Goal: Transaction & Acquisition: Purchase product/service

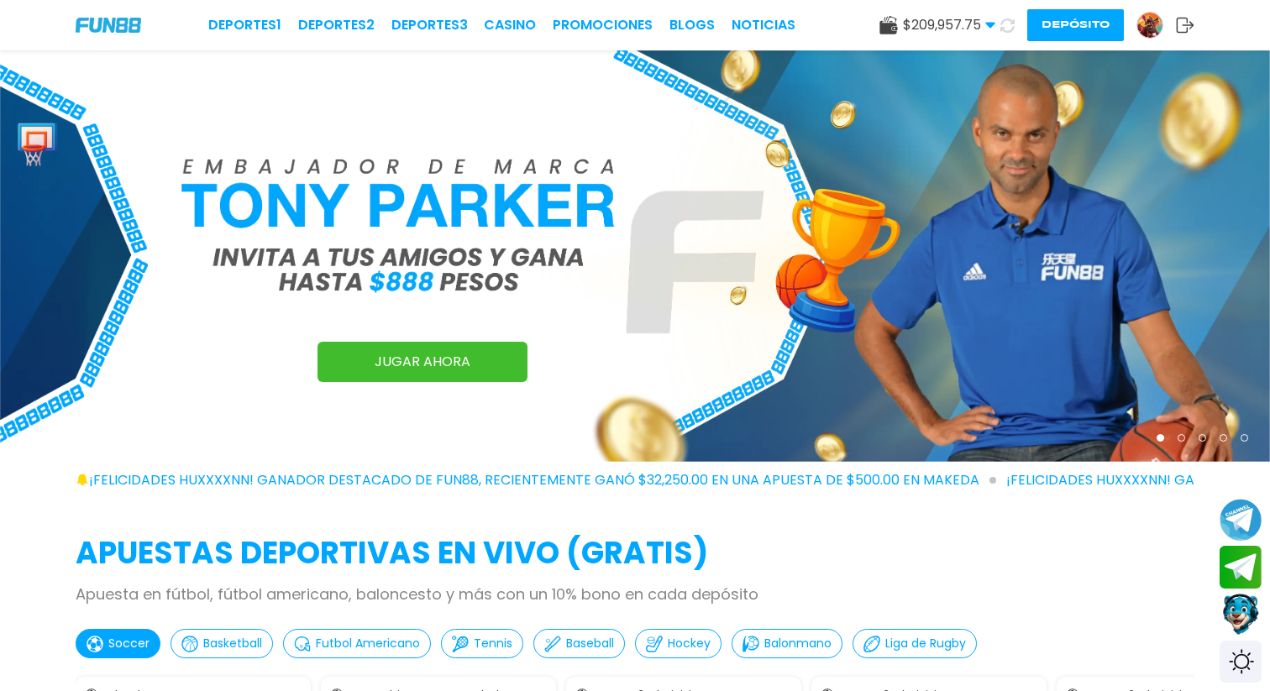
click at [1247, 621] on button "Contact customer service" at bounding box center [1241, 614] width 45 height 45
click at [1241, 606] on button "Contact customer service" at bounding box center [1241, 614] width 45 height 45
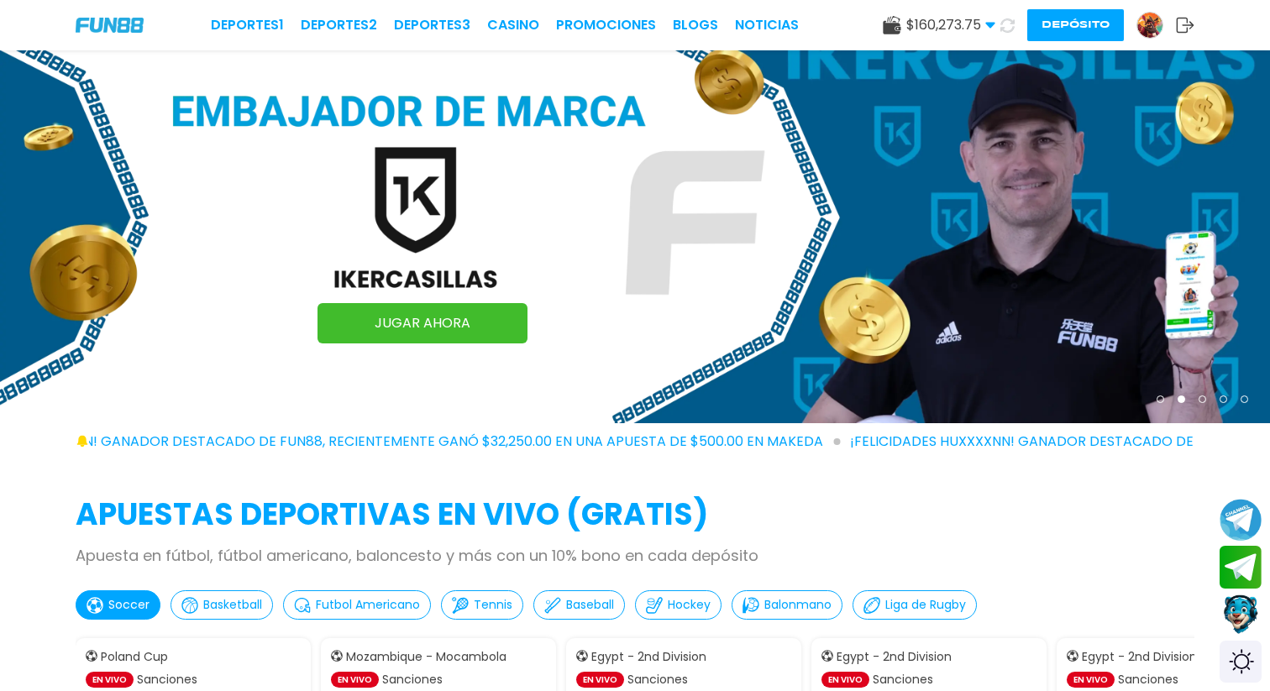
scroll to position [44, 0]
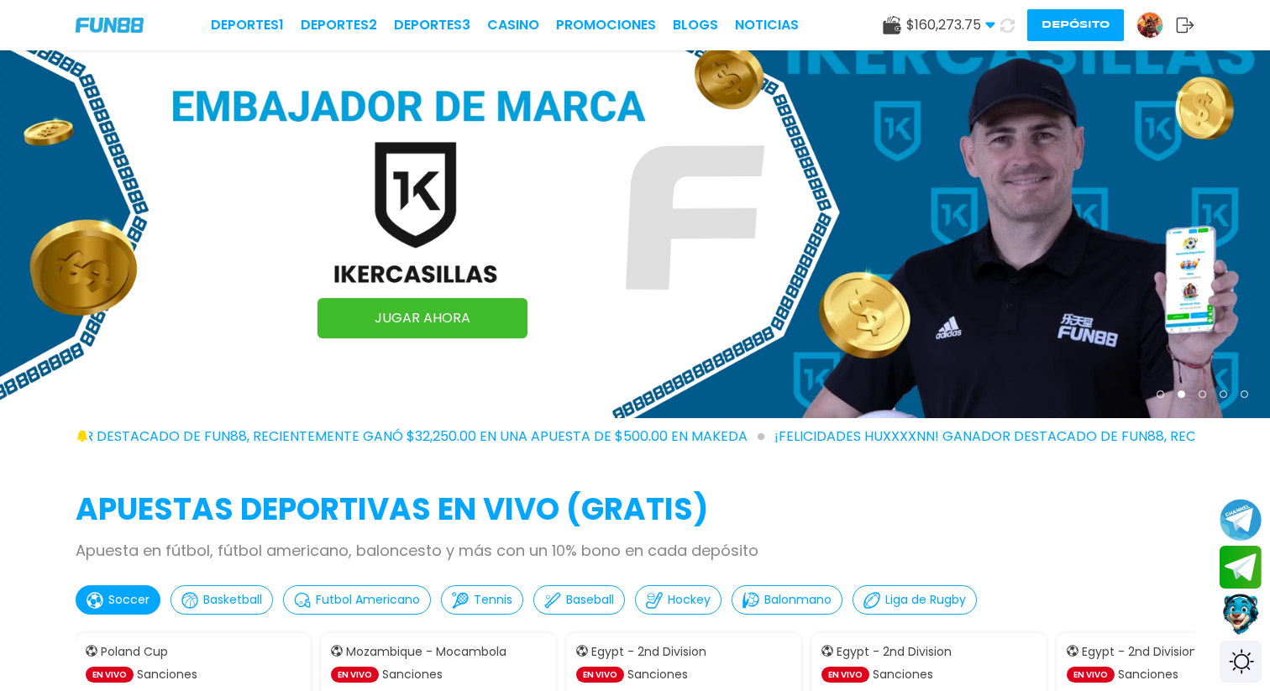
click at [1245, 612] on button "Contact customer service" at bounding box center [1241, 614] width 45 height 45
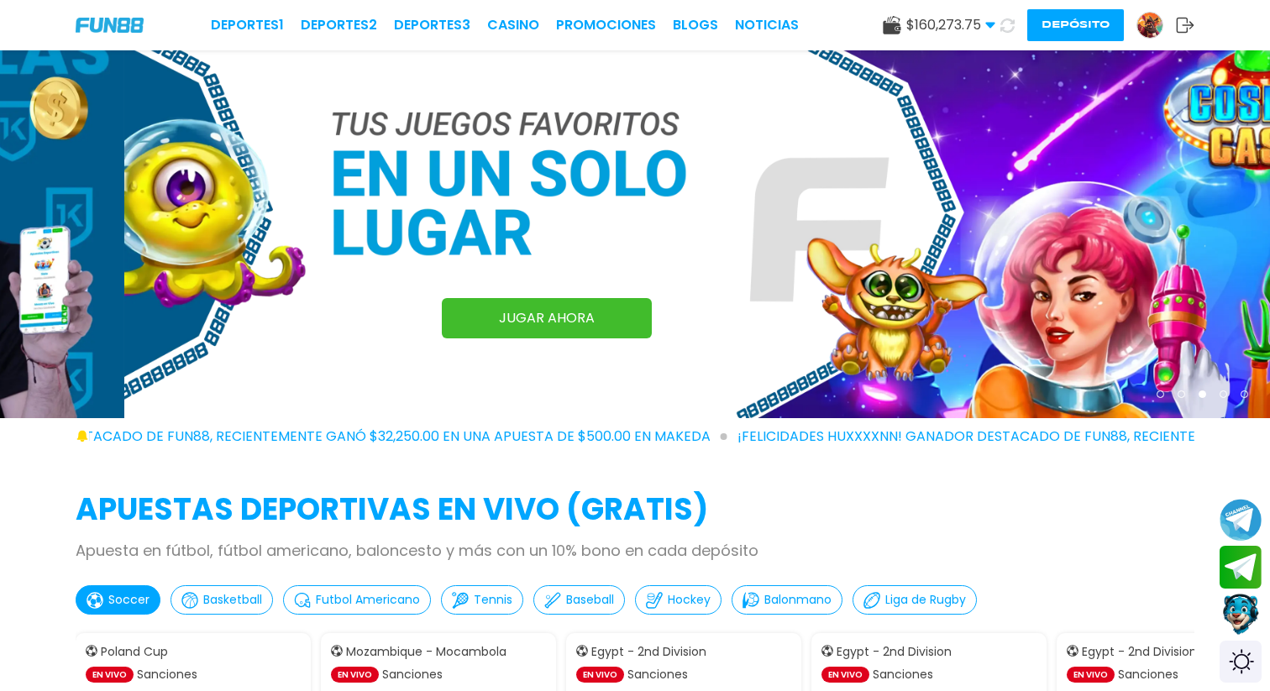
click at [1243, 615] on button "Contact customer service" at bounding box center [1241, 614] width 45 height 45
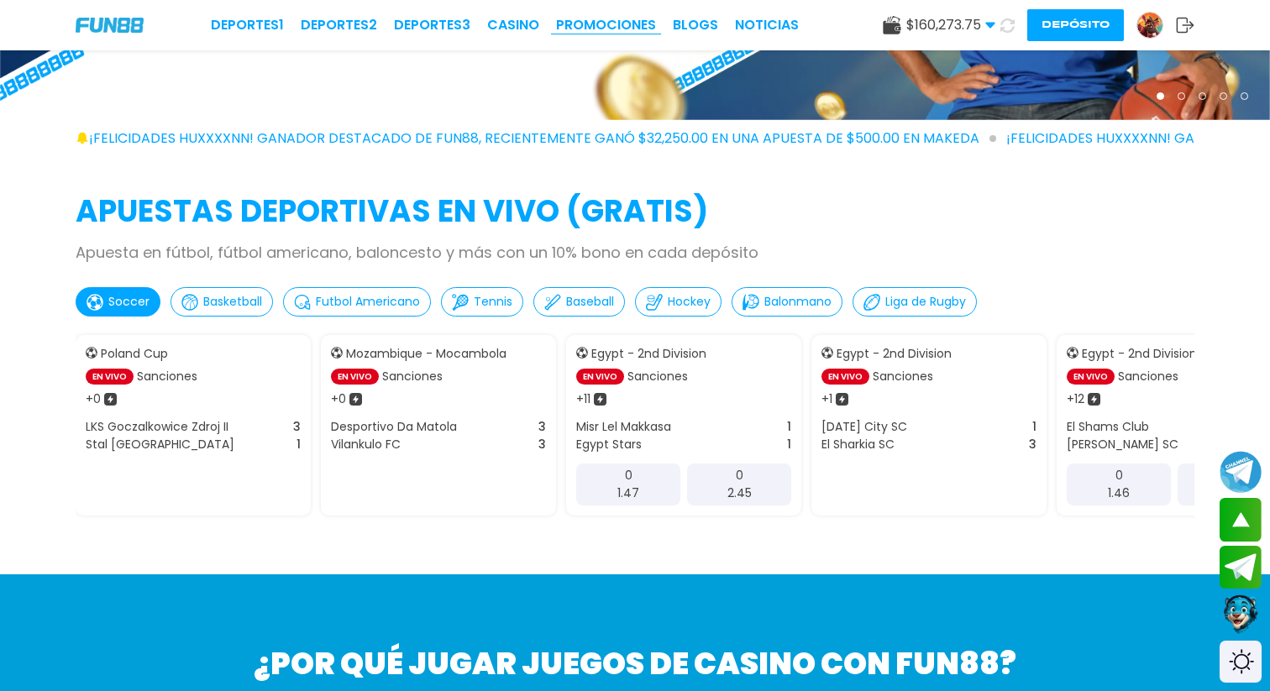
scroll to position [343, 0]
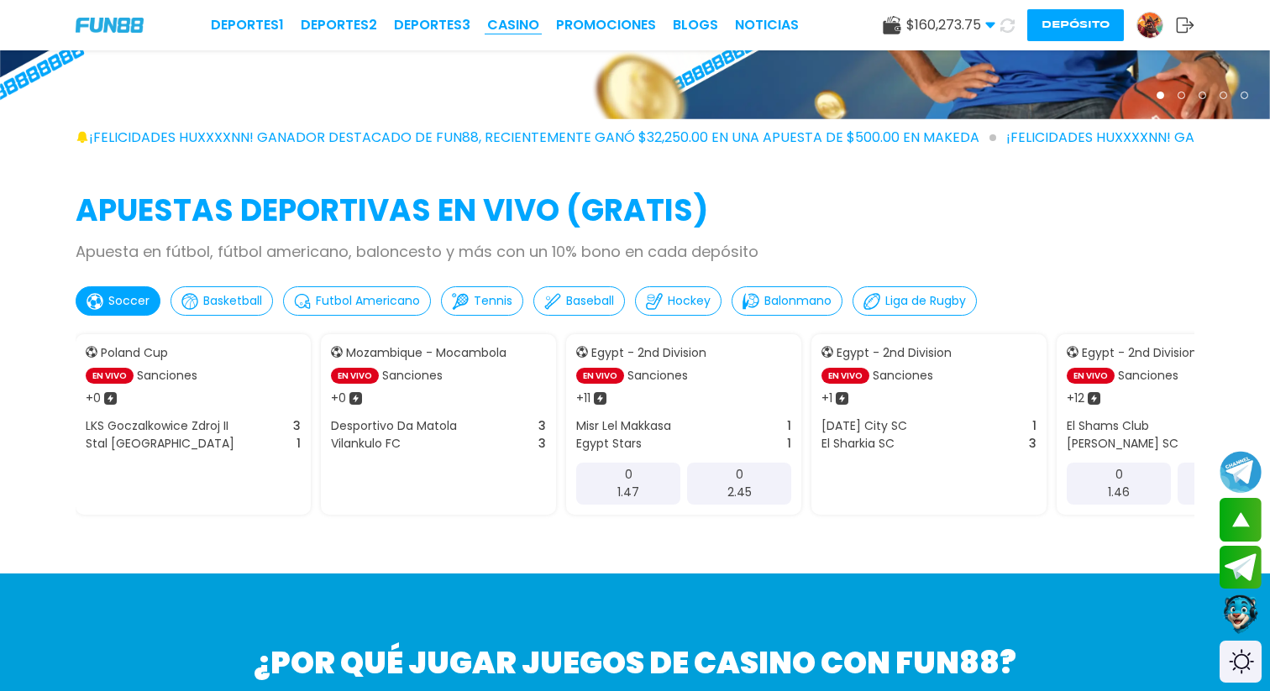
click at [521, 22] on link "CASINO" at bounding box center [513, 25] width 52 height 20
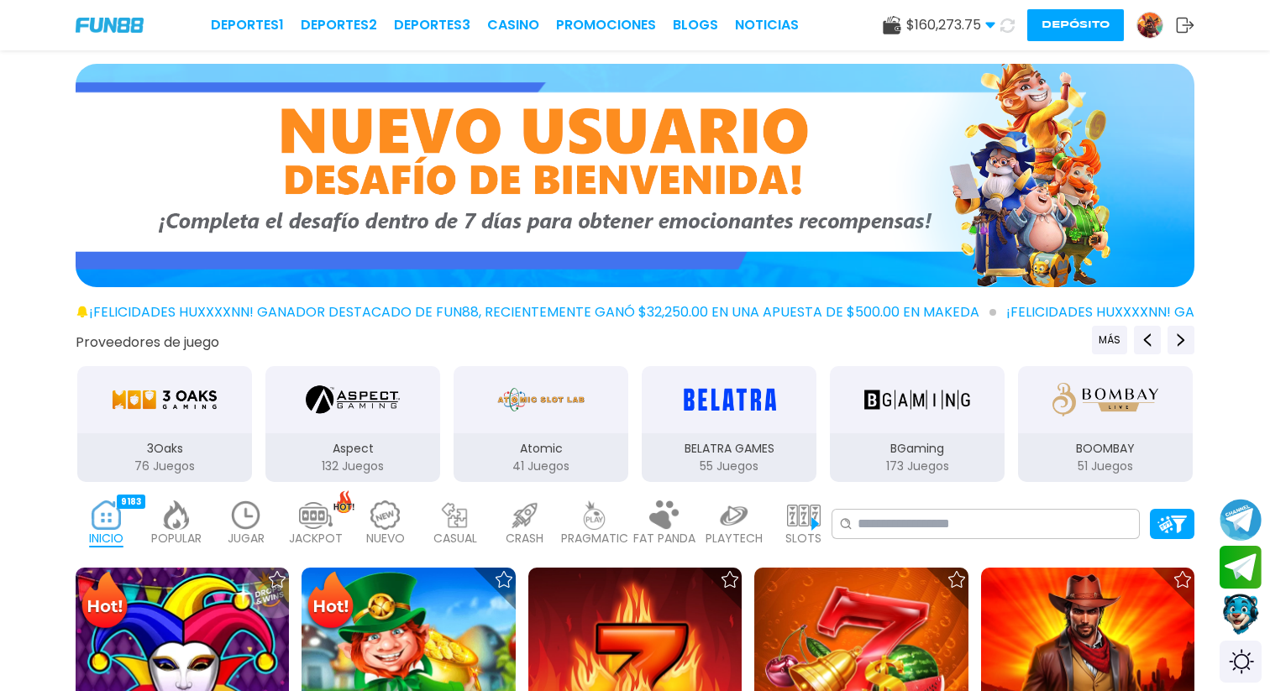
click at [1246, 615] on button "Contact customer service" at bounding box center [1241, 614] width 45 height 45
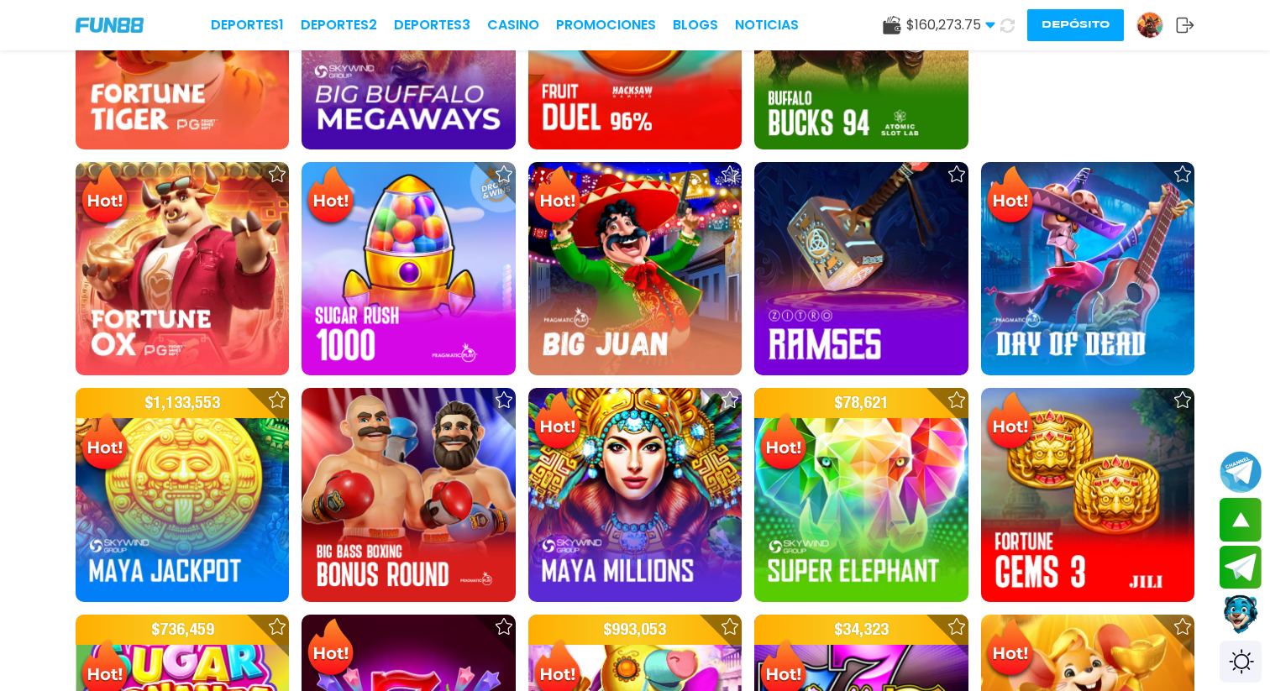
scroll to position [1336, 0]
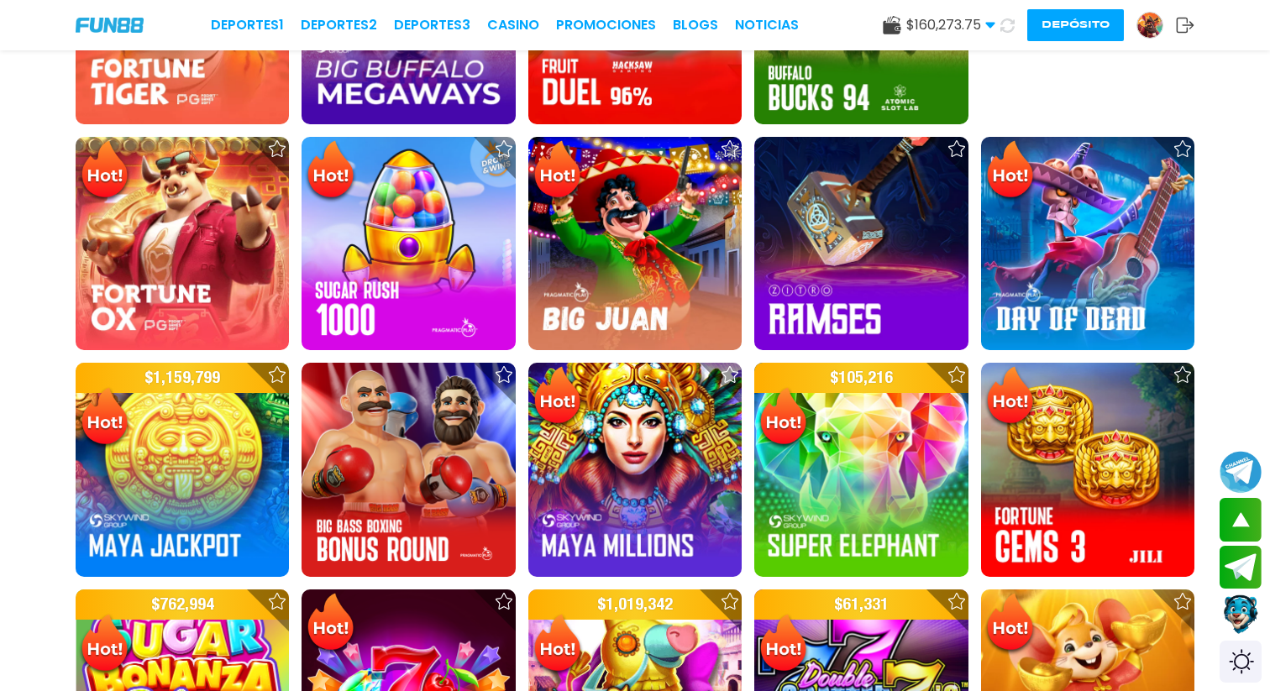
click at [1052, 25] on button "Depósito" at bounding box center [1075, 25] width 97 height 32
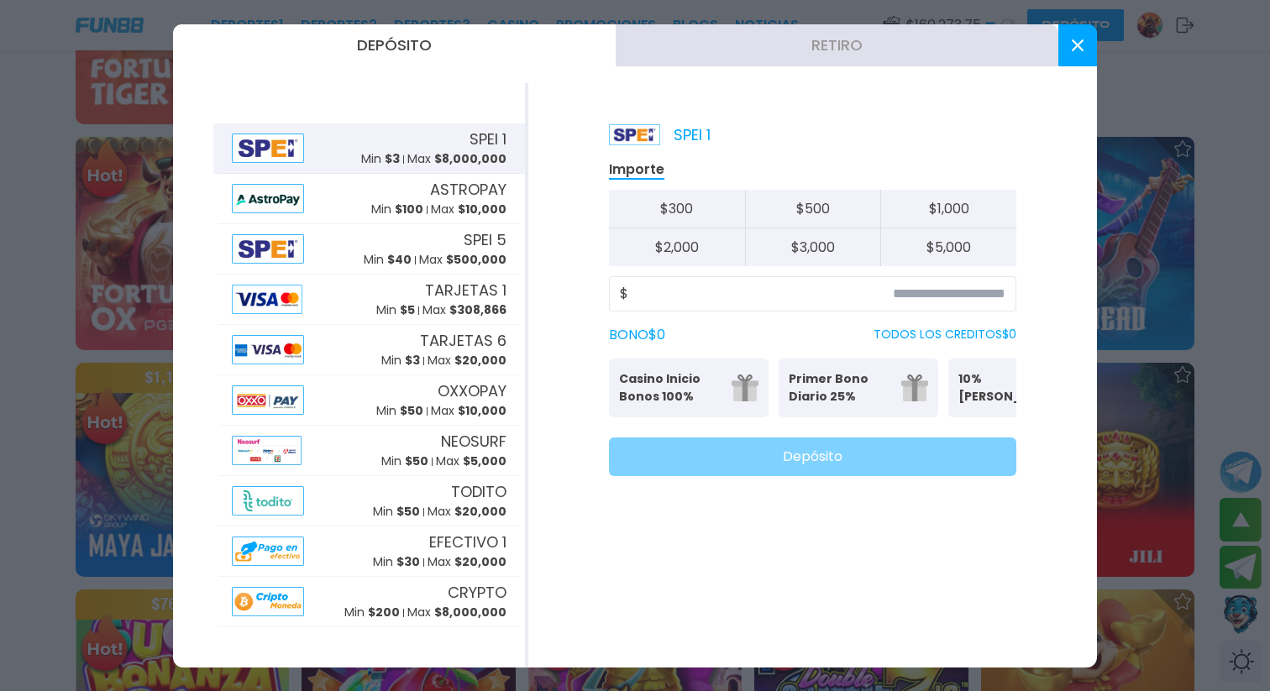
click at [761, 52] on button "Retiro" at bounding box center [837, 45] width 443 height 42
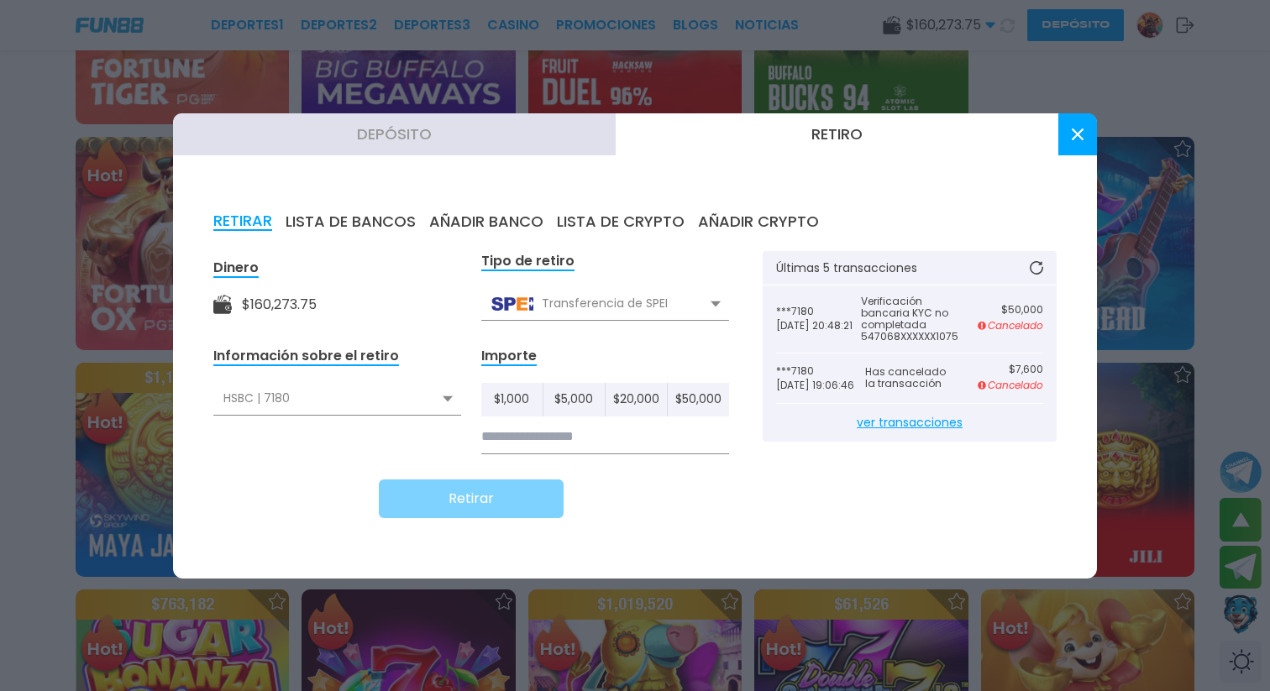
click at [695, 404] on button "$ 50,000" at bounding box center [698, 400] width 61 height 34
type input "******"
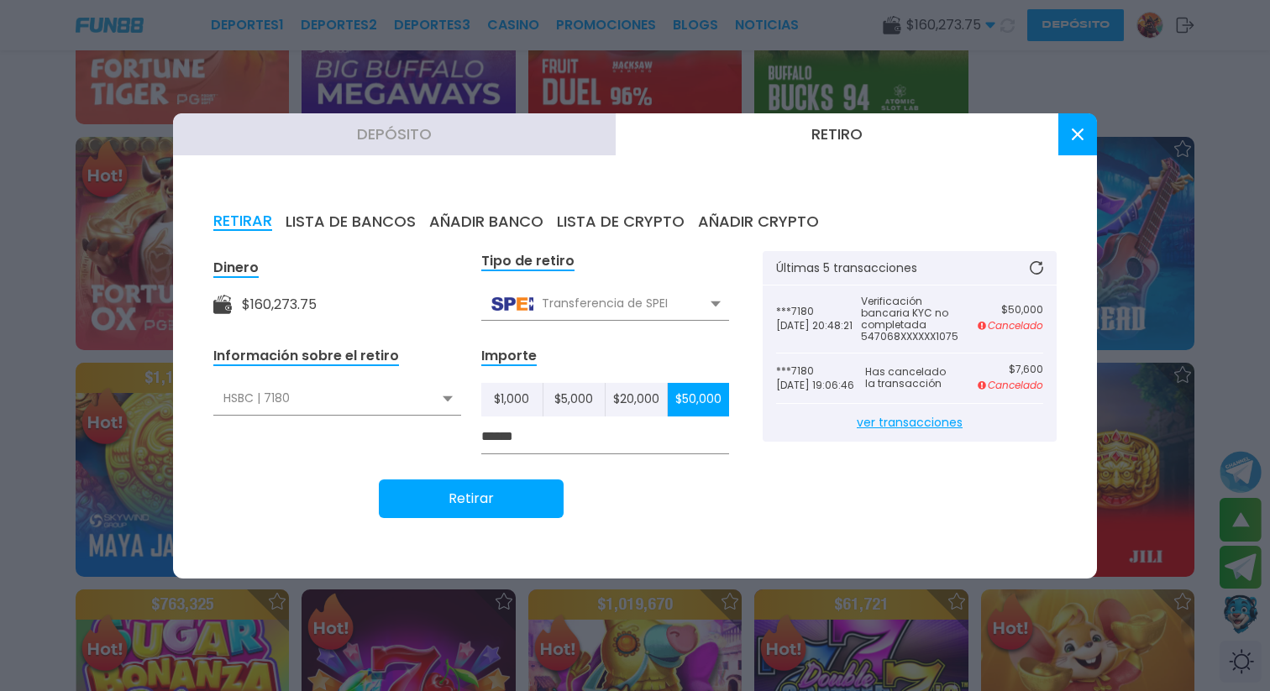
scroll to position [1308, 0]
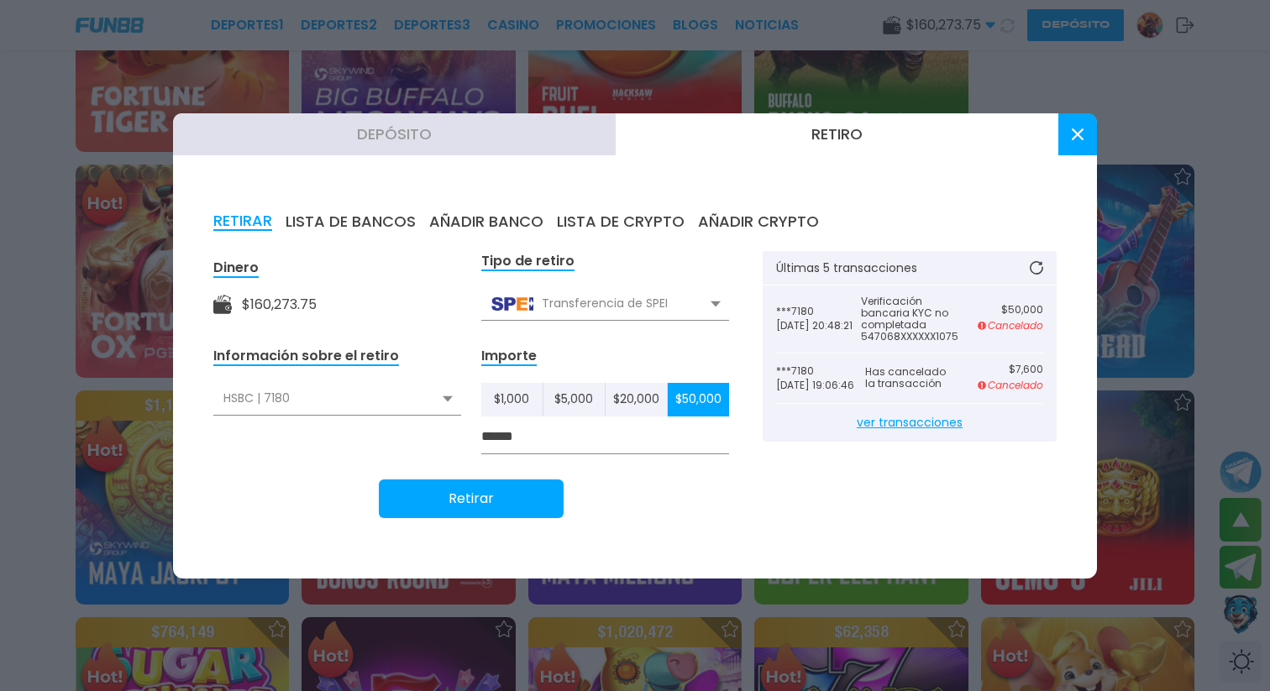
click at [497, 506] on button "Retirar" at bounding box center [471, 499] width 185 height 39
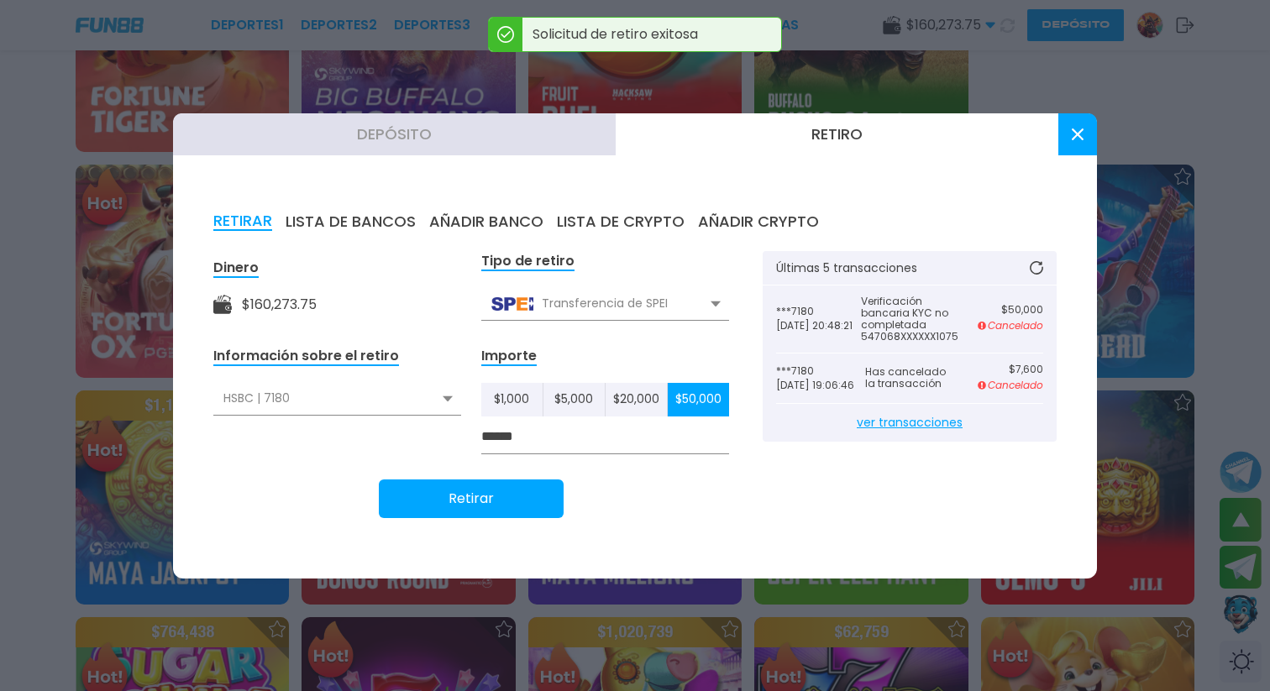
click at [1082, 138] on use at bounding box center [1078, 134] width 12 height 12
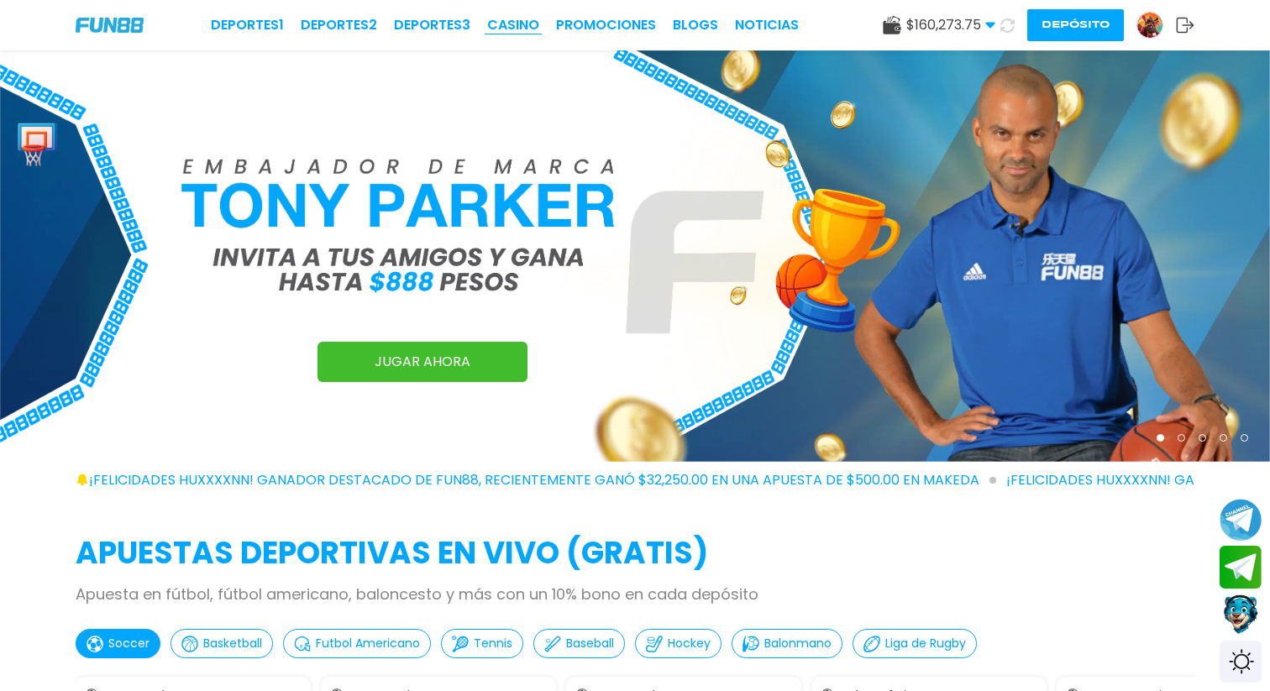
click at [518, 20] on link "CASINO" at bounding box center [513, 25] width 52 height 20
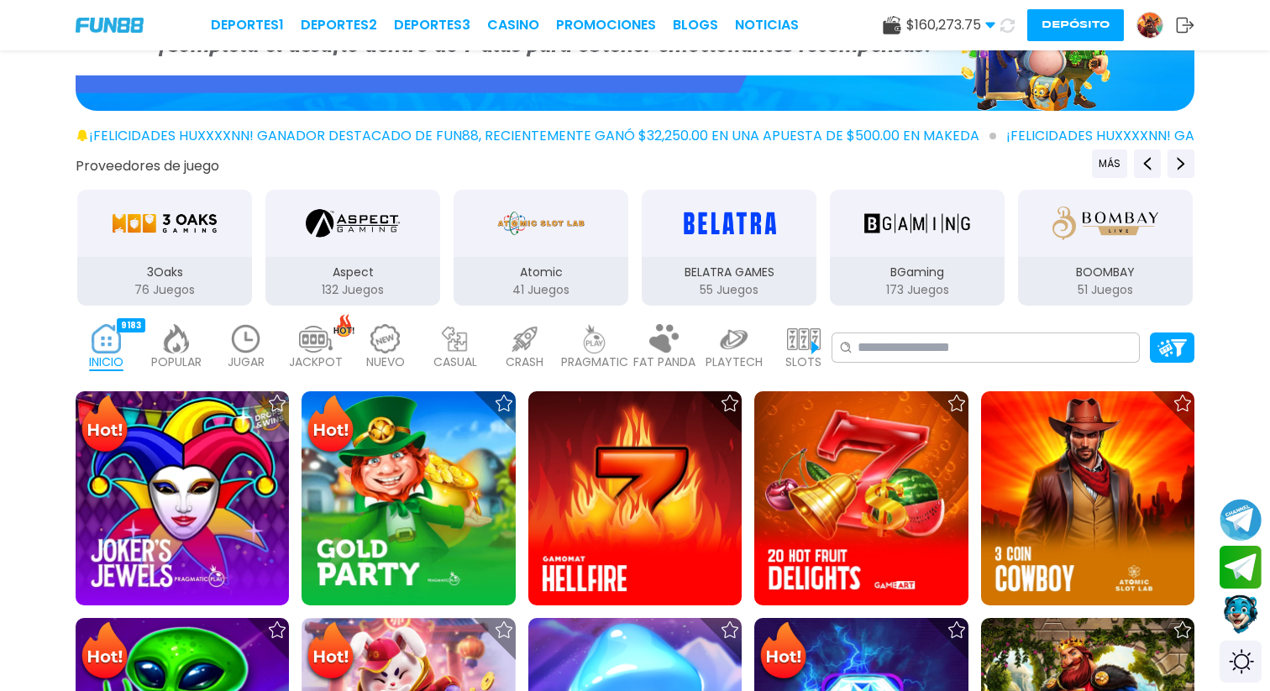
scroll to position [189, 0]
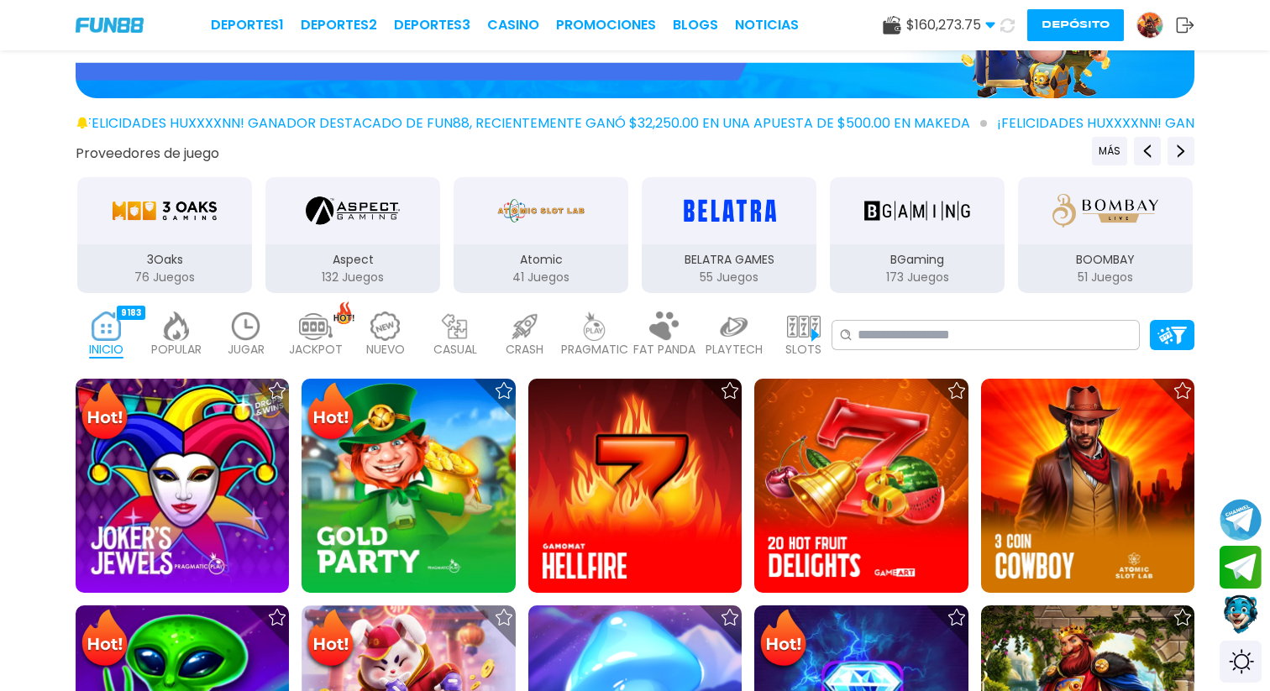
click at [265, 337] on div "JUGAR 6" at bounding box center [245, 334] width 61 height 67
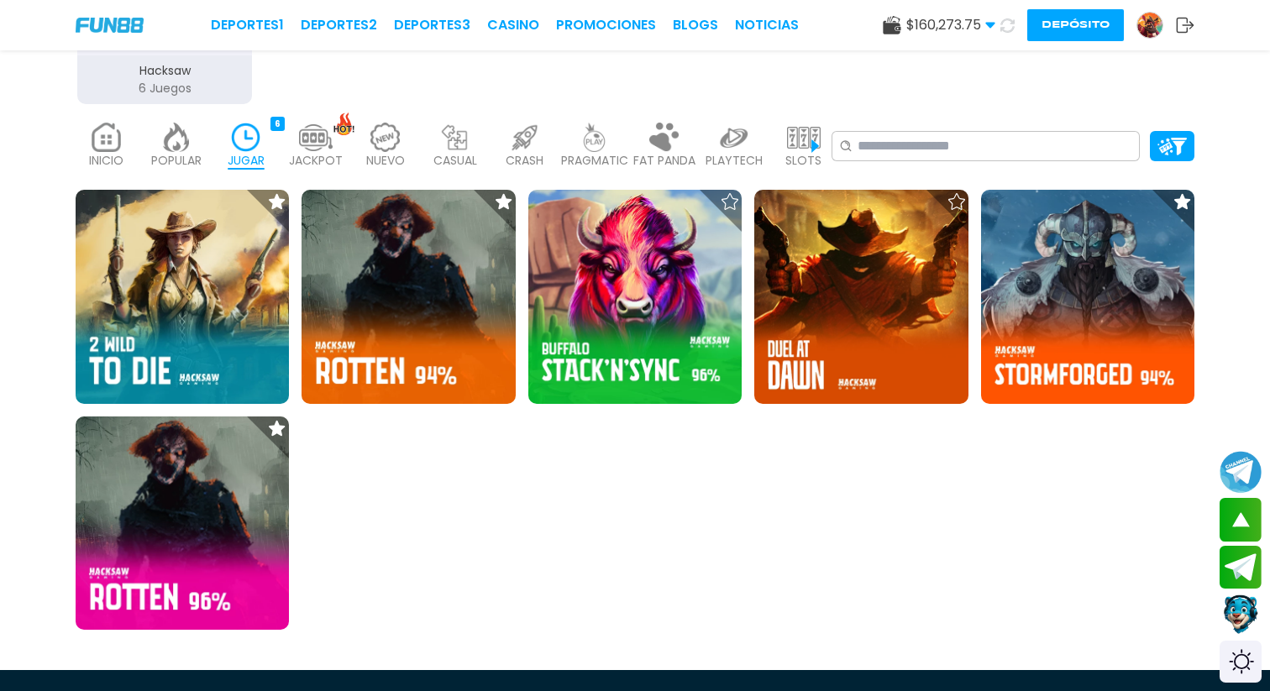
scroll to position [378, 0]
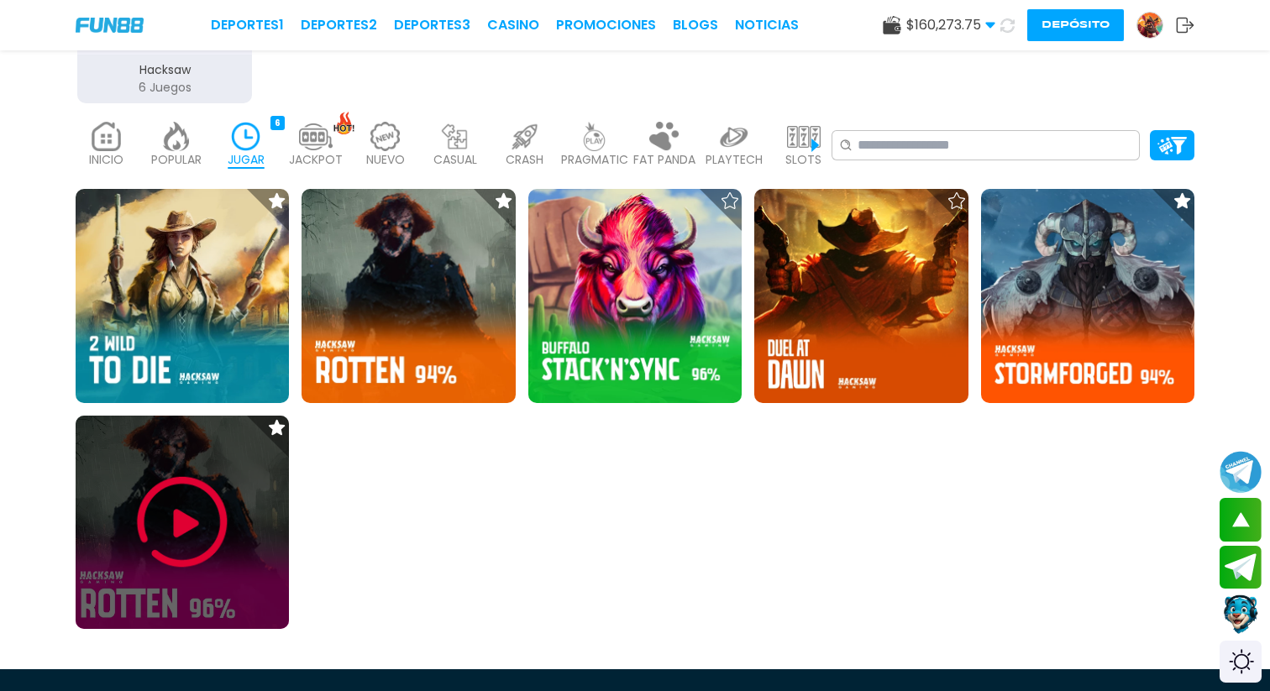
click at [198, 528] on img at bounding box center [182, 522] width 101 height 101
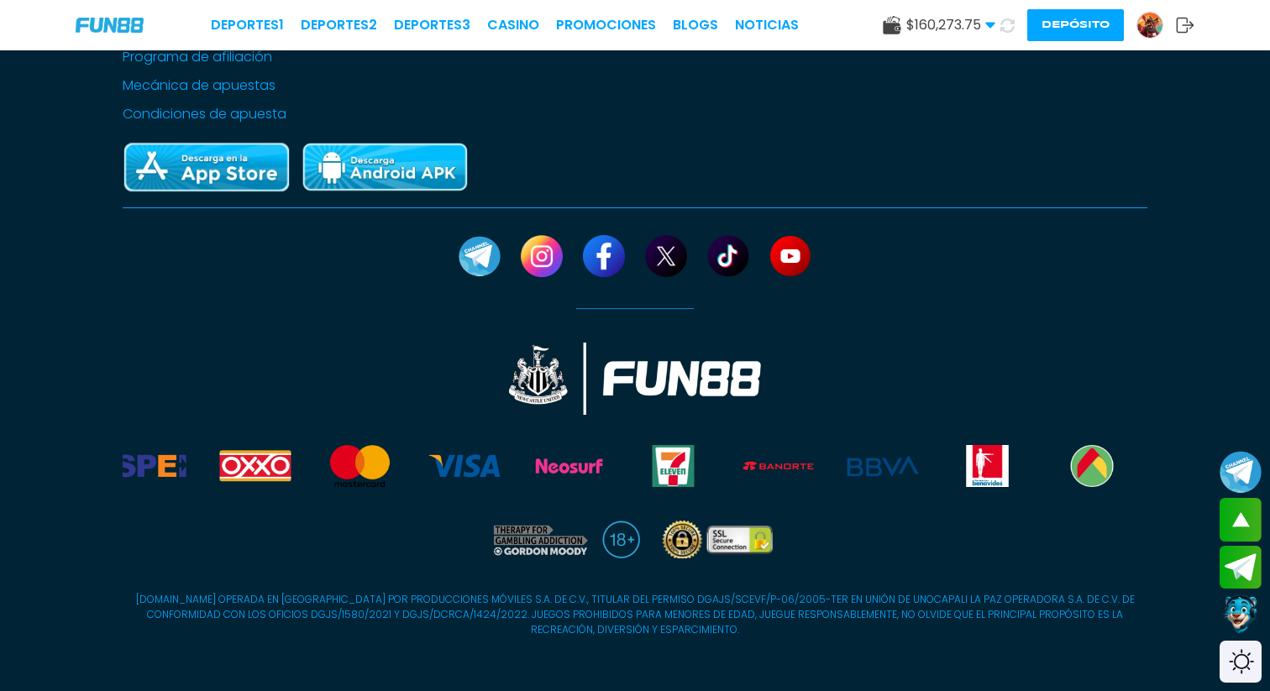
scroll to position [4395, 0]
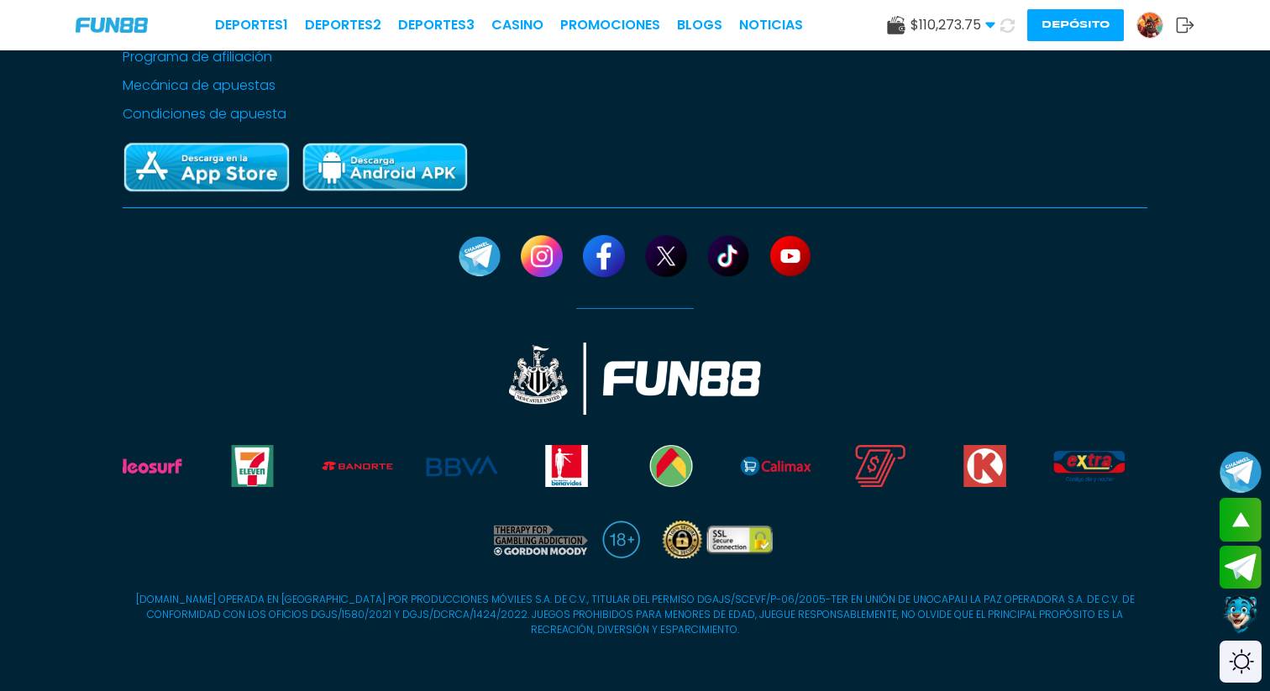
click at [1150, 29] on img at bounding box center [1149, 25] width 25 height 25
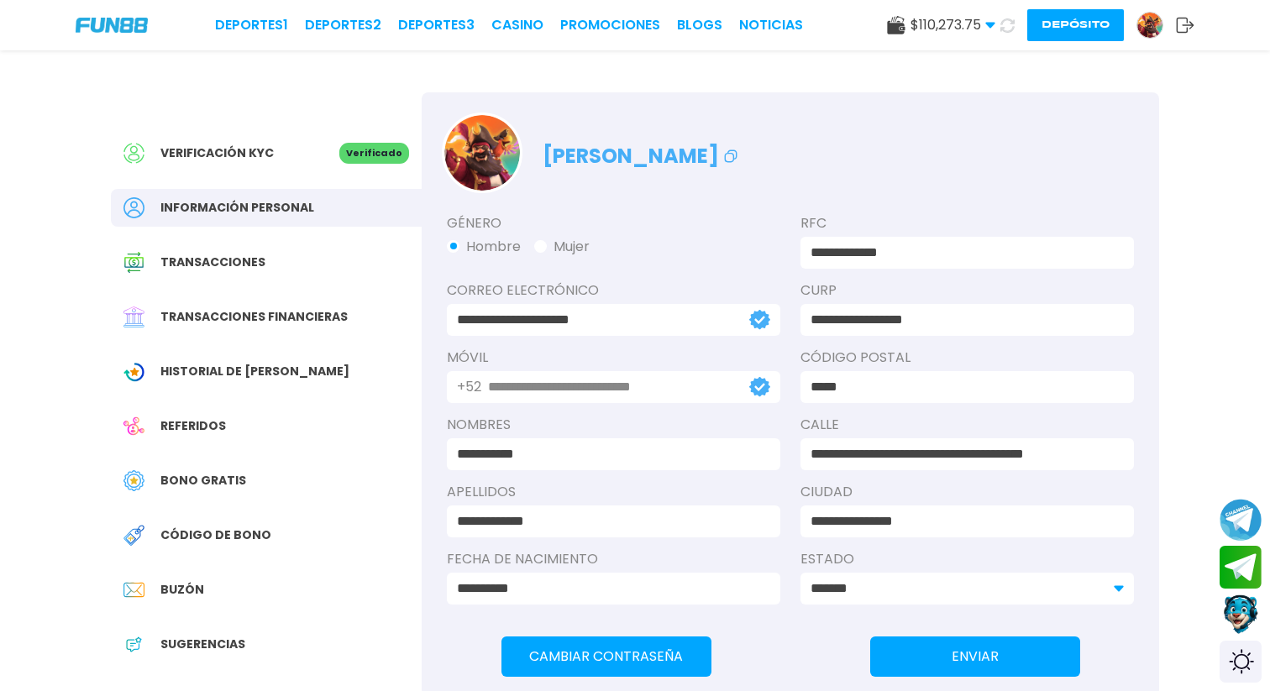
click at [260, 322] on span "Transacciones financieras" at bounding box center [253, 317] width 187 height 18
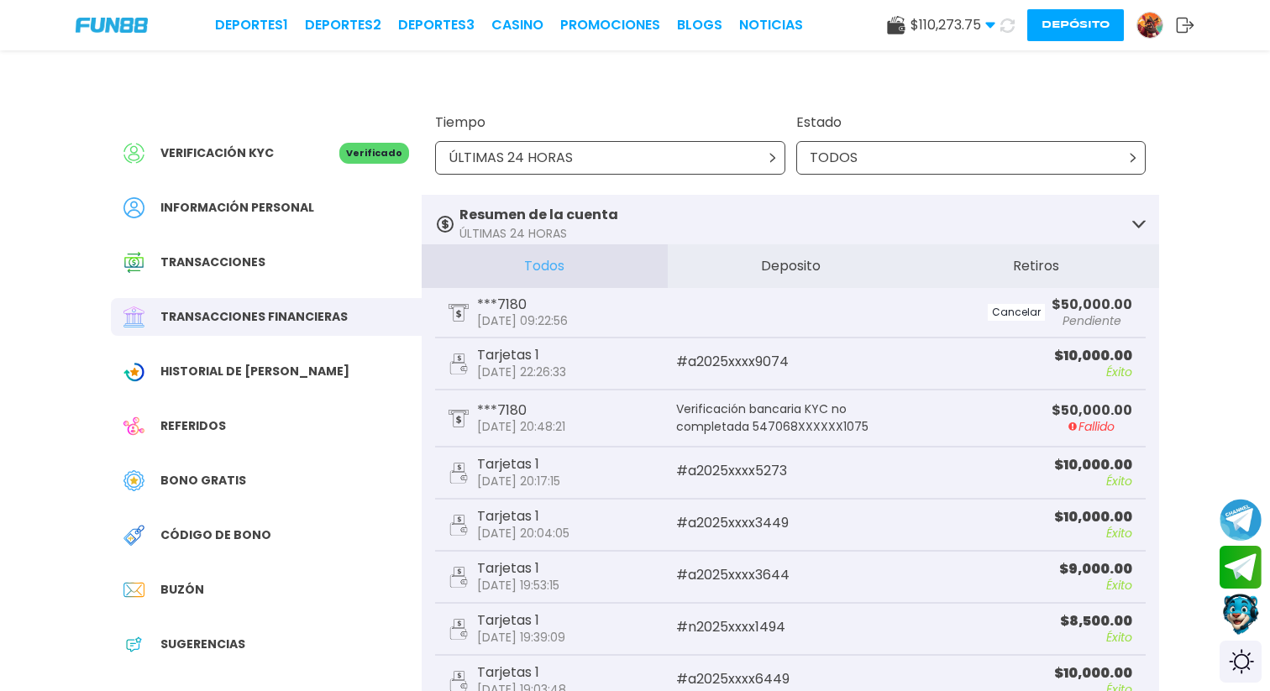
click at [1248, 621] on button "Contact customer service" at bounding box center [1241, 614] width 45 height 45
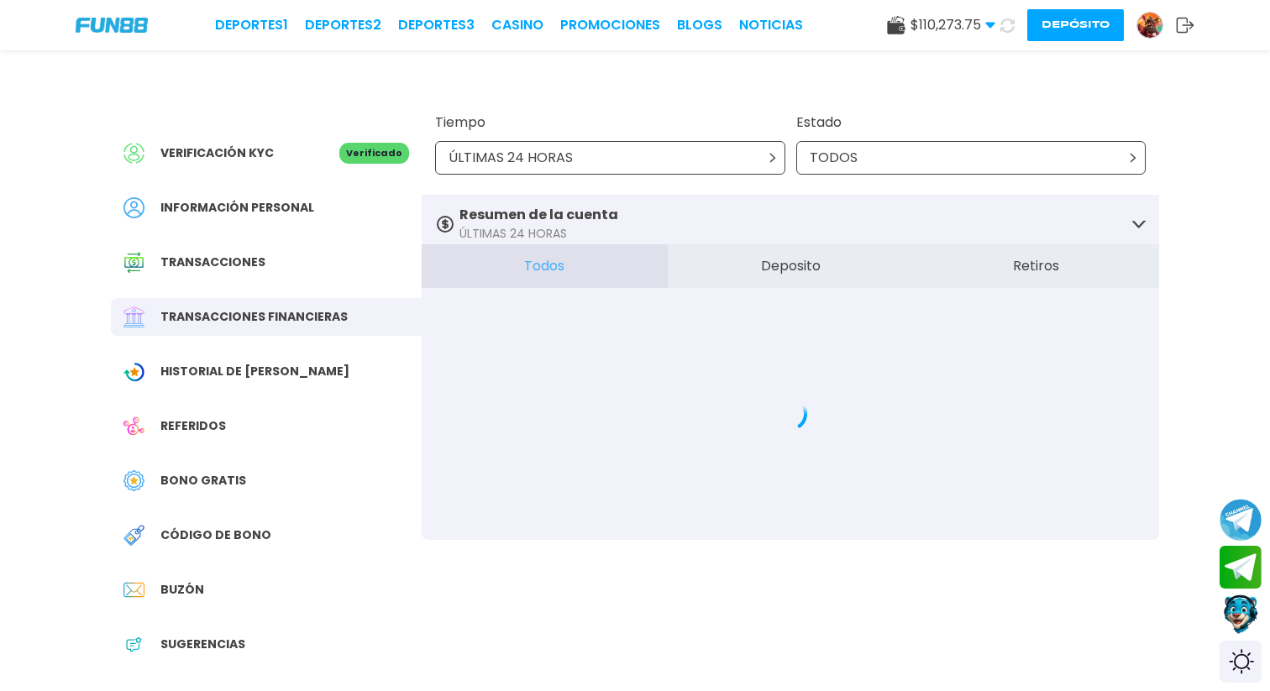
scroll to position [1, 0]
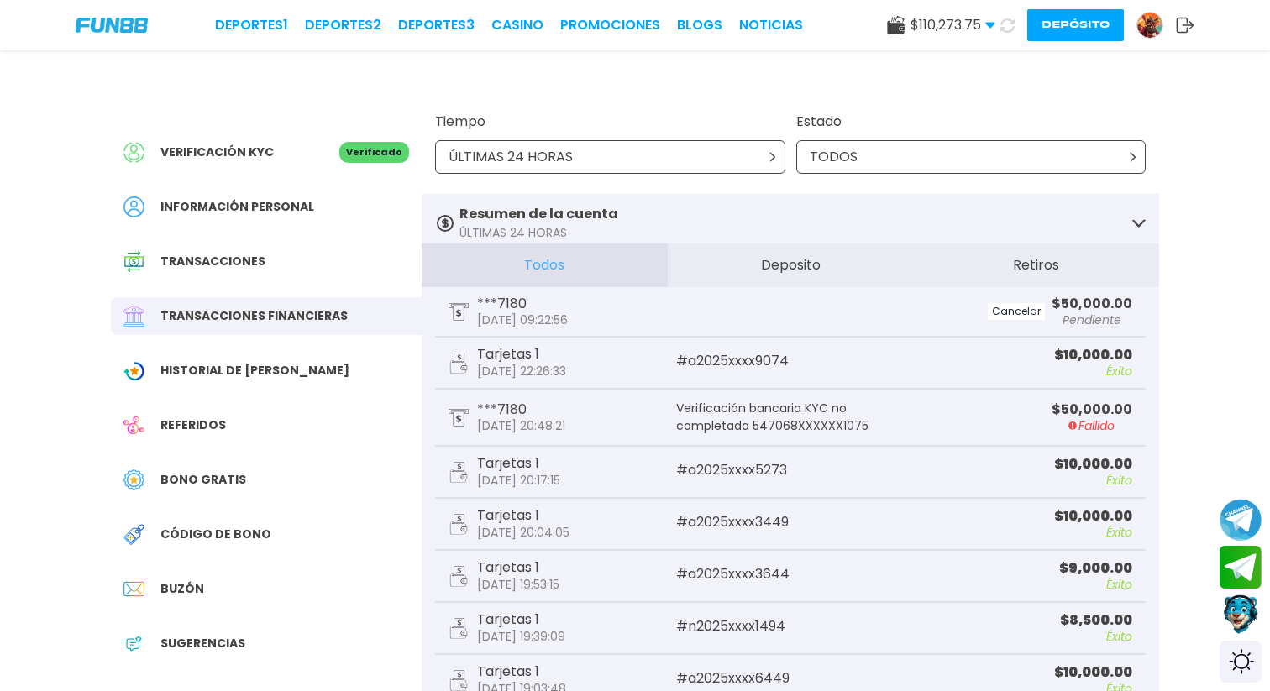
click at [646, 163] on div "ÚLTIMAS 24 HORAS" at bounding box center [610, 157] width 350 height 34
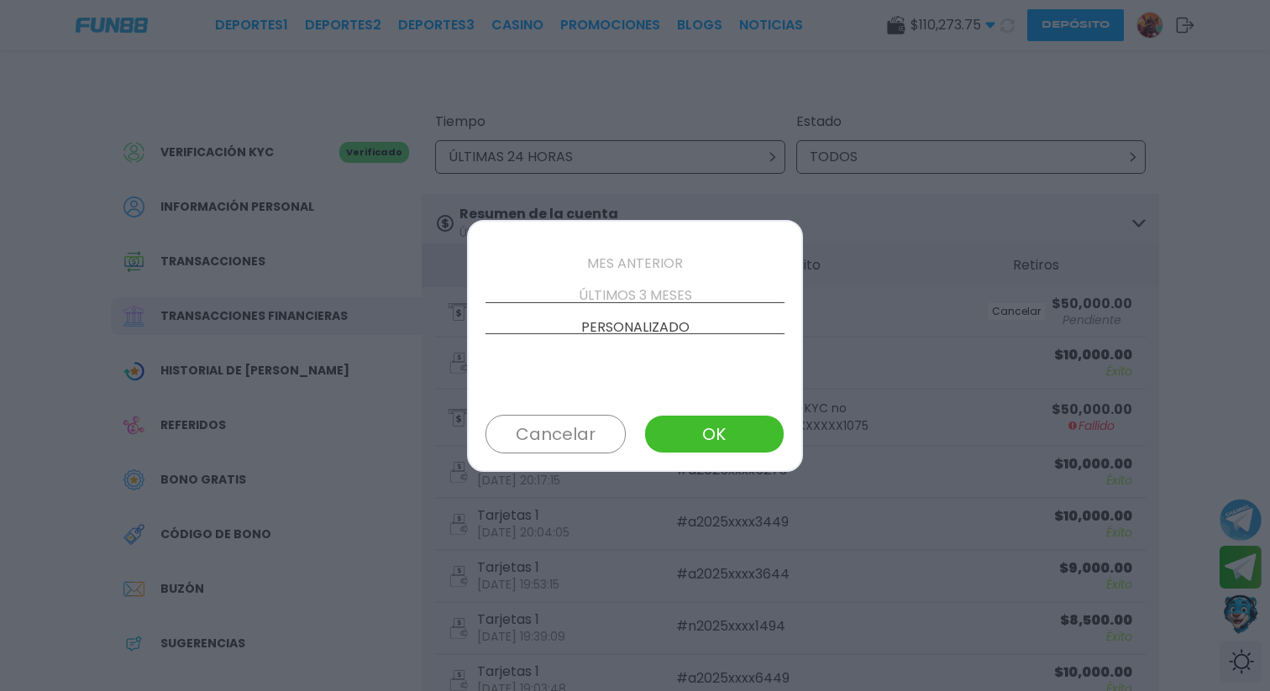
scroll to position [191, 0]
click at [572, 447] on button "Cancelar" at bounding box center [555, 434] width 140 height 39
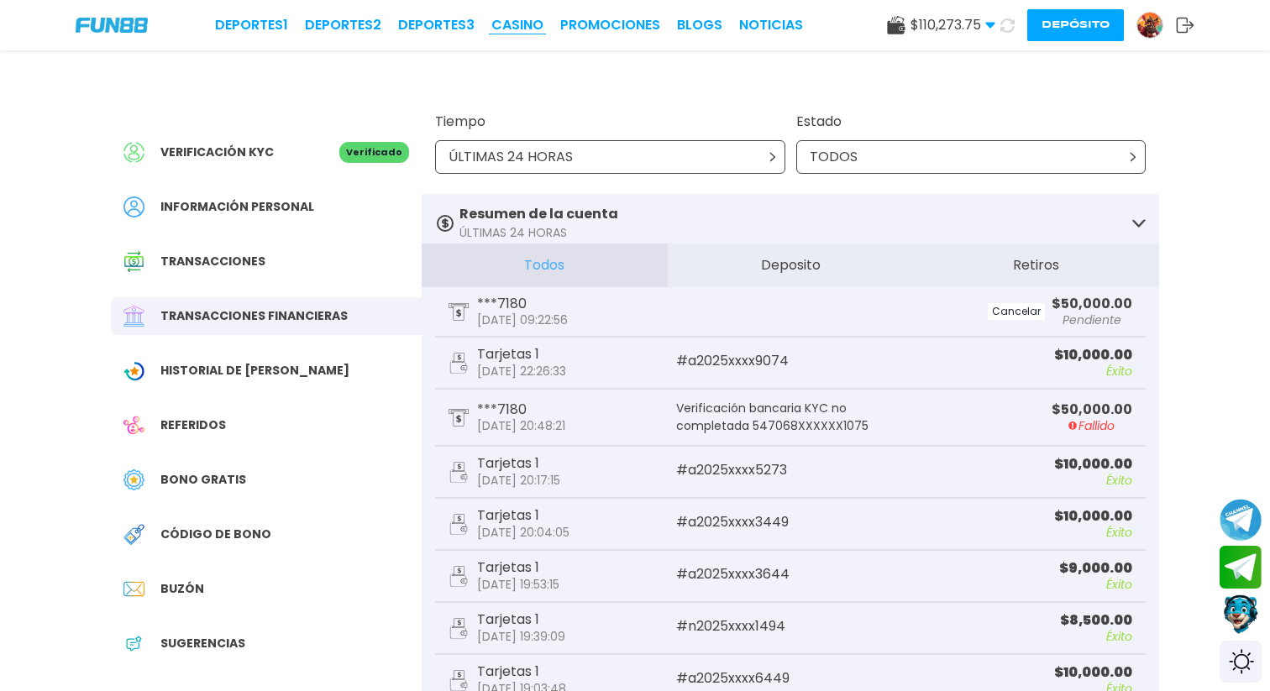
click at [515, 22] on link "CASINO" at bounding box center [517, 25] width 52 height 20
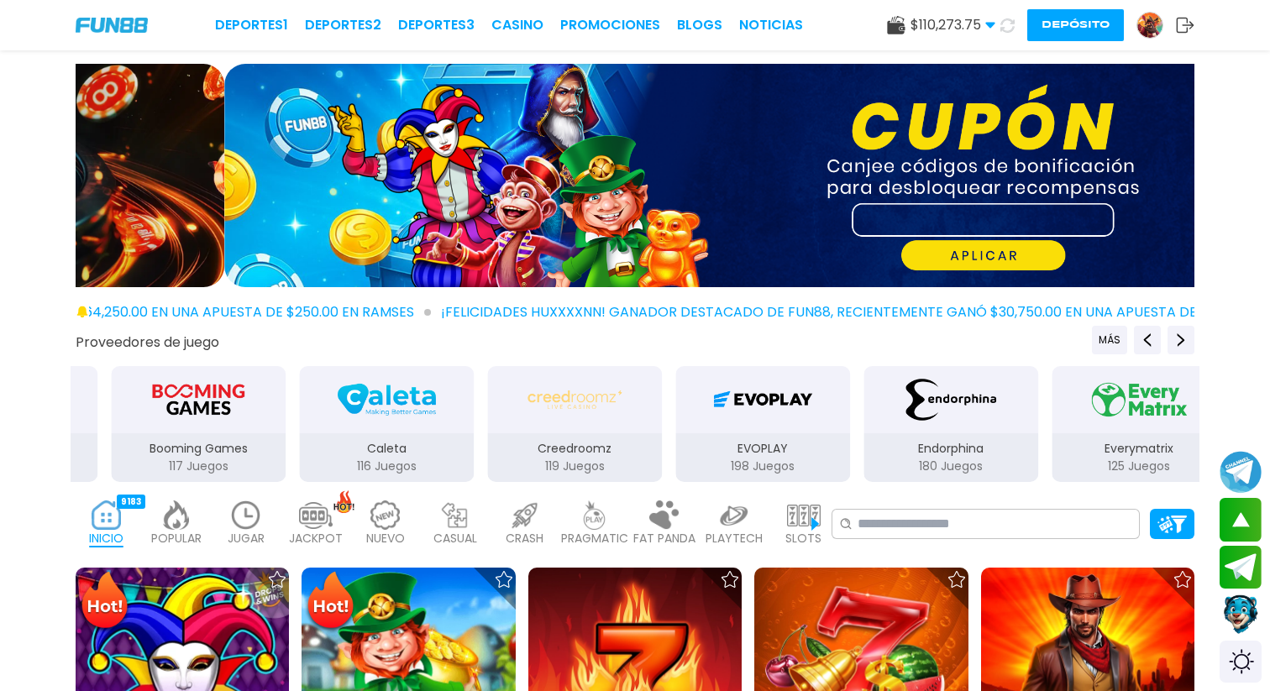
click at [1145, 28] on img at bounding box center [1149, 25] width 25 height 25
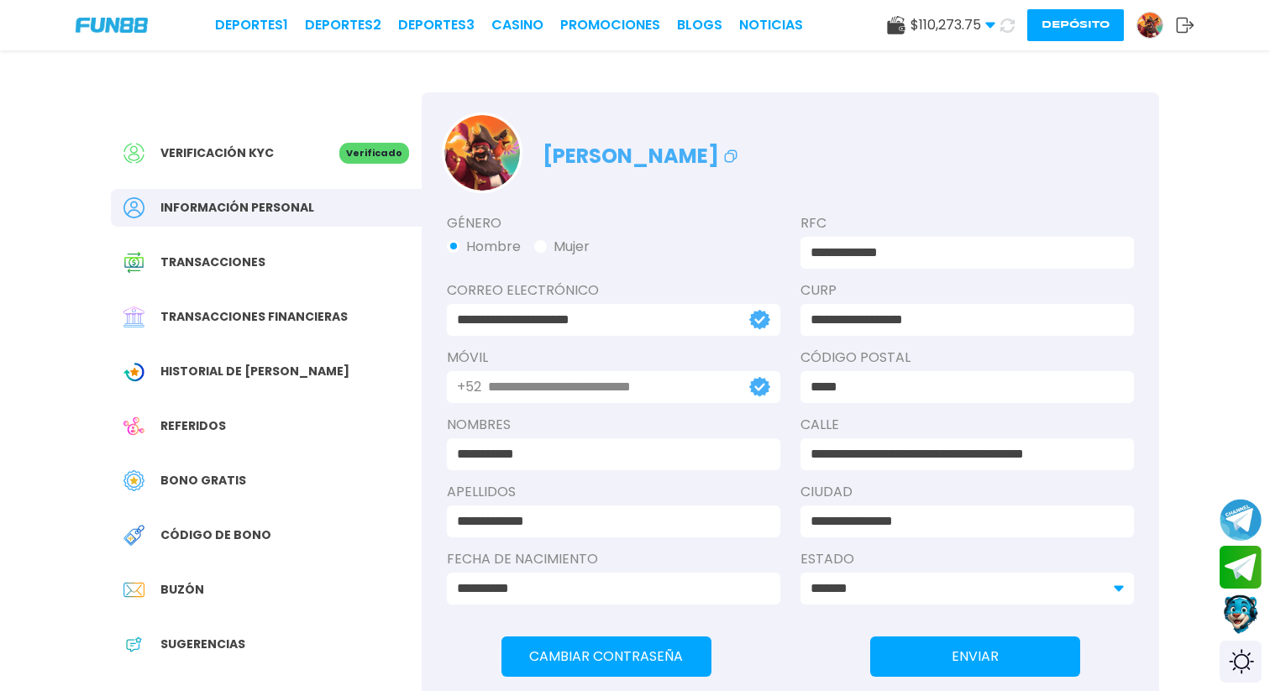
click at [497, 162] on img at bounding box center [482, 153] width 76 height 76
click at [190, 255] on span "Transacciones" at bounding box center [212, 263] width 105 height 18
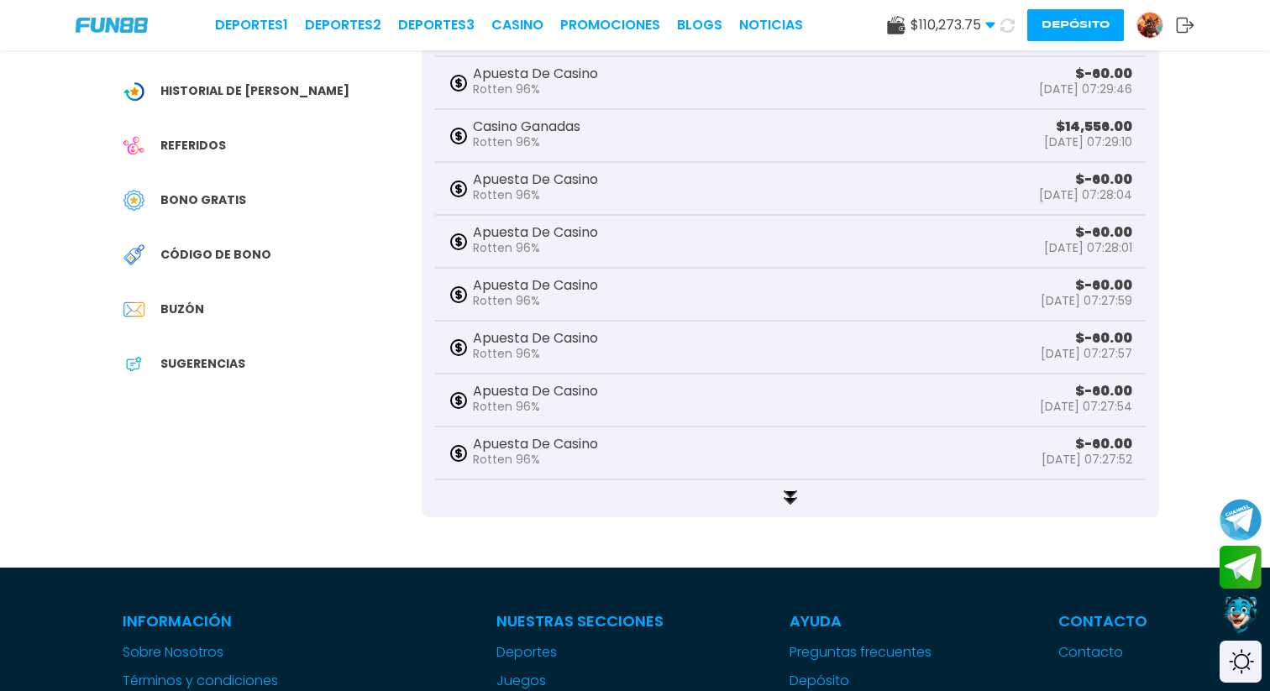
scroll to position [328, 0]
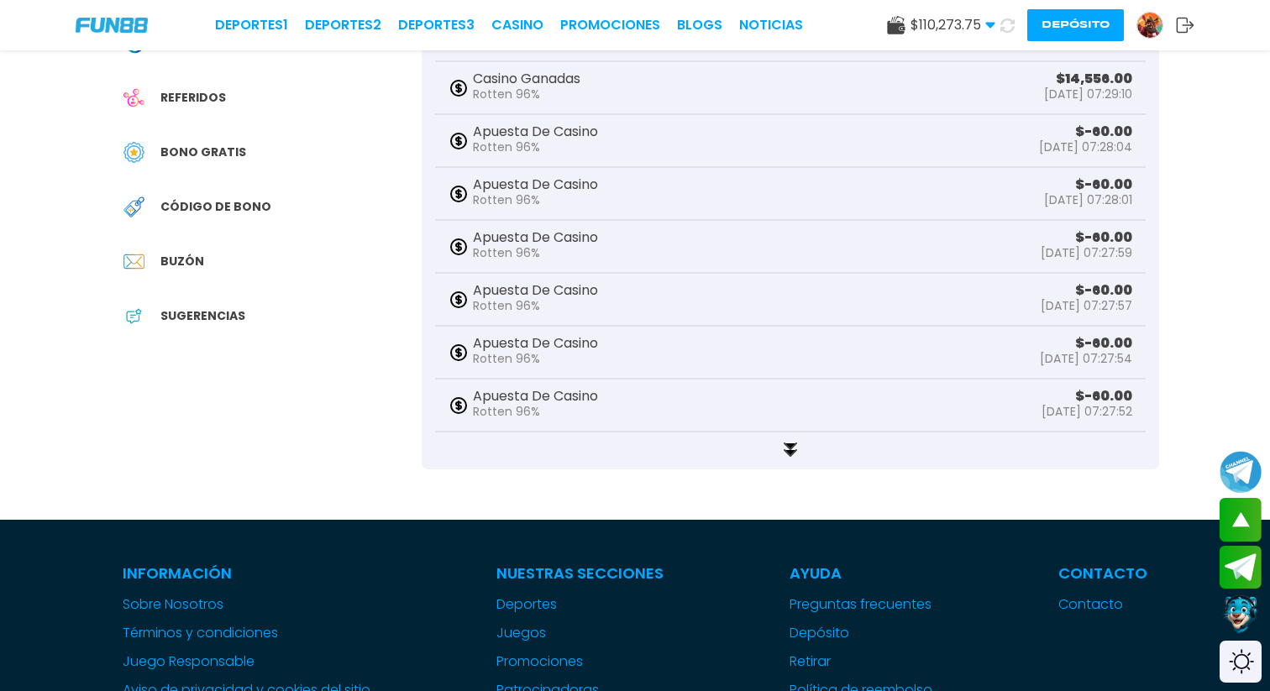
click at [785, 455] on use at bounding box center [790, 449] width 12 height 13
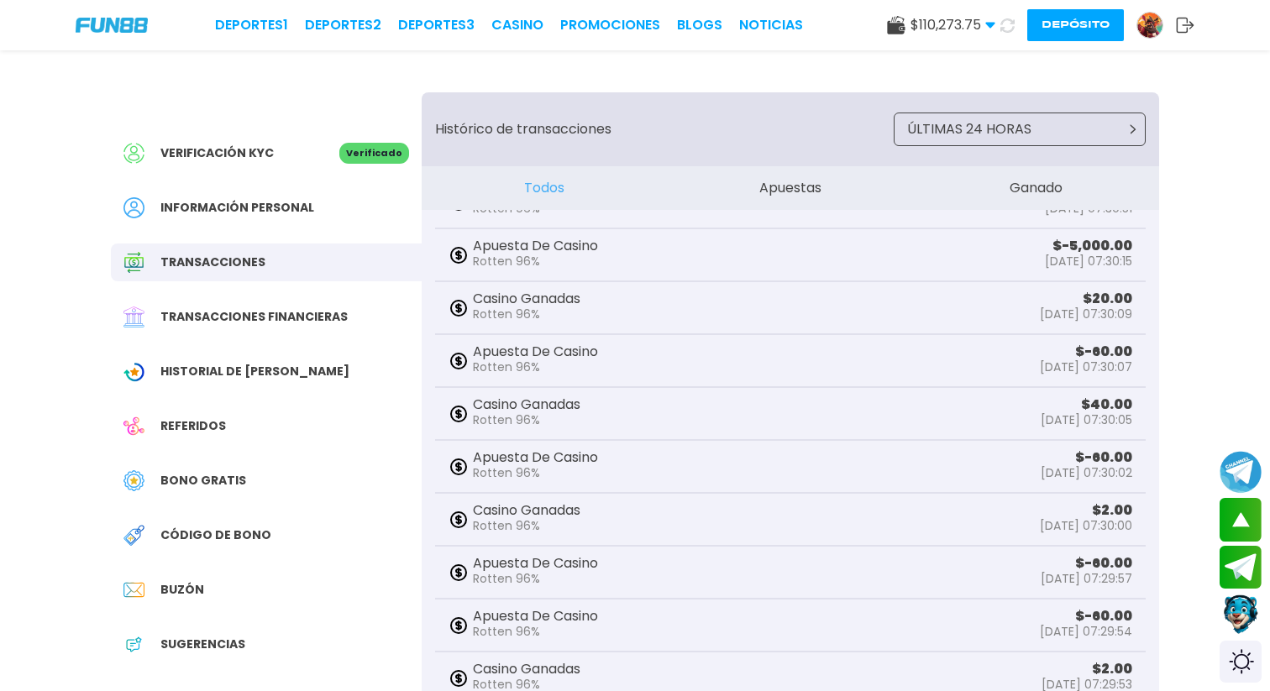
scroll to position [0, 0]
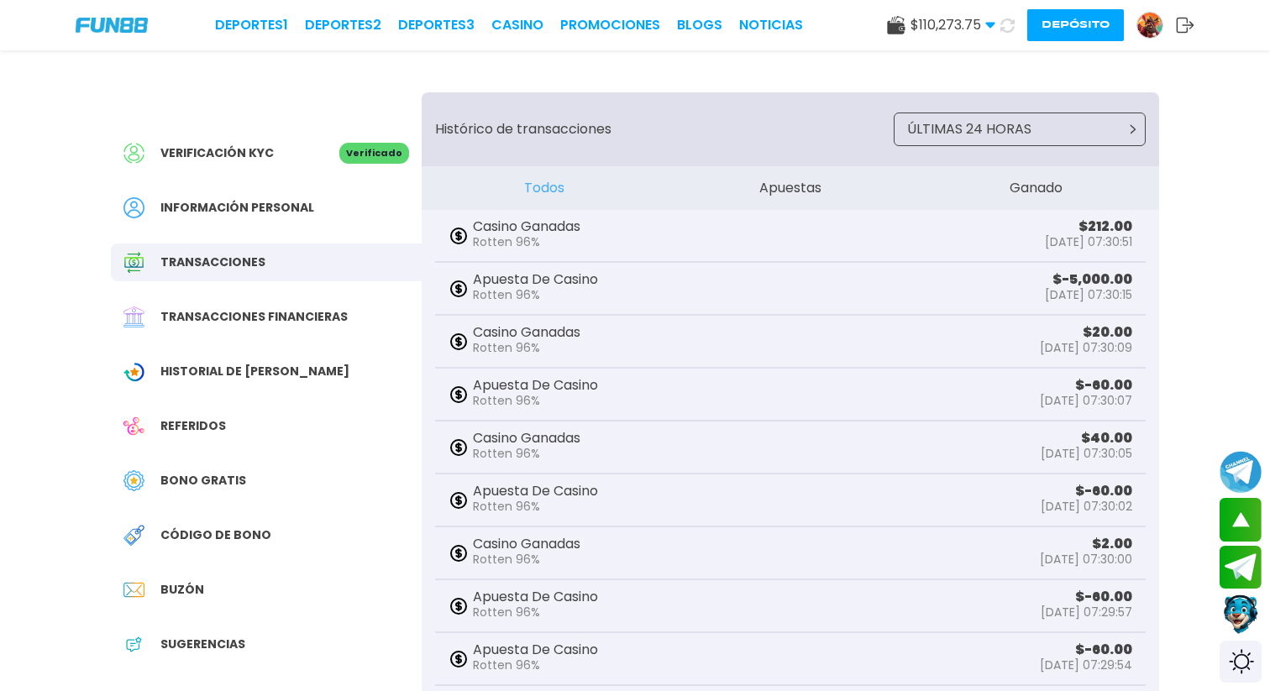
click at [257, 303] on div "Transacciones financieras" at bounding box center [266, 317] width 311 height 38
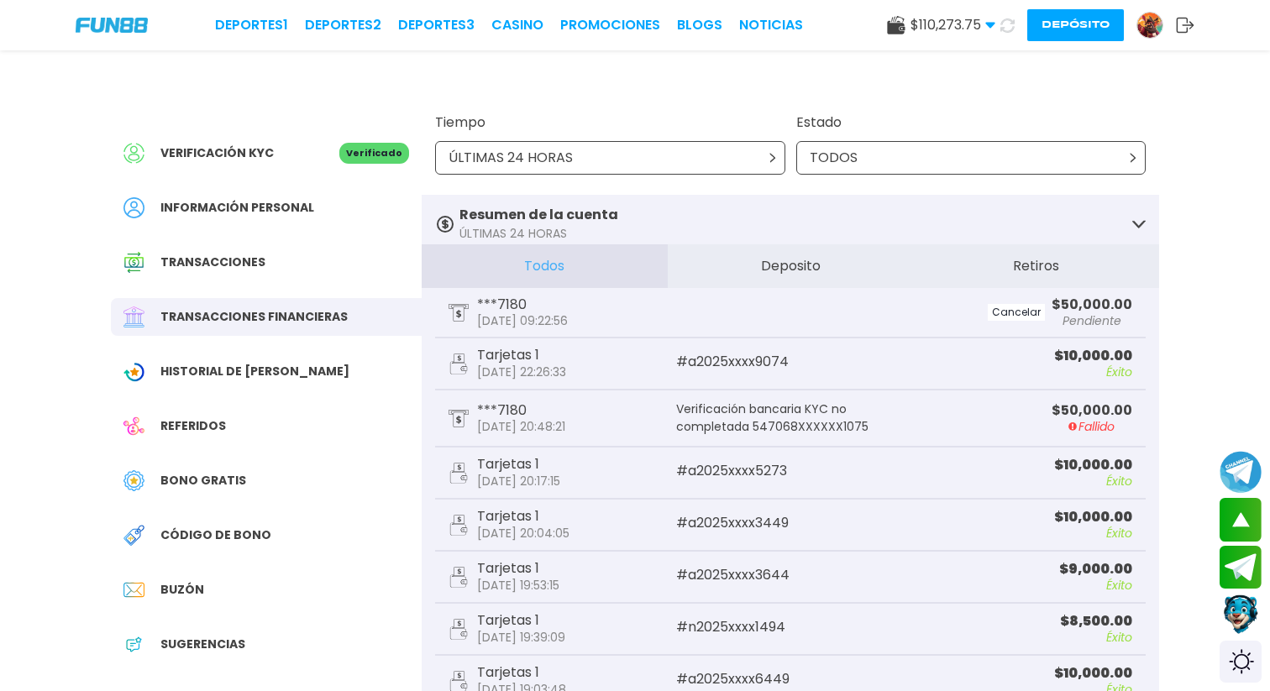
click at [240, 369] on span "Historial de [PERSON_NAME]" at bounding box center [254, 372] width 189 height 18
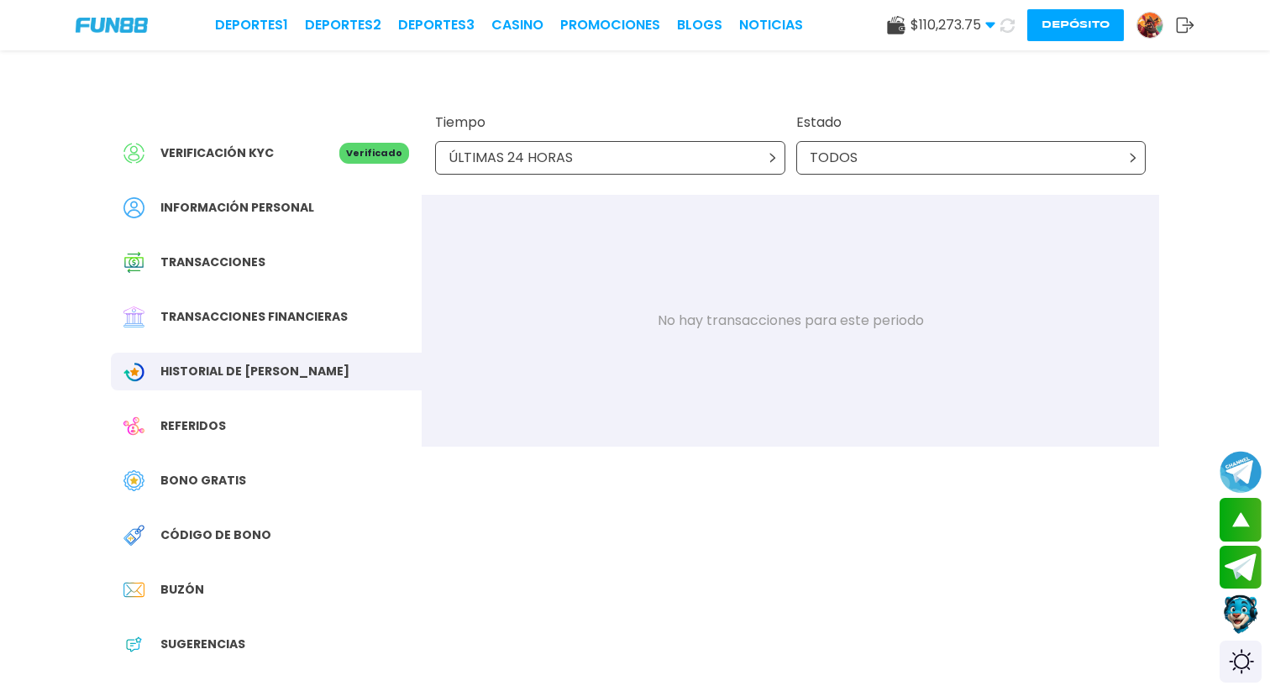
click at [244, 477] on div "Bono Gratis" at bounding box center [266, 481] width 311 height 38
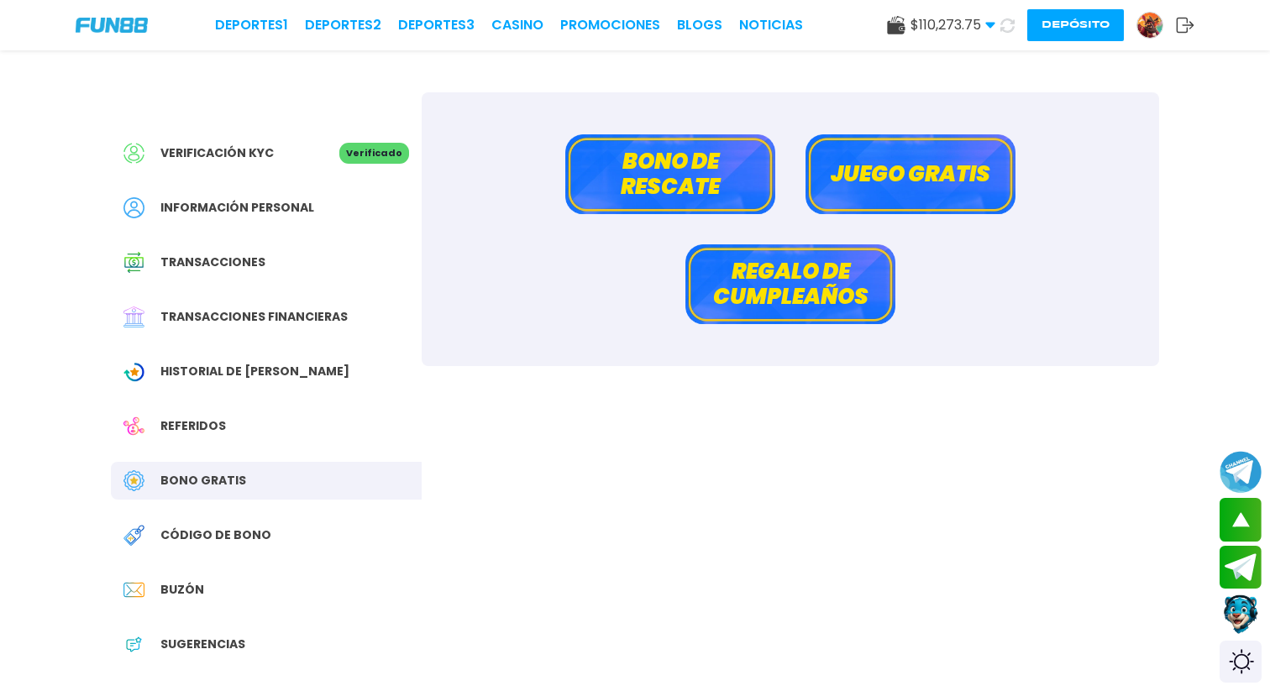
click at [238, 535] on span "Código de bono" at bounding box center [215, 536] width 111 height 18
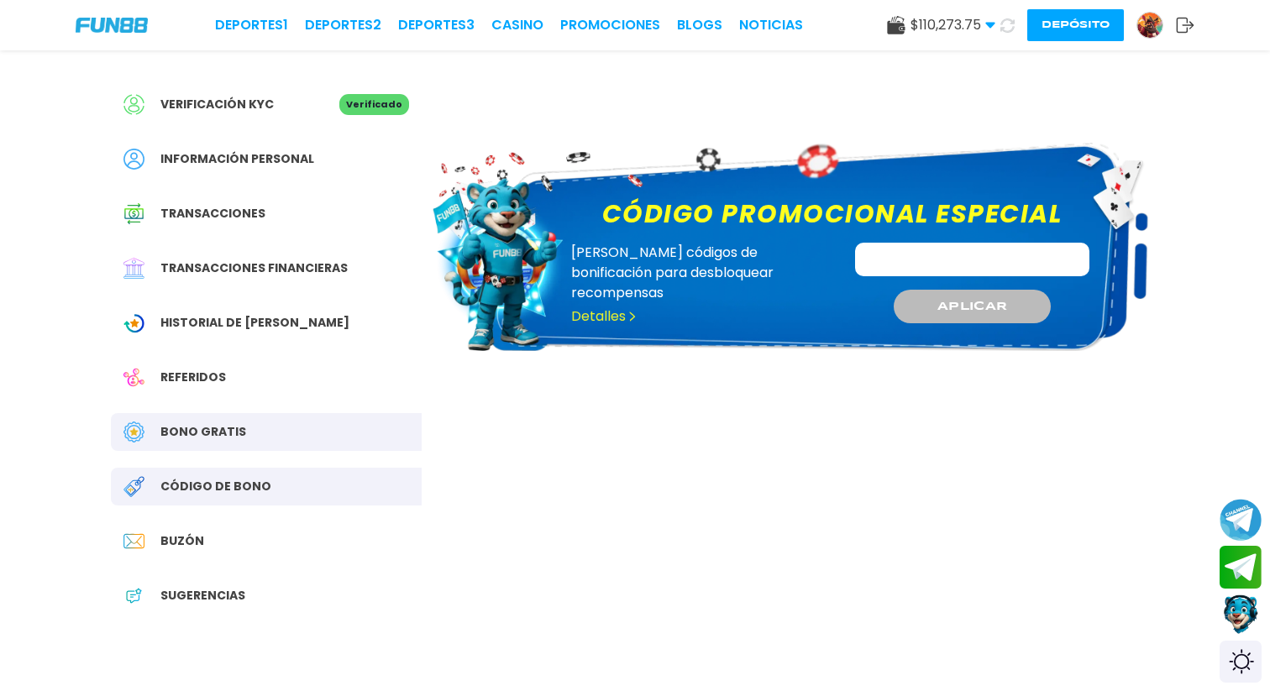
scroll to position [54, 0]
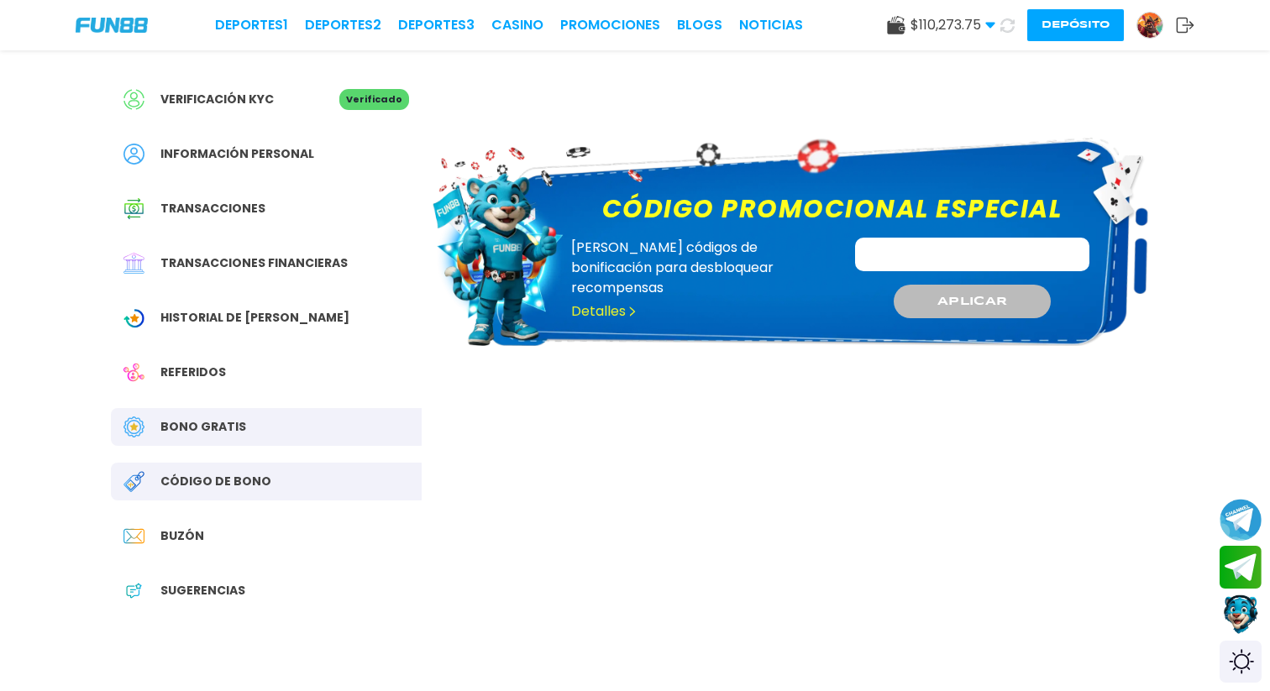
click at [256, 537] on div "Buzón" at bounding box center [266, 536] width 311 height 38
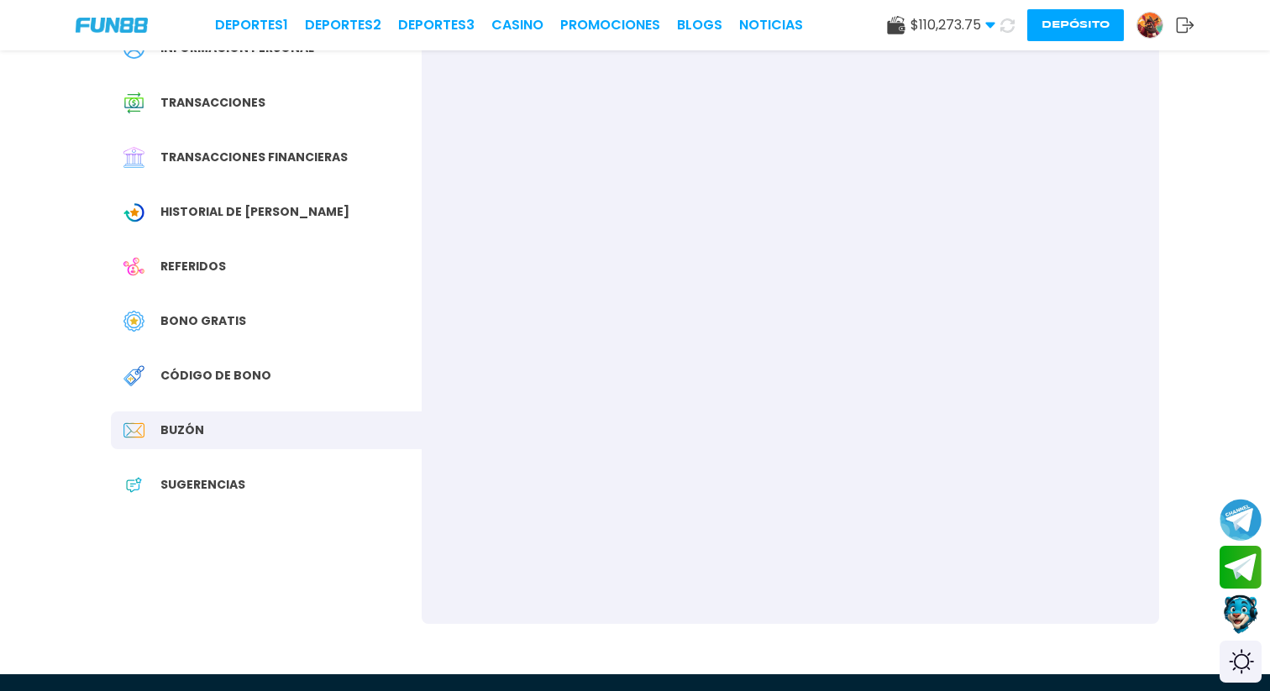
scroll to position [181, 0]
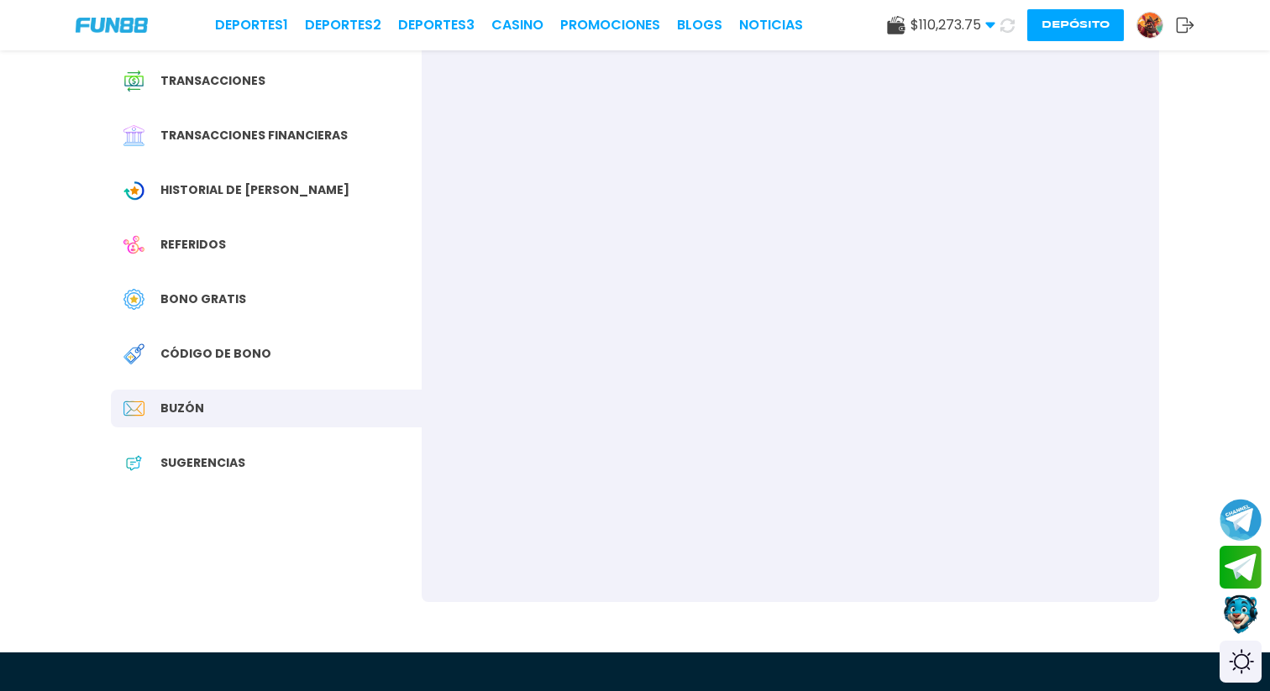
click at [225, 293] on span "Bono Gratis" at bounding box center [203, 300] width 86 height 18
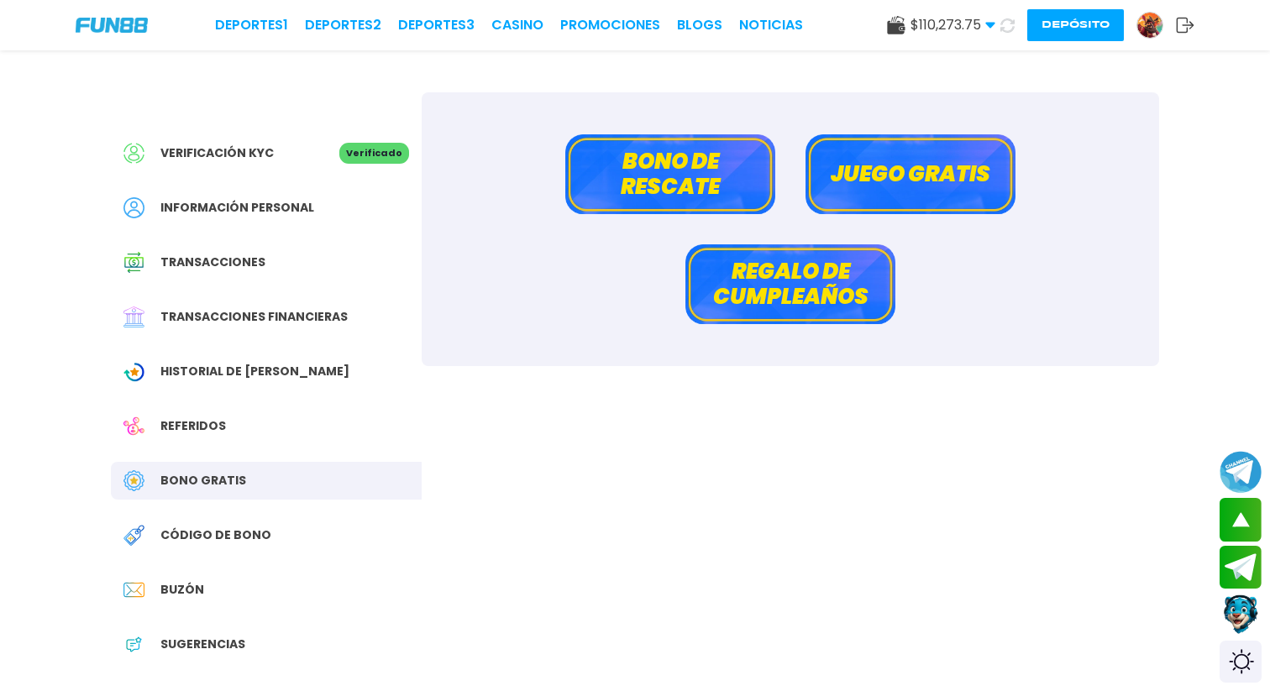
click at [229, 159] on span "Verificación KYC" at bounding box center [216, 153] width 113 height 18
click at [234, 202] on span "Información personal" at bounding box center [237, 208] width 154 height 18
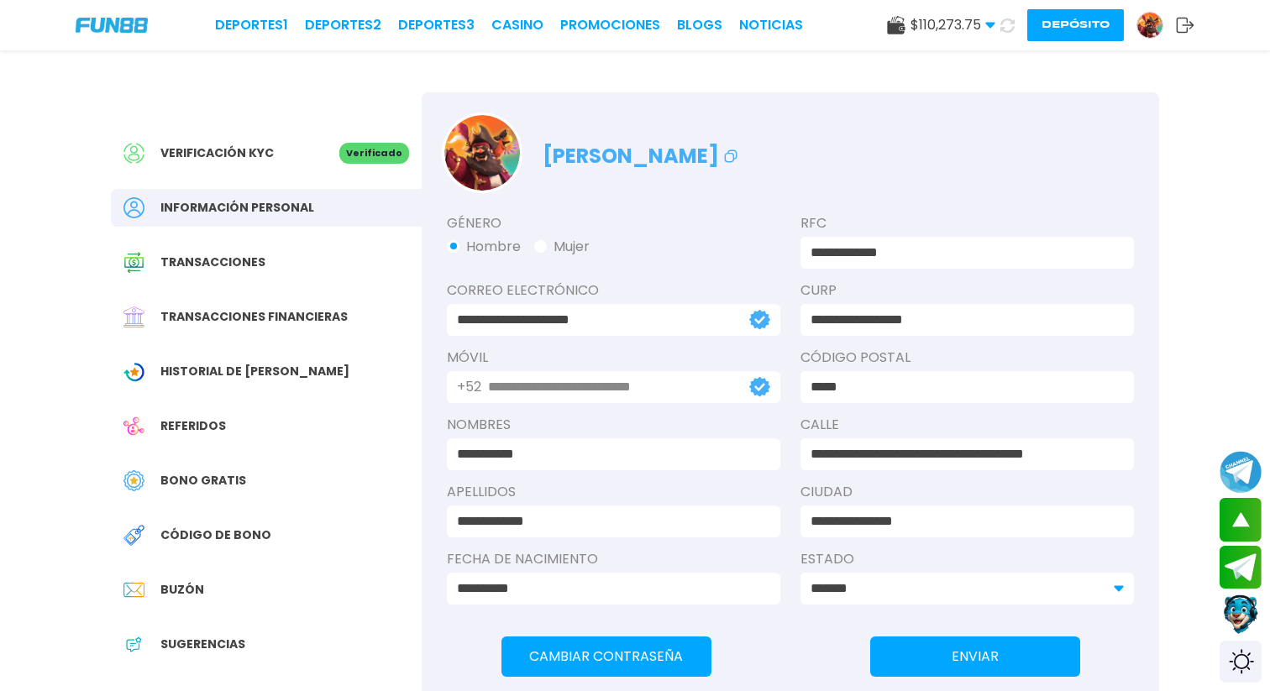
click at [134, 30] on img at bounding box center [112, 26] width 72 height 16
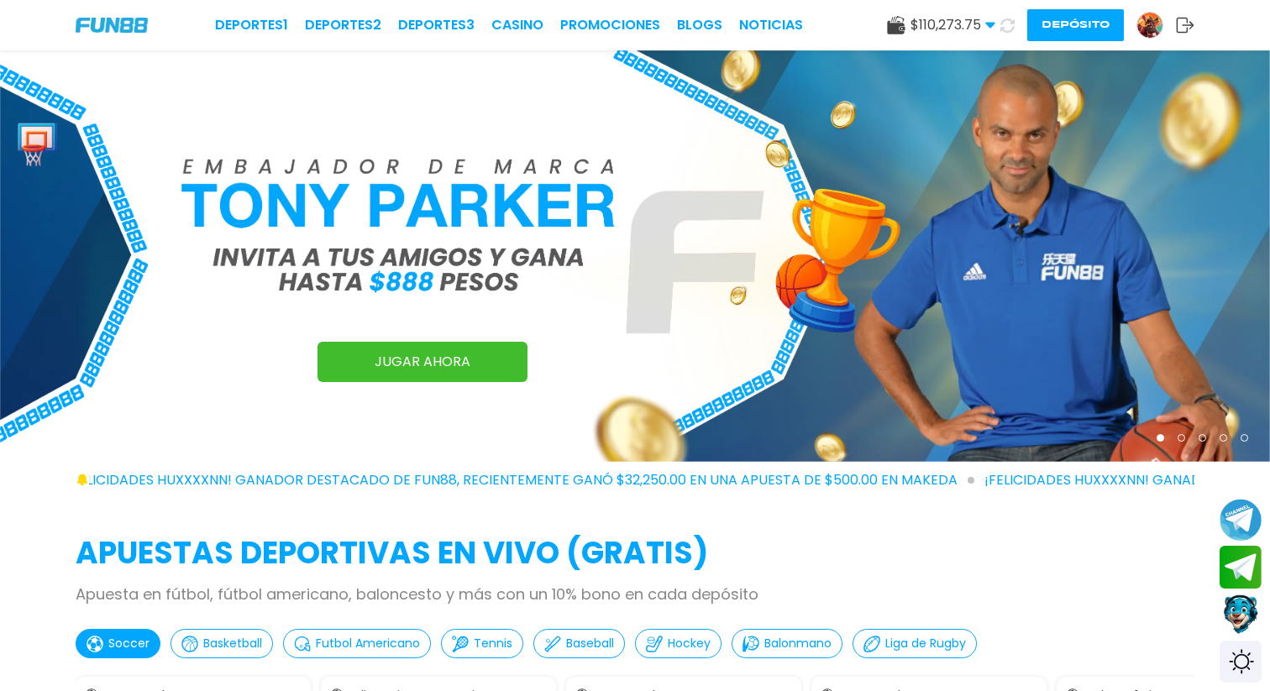
click at [1153, 20] on img at bounding box center [1149, 25] width 25 height 25
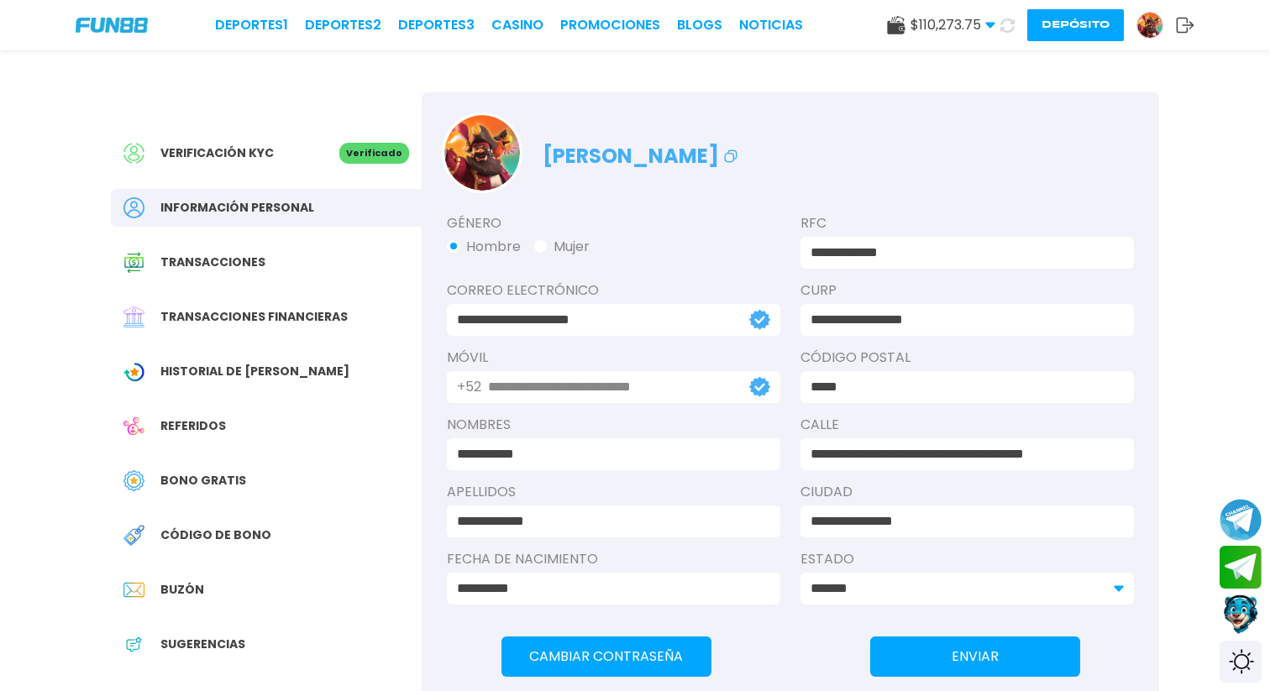
click at [234, 268] on span "Transacciones" at bounding box center [212, 263] width 105 height 18
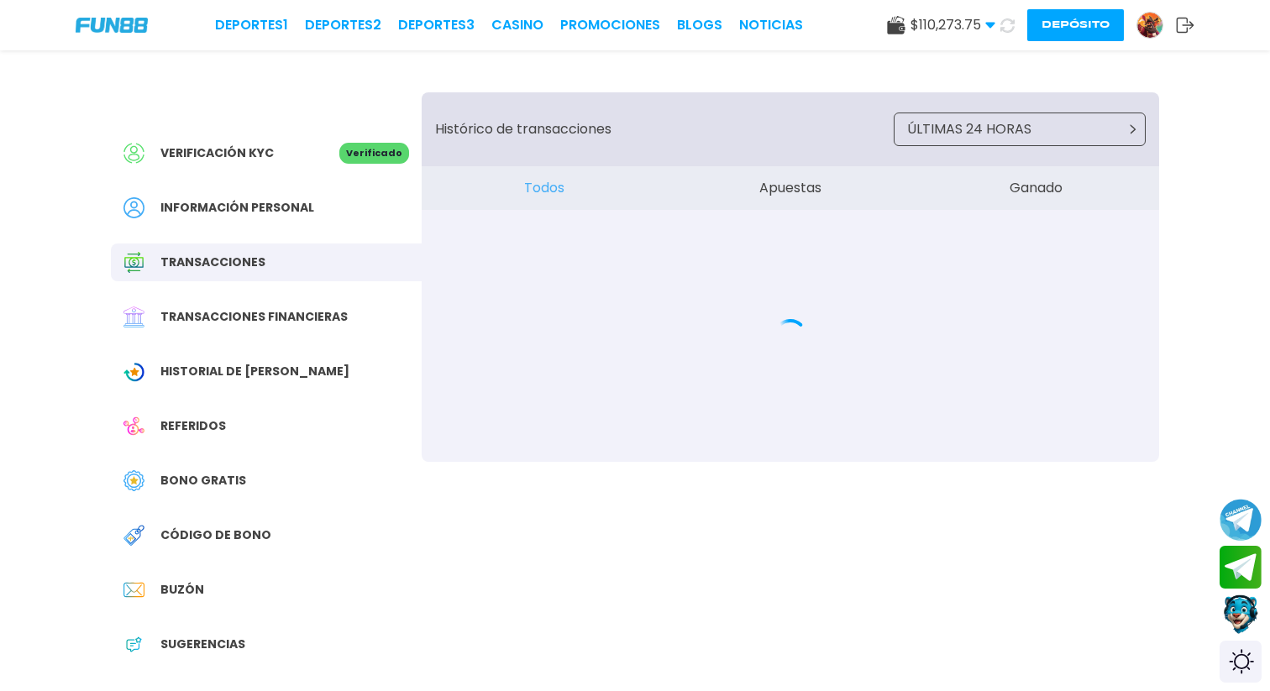
click at [254, 331] on div "Transacciones financieras" at bounding box center [266, 317] width 311 height 38
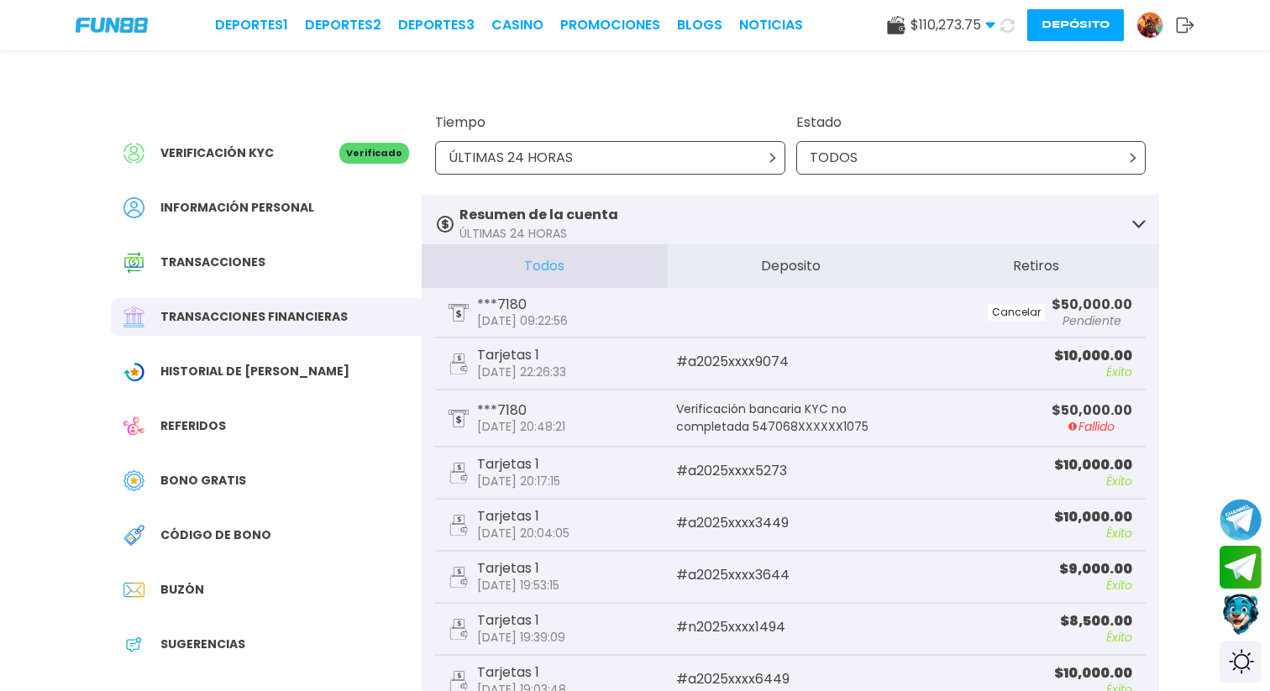
click at [1250, 623] on button "Contact customer service" at bounding box center [1241, 614] width 45 height 45
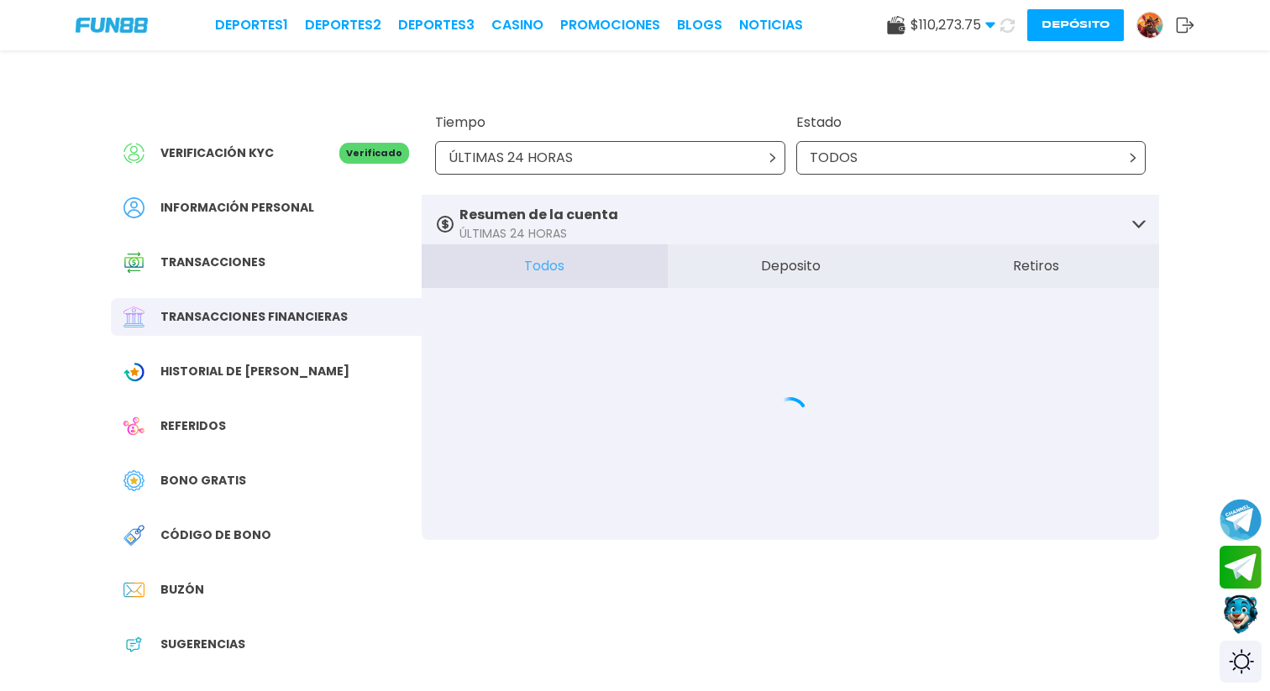
scroll to position [1, 0]
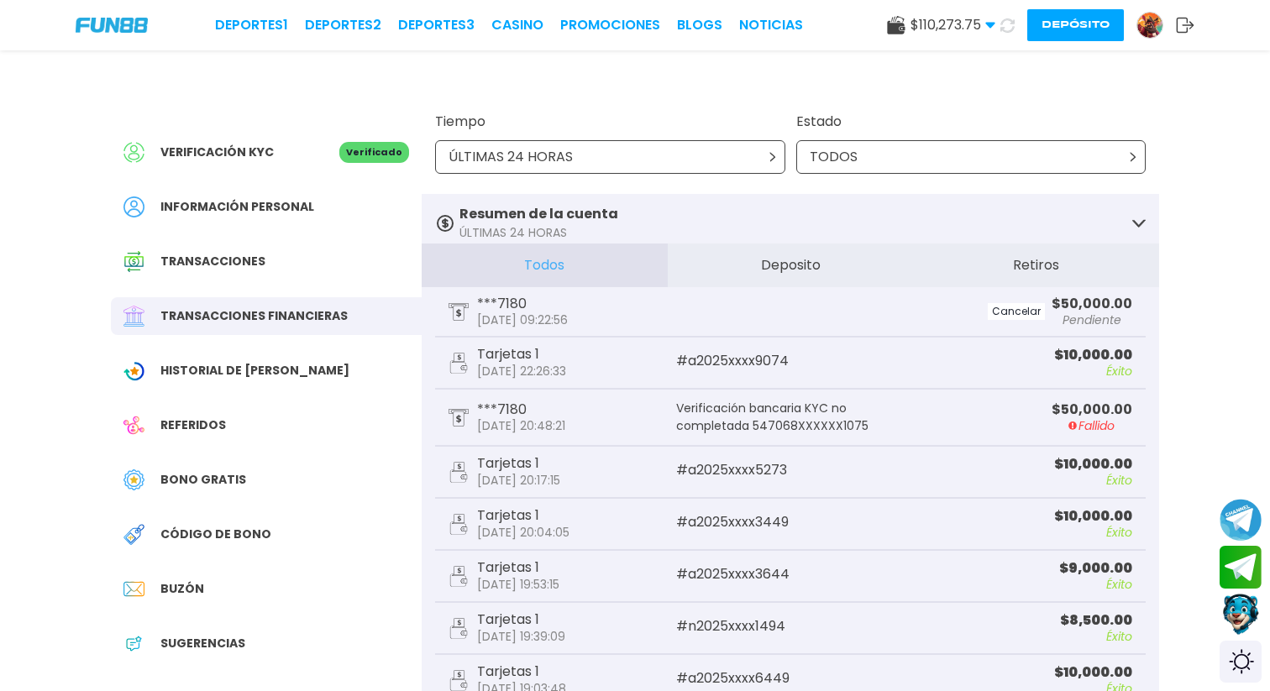
click at [1234, 607] on button "Contact customer service" at bounding box center [1241, 614] width 45 height 45
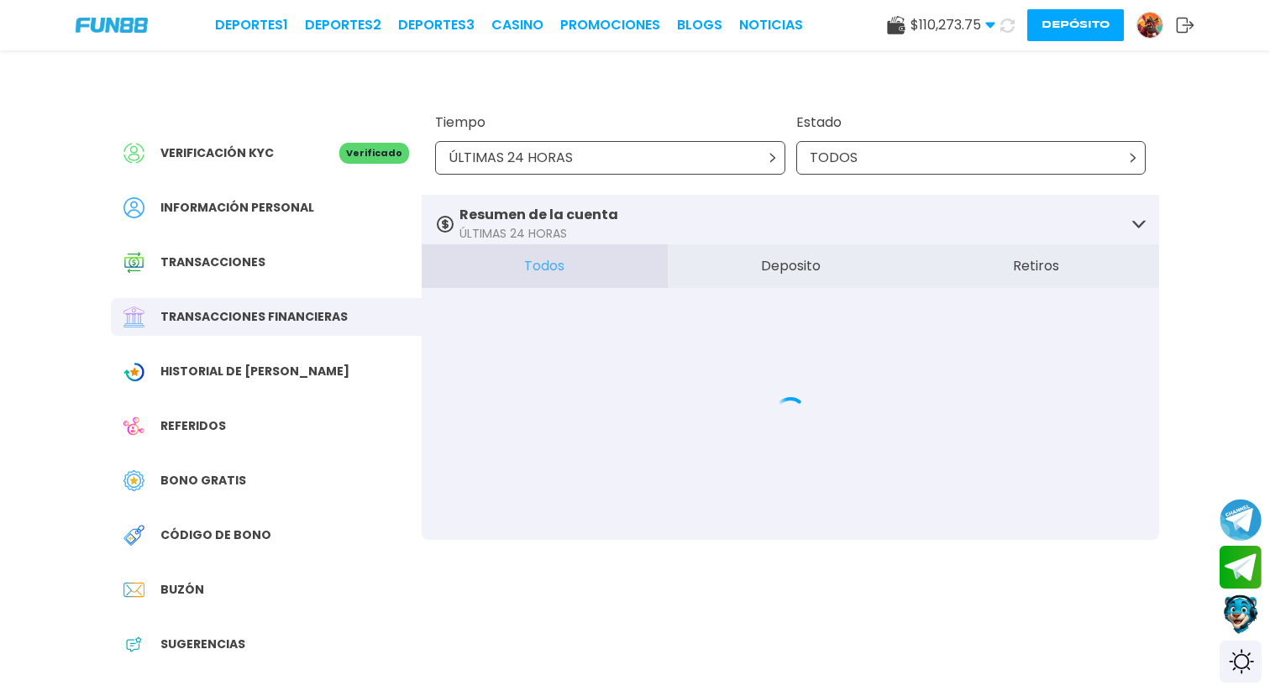
scroll to position [1, 0]
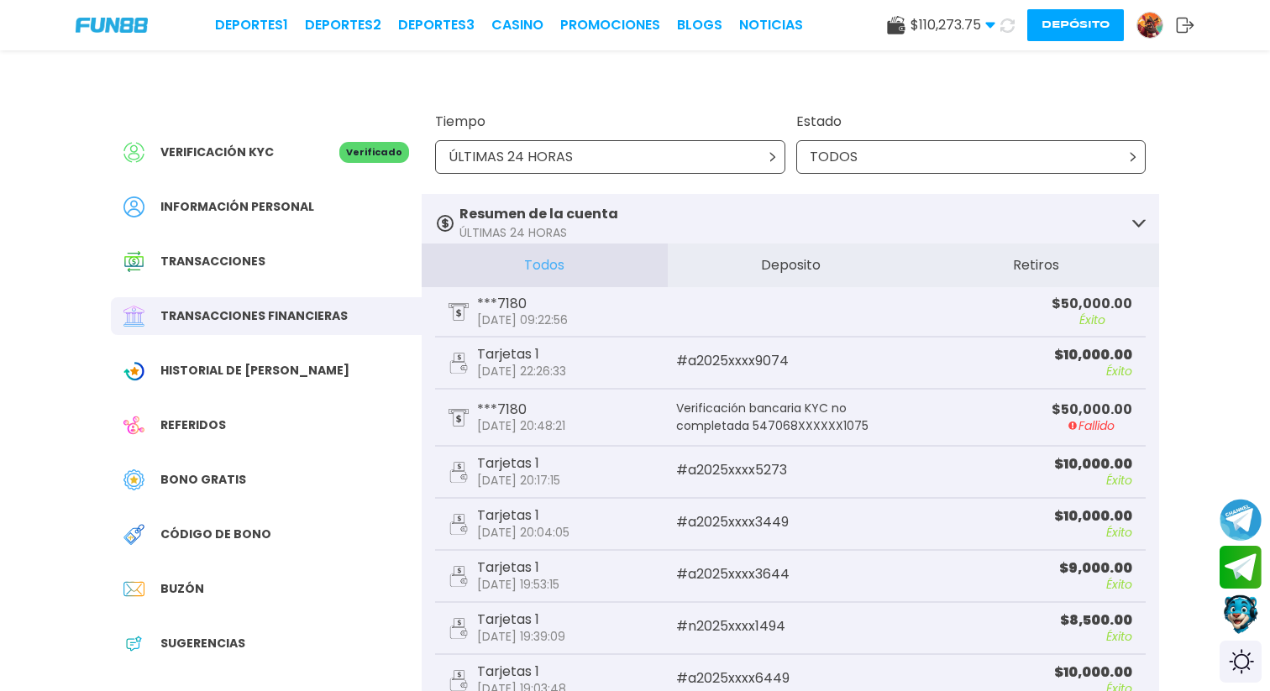
click at [1056, 32] on button "Depósito" at bounding box center [1075, 25] width 97 height 32
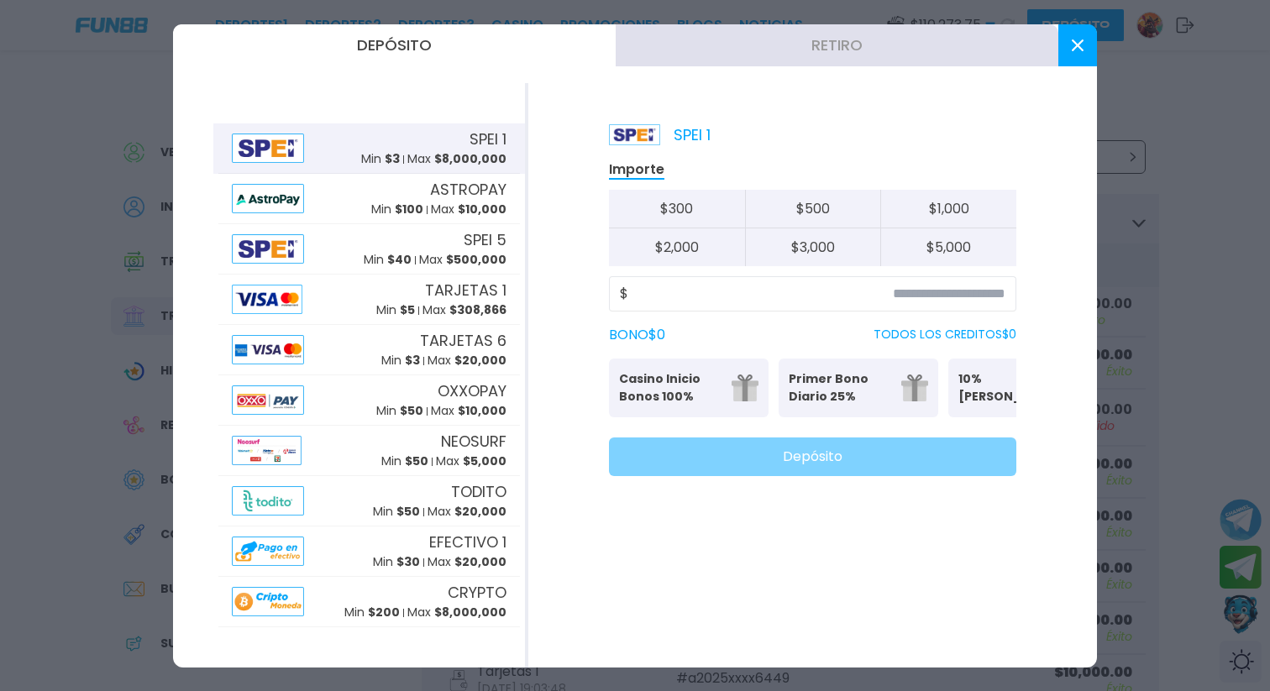
click at [728, 60] on button "Retiro" at bounding box center [837, 45] width 443 height 42
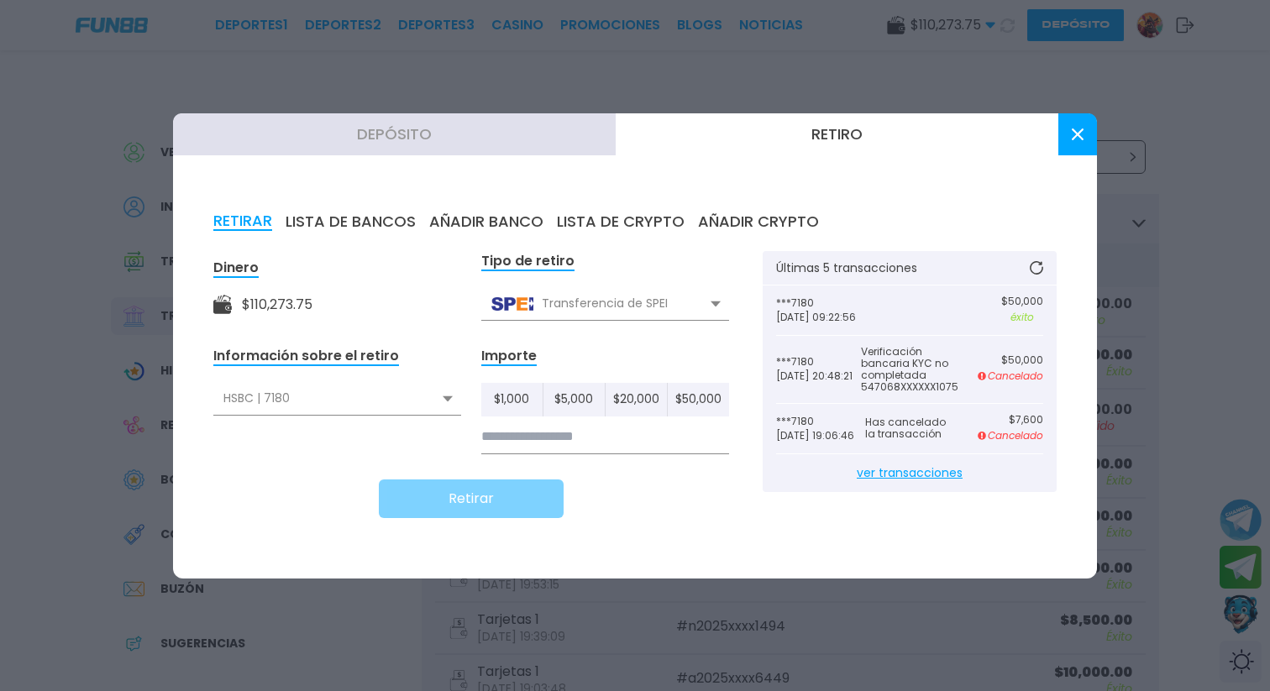
click at [694, 394] on button "$ 50,000" at bounding box center [698, 400] width 61 height 34
type input "******"
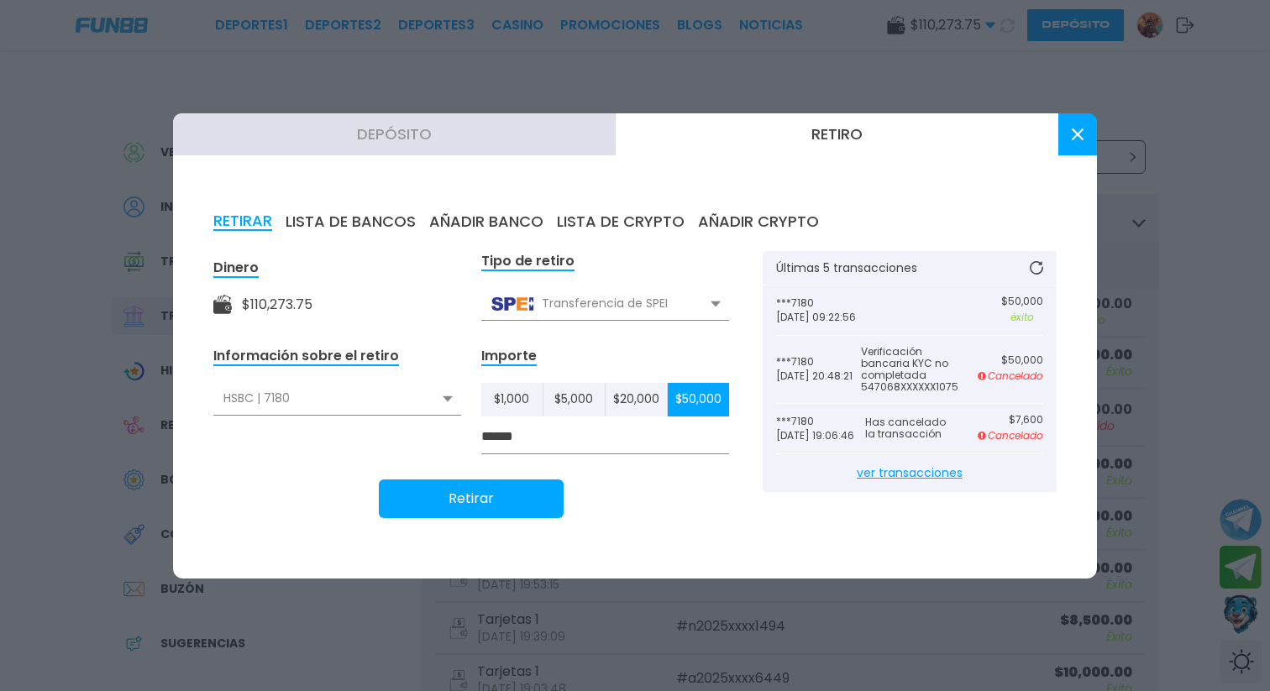
click at [526, 491] on button "Retirar" at bounding box center [471, 499] width 185 height 39
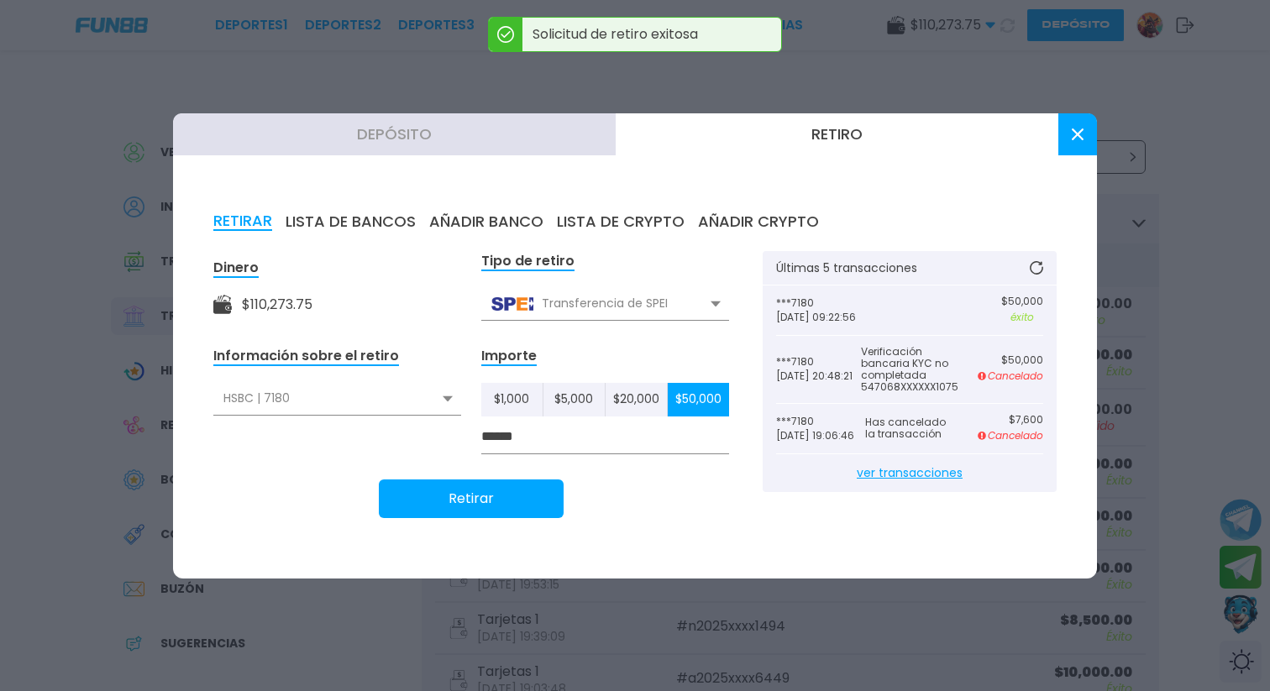
click at [1088, 132] on button at bounding box center [1077, 134] width 39 height 42
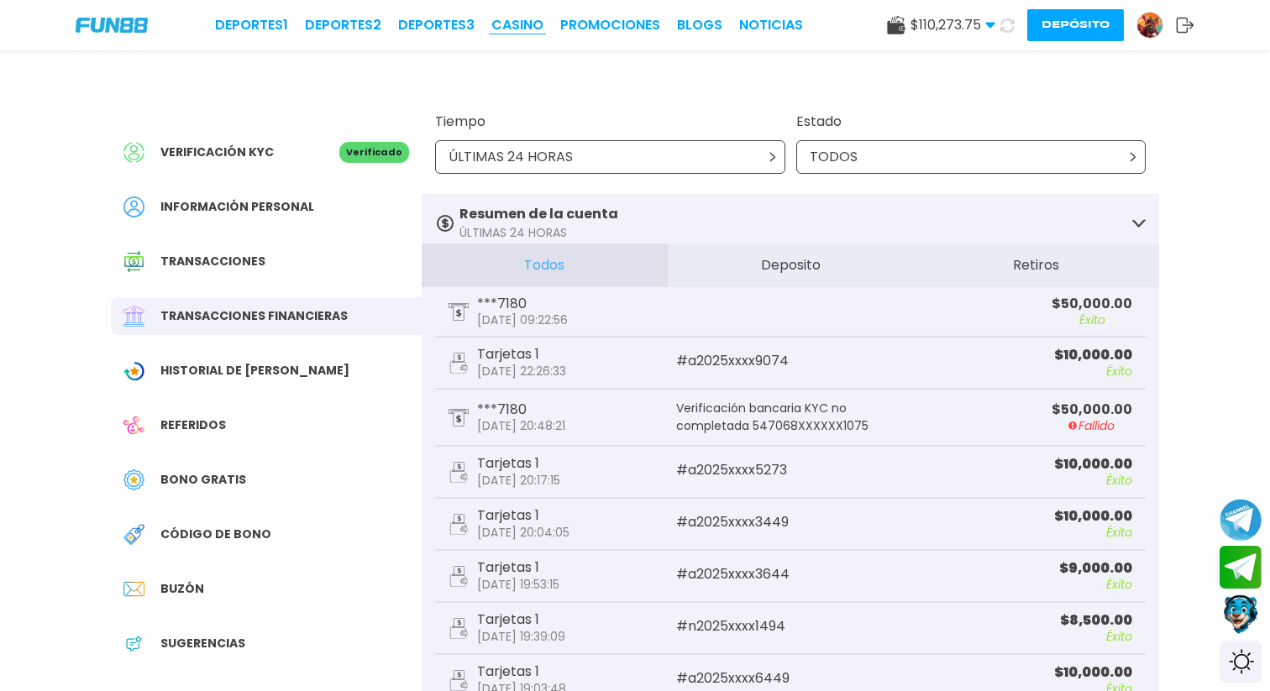
click at [496, 22] on link "CASINO" at bounding box center [517, 25] width 52 height 20
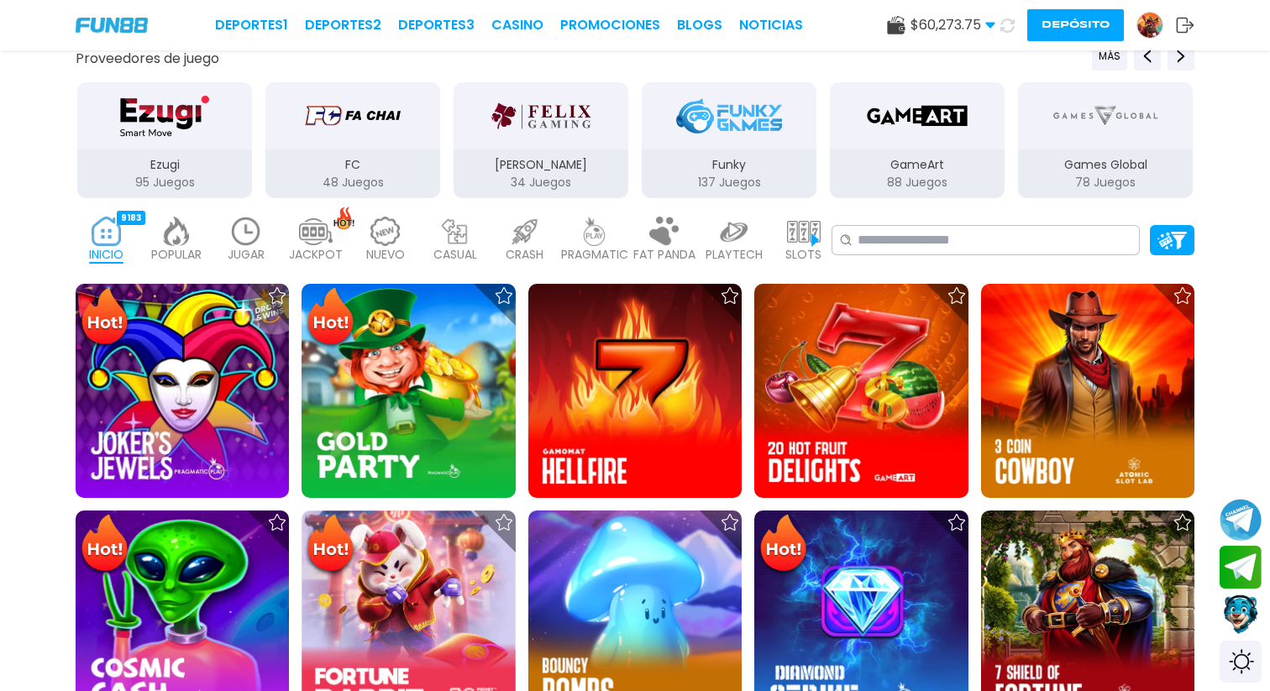
scroll to position [291, 0]
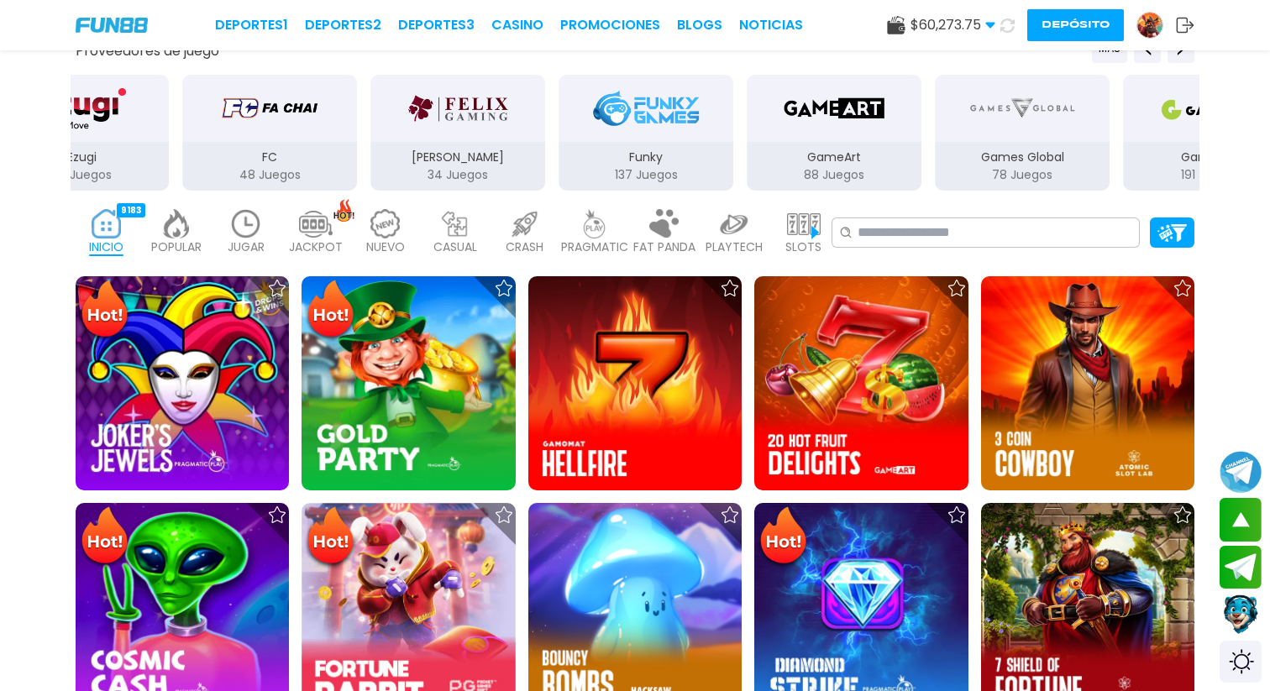
click at [238, 251] on p "JUGAR" at bounding box center [246, 247] width 37 height 18
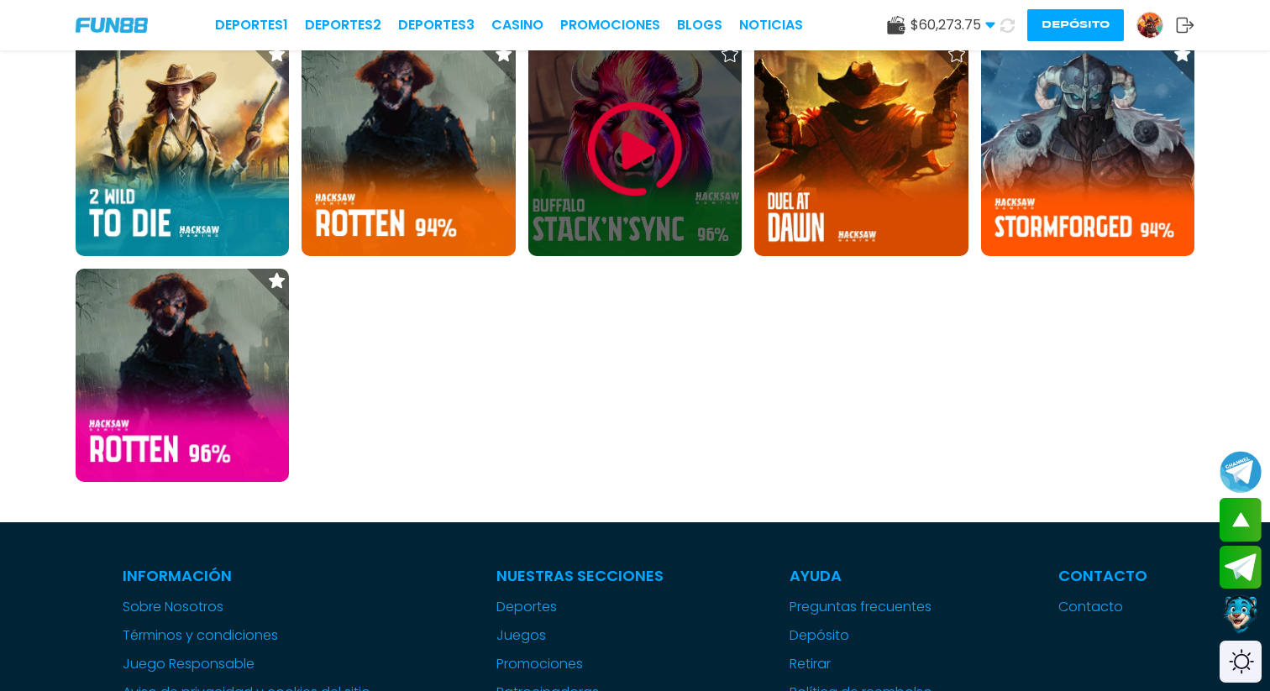
scroll to position [527, 0]
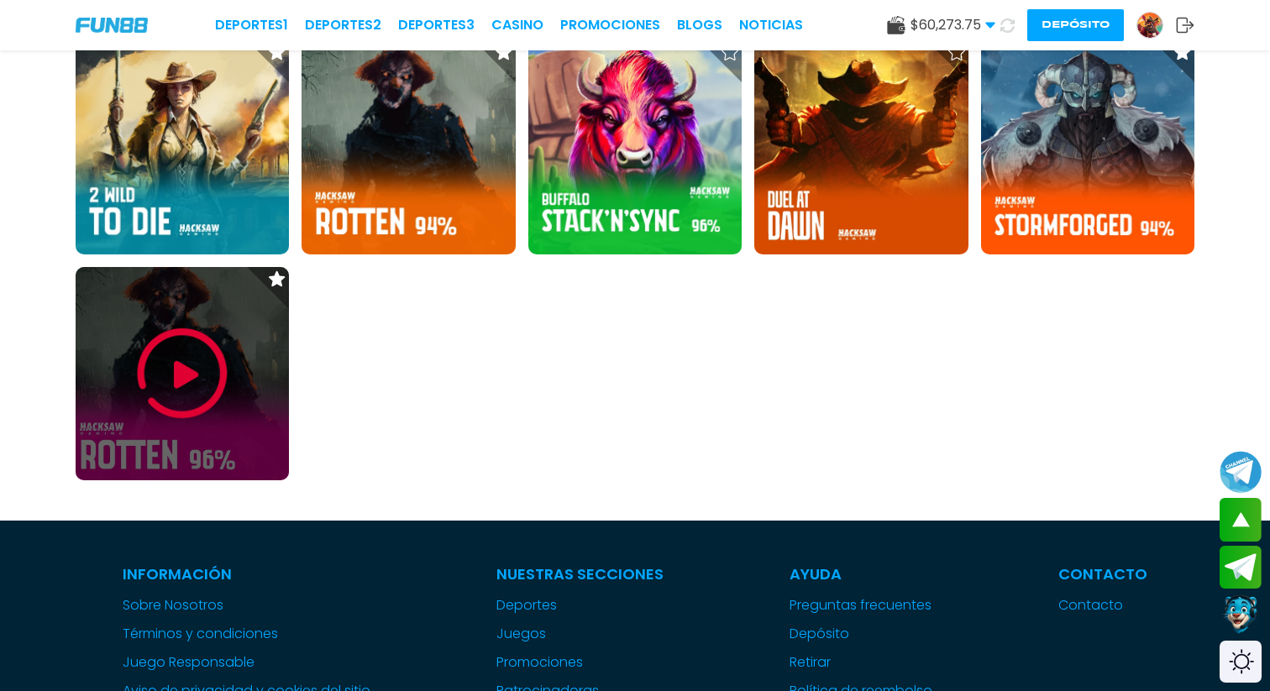
click at [205, 376] on img at bounding box center [182, 373] width 101 height 101
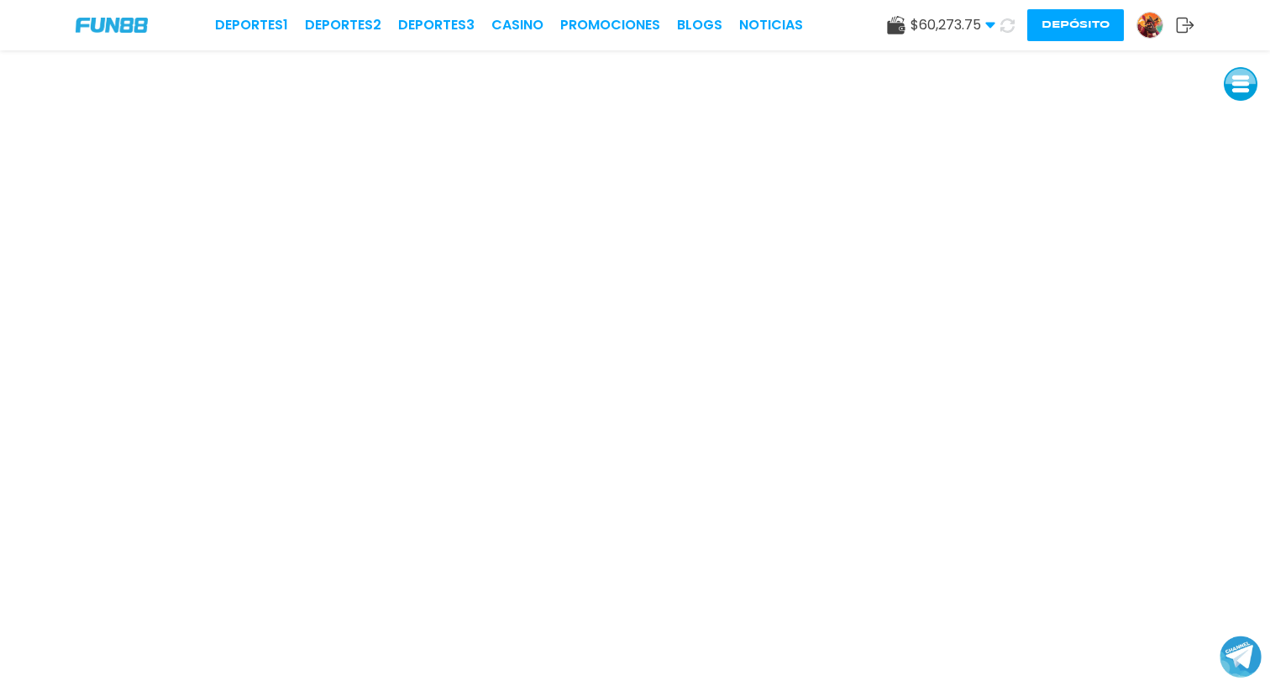
click at [105, 18] on img at bounding box center [112, 26] width 72 height 16
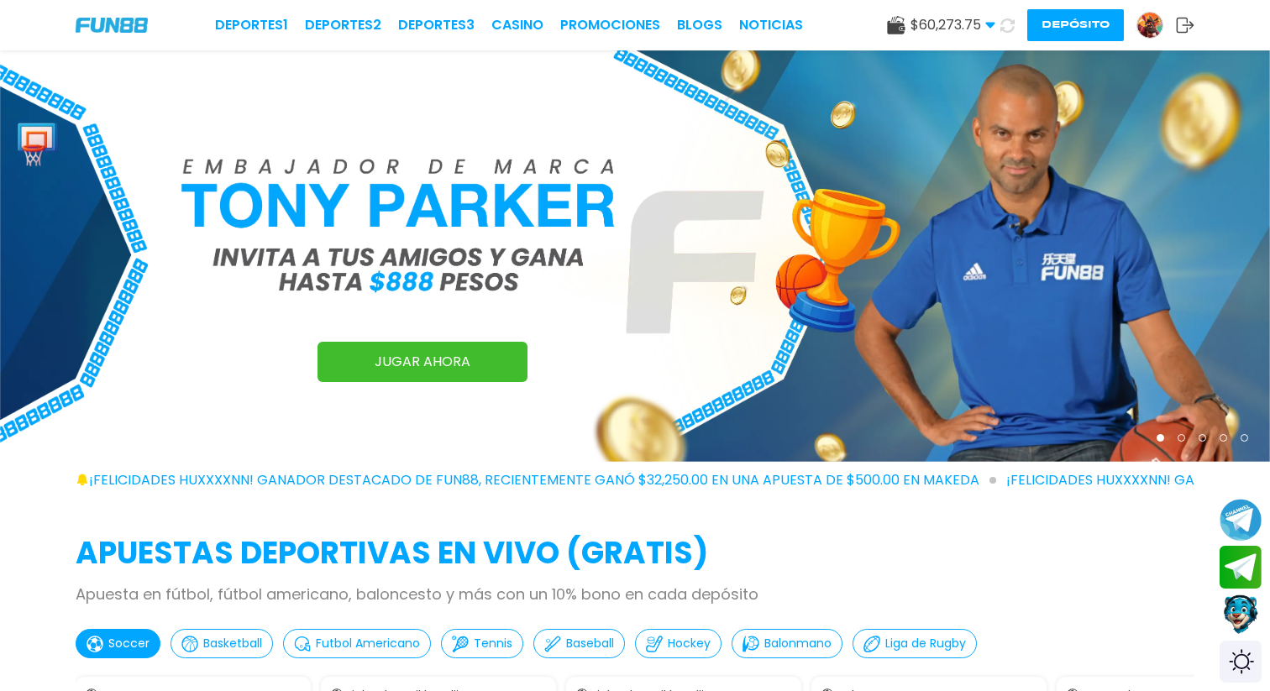
scroll to position [3, 0]
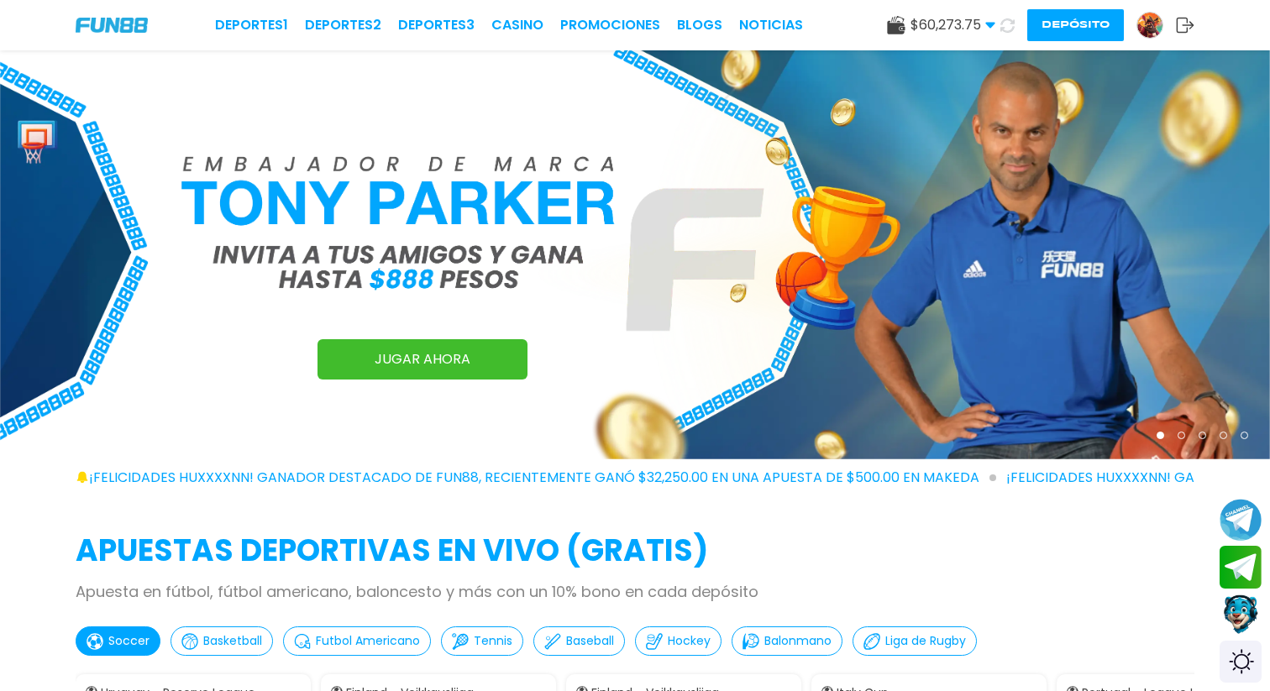
click at [1150, 23] on img at bounding box center [1149, 25] width 25 height 25
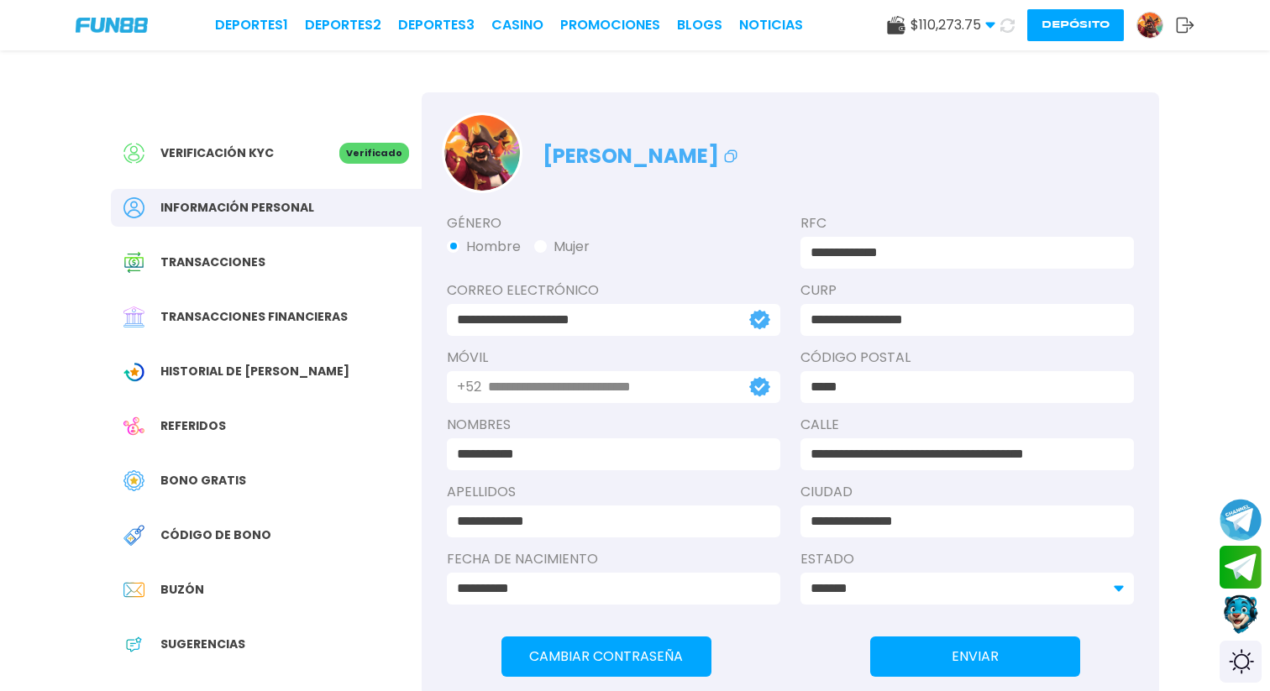
click at [307, 265] on div "Transacciones" at bounding box center [266, 263] width 311 height 38
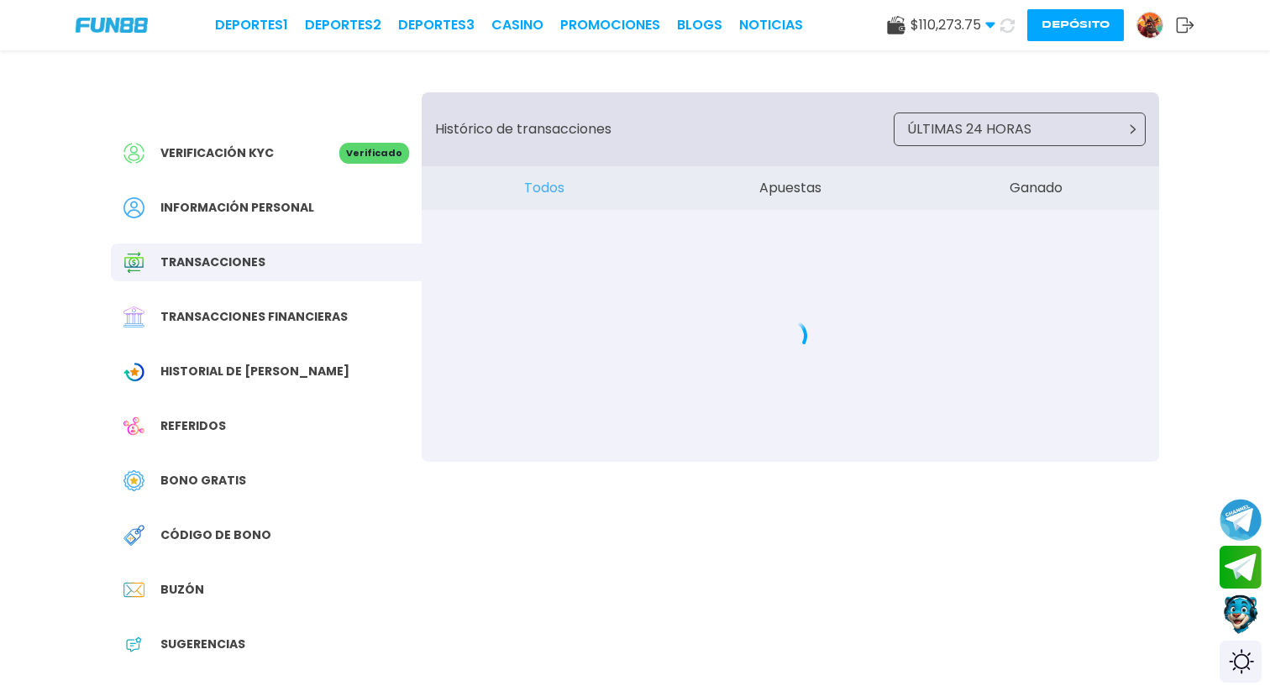
click at [244, 323] on span "Transacciones financieras" at bounding box center [253, 317] width 187 height 18
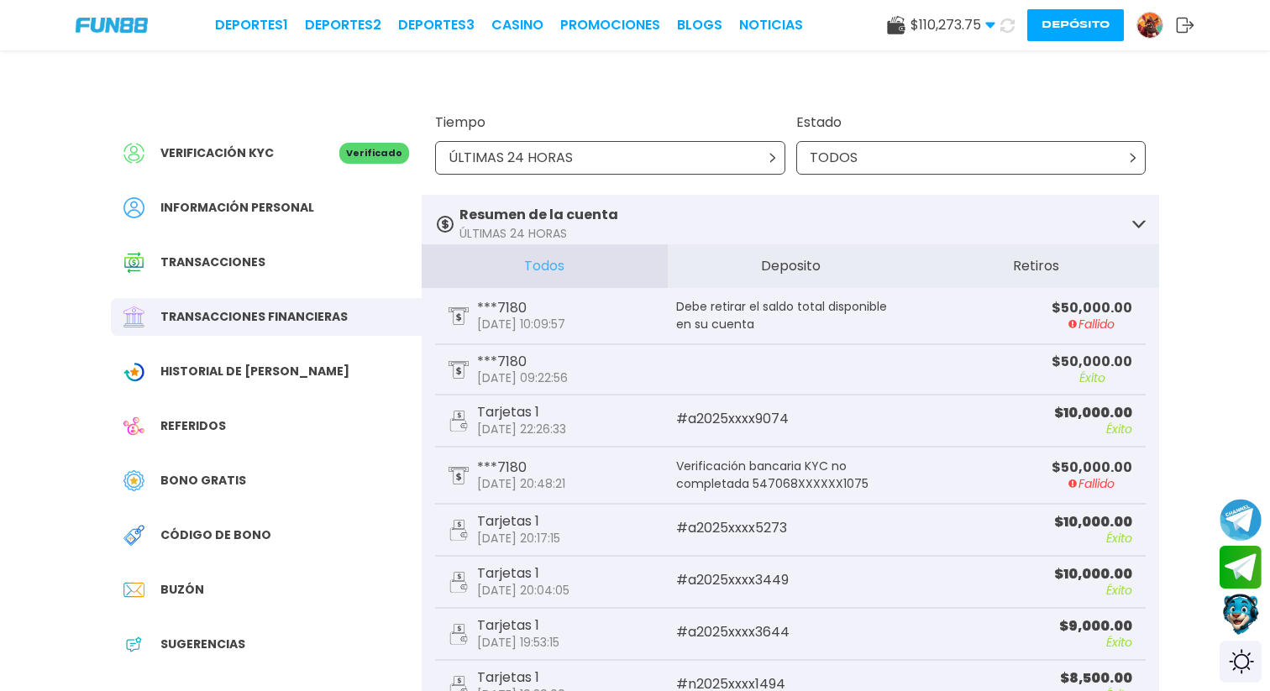
click at [1240, 618] on button "Contact customer service" at bounding box center [1241, 614] width 45 height 45
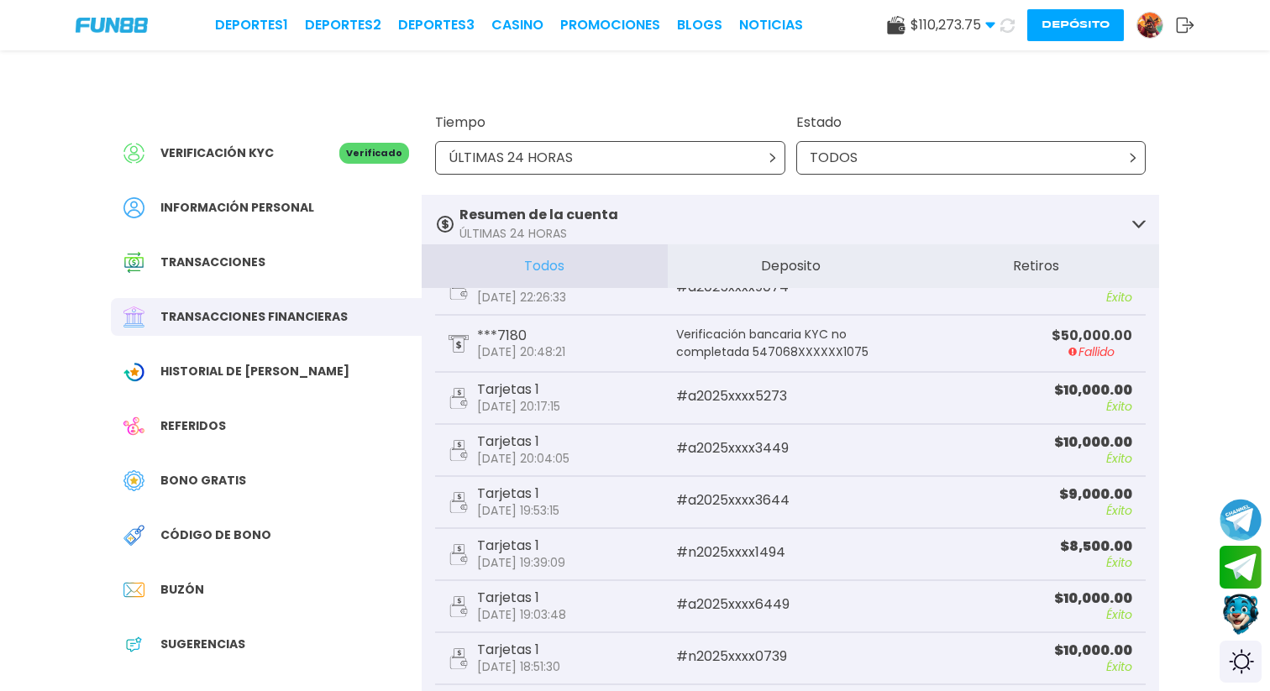
click at [1242, 620] on button "Contact customer service" at bounding box center [1241, 614] width 45 height 45
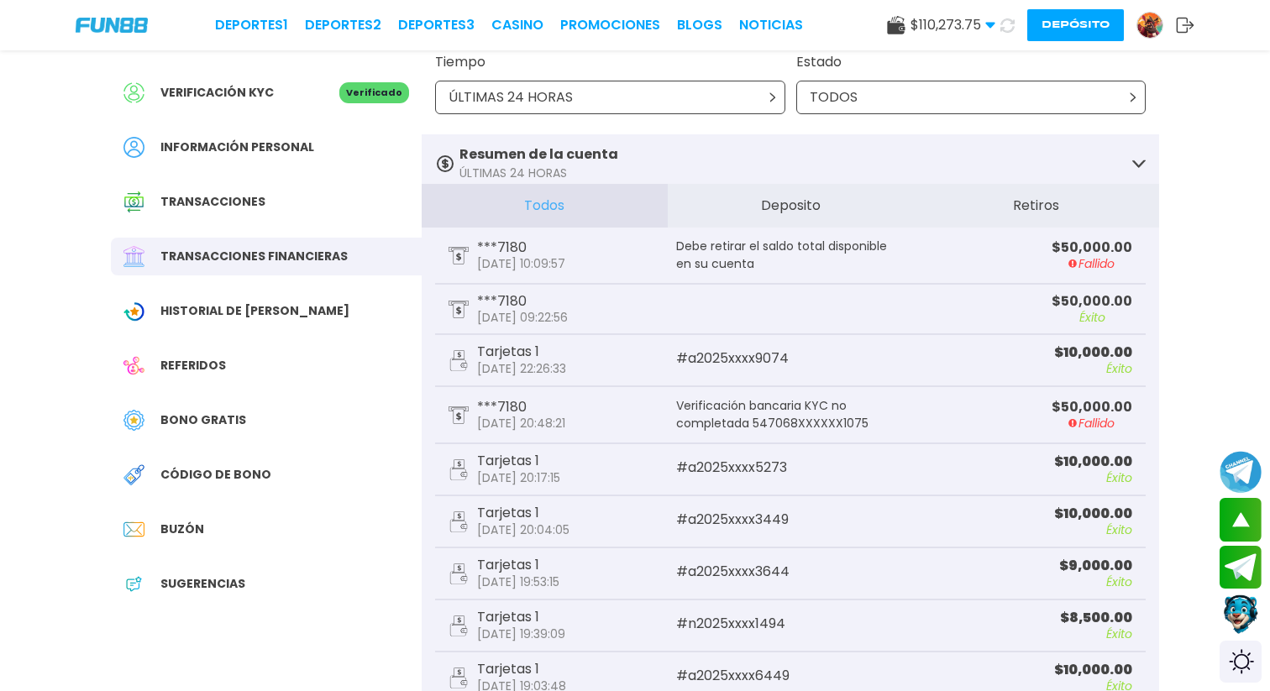
scroll to position [0, 0]
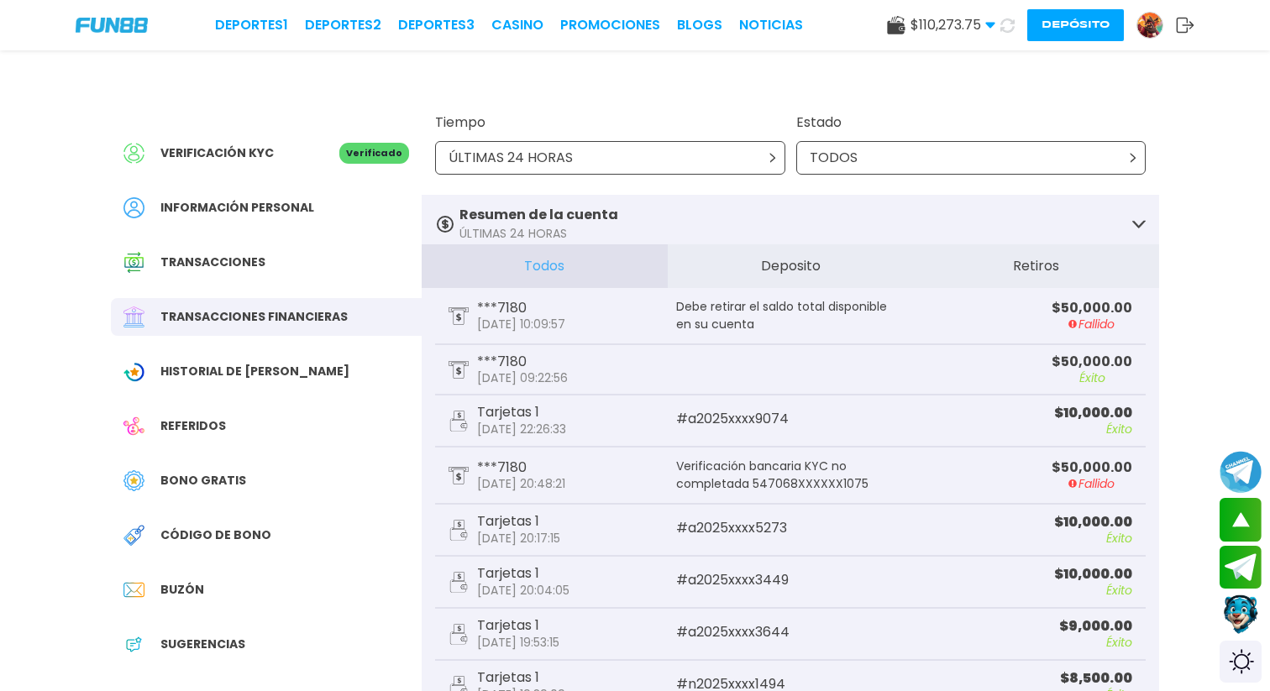
click at [1077, 35] on button "Depósito" at bounding box center [1075, 25] width 97 height 32
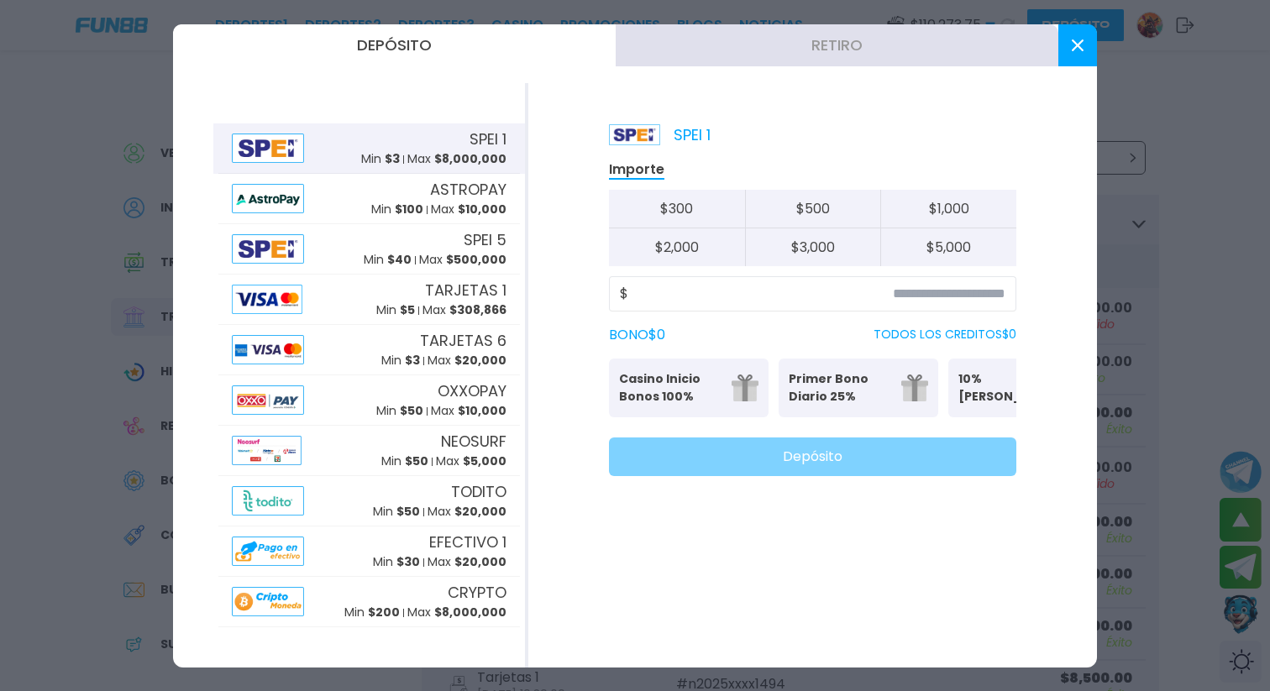
click at [705, 39] on button "Retiro" at bounding box center [837, 45] width 443 height 42
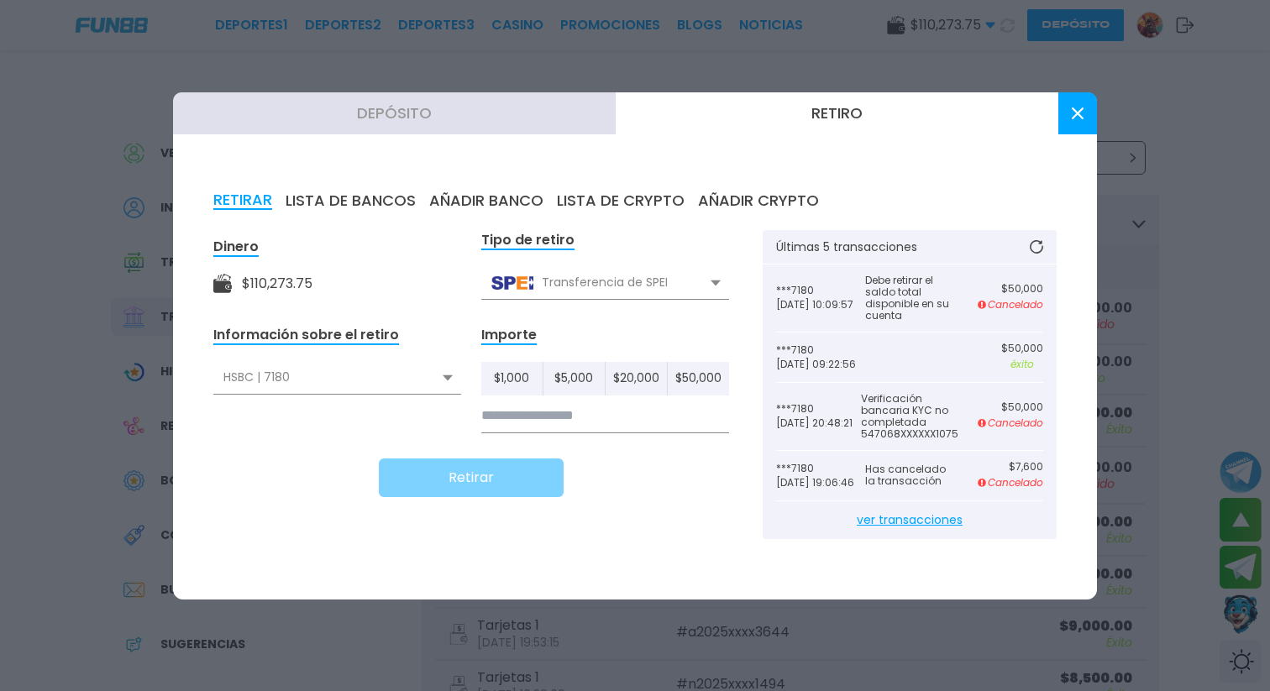
click at [1064, 113] on button at bounding box center [1077, 113] width 39 height 42
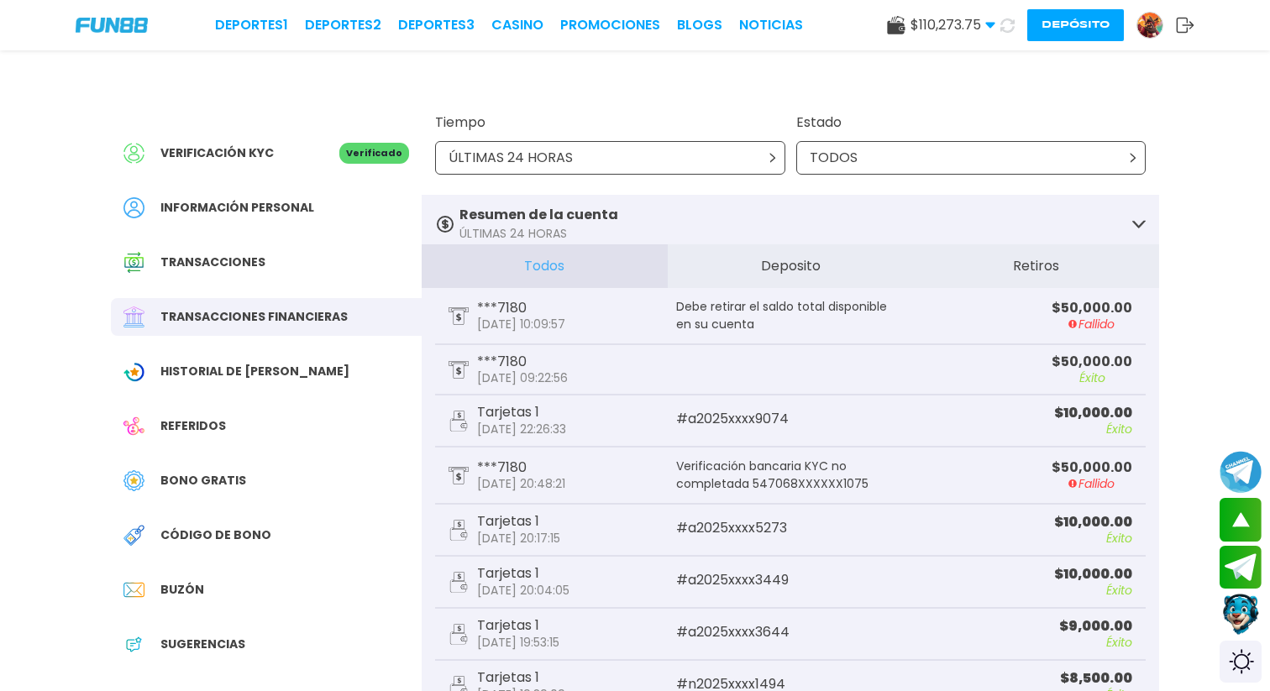
click at [1247, 626] on button "Contact customer service" at bounding box center [1241, 614] width 45 height 45
click at [1072, 24] on button "Depósito" at bounding box center [1075, 25] width 97 height 32
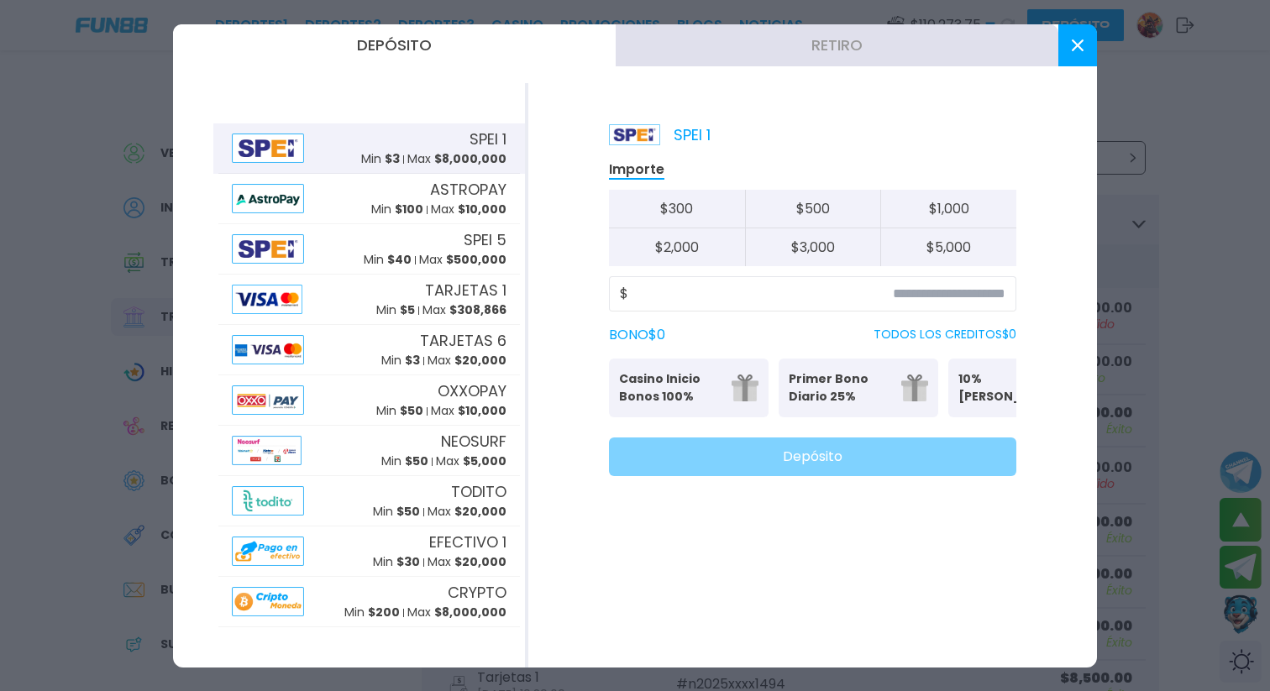
click at [813, 29] on button "Retiro" at bounding box center [837, 45] width 443 height 42
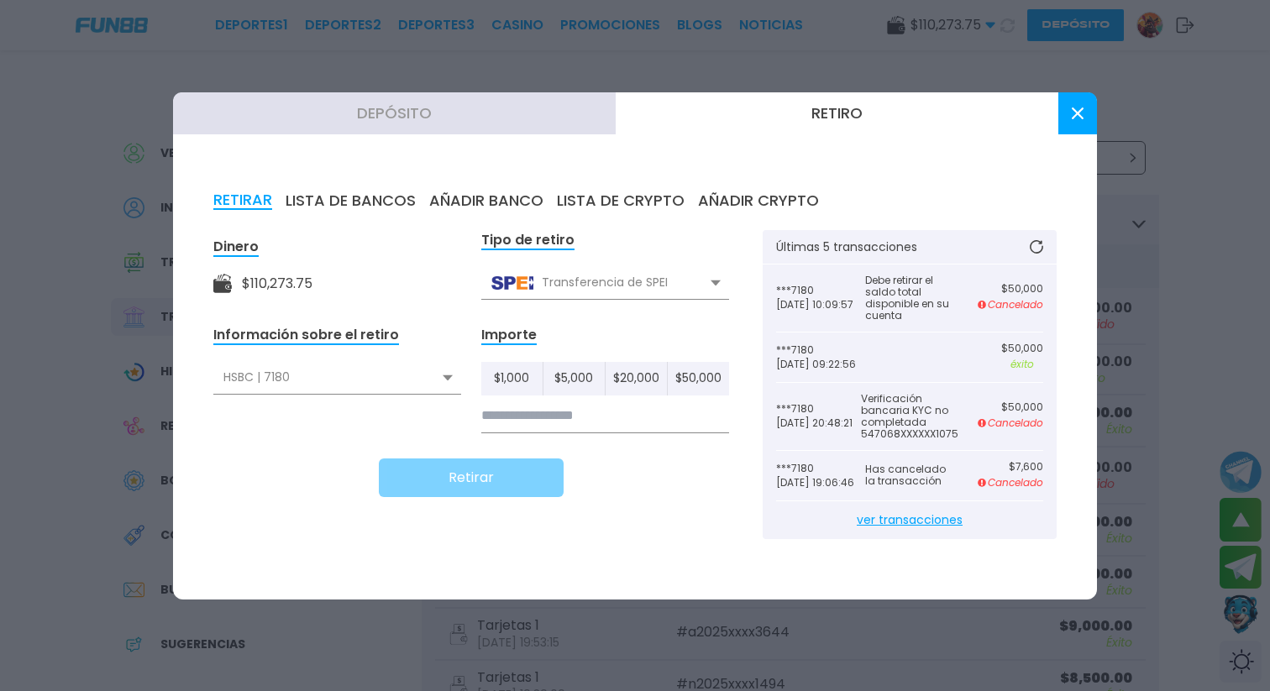
click at [595, 414] on input at bounding box center [605, 416] width 248 height 34
type input "*******"
click at [726, 495] on div "Dinero $ 110,273.75 Tipo de retiro Transferencia de SPEI Transferencia de SPEI …" at bounding box center [634, 394] width 843 height 329
click at [506, 470] on button "Retirar" at bounding box center [471, 478] width 185 height 39
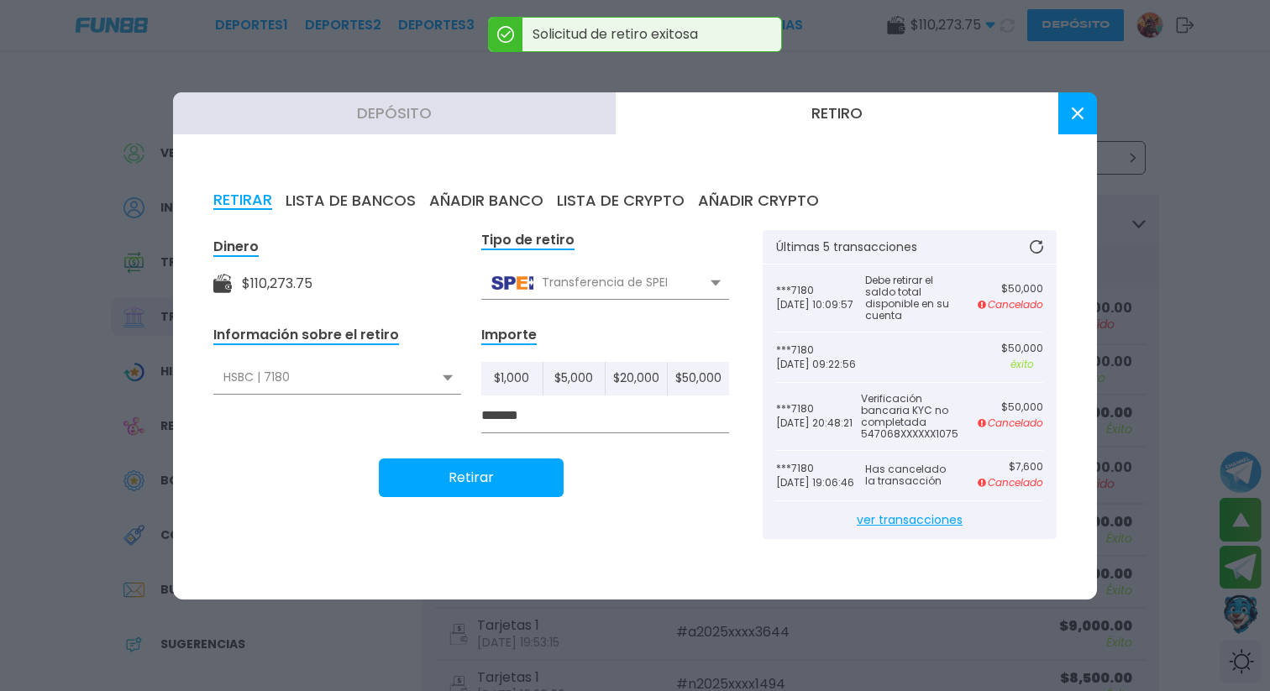
click at [1080, 112] on use at bounding box center [1078, 113] width 12 height 12
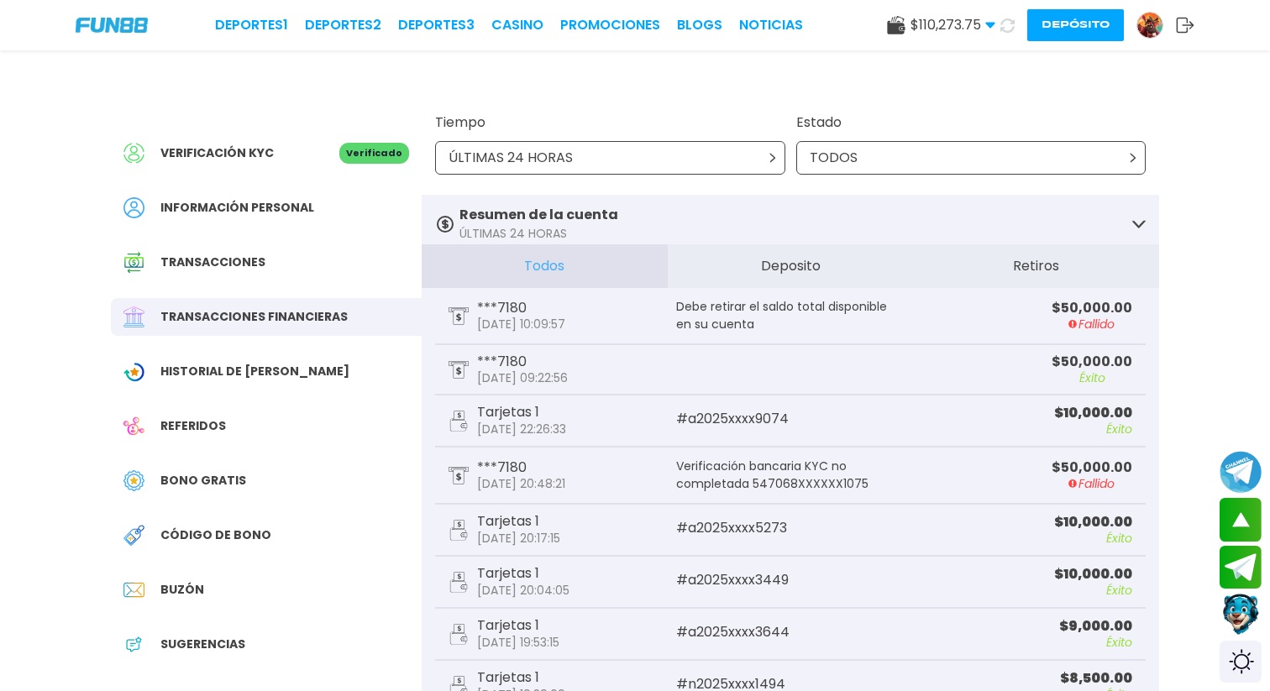
click at [1239, 619] on button "Contact customer service" at bounding box center [1241, 614] width 45 height 45
click at [1006, 35] on button at bounding box center [1007, 25] width 25 height 25
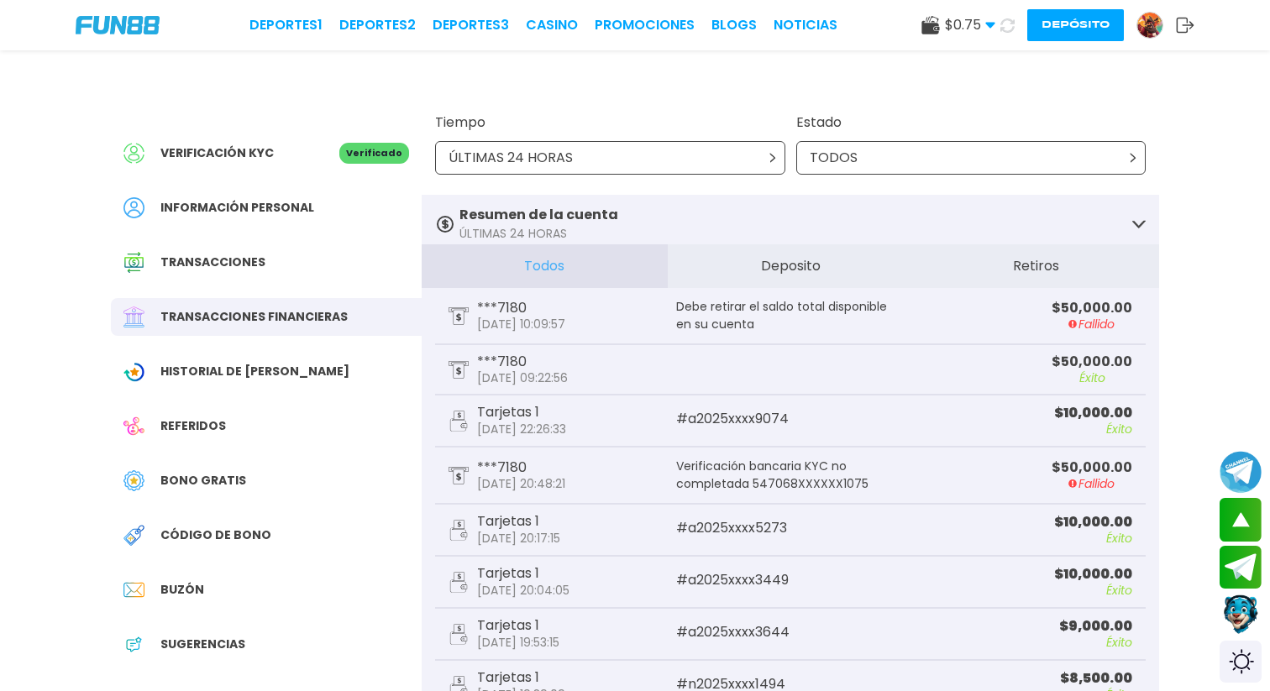
click at [1146, 29] on img at bounding box center [1149, 25] width 25 height 25
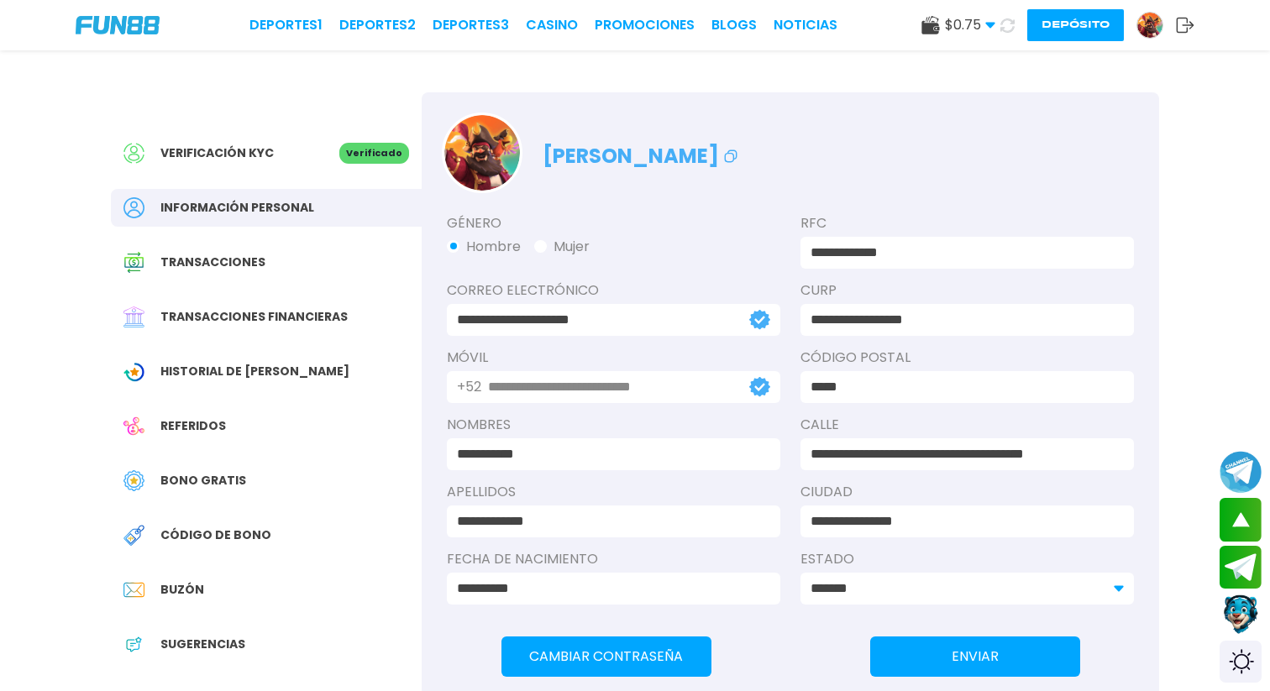
click at [275, 313] on span "Transacciones financieras" at bounding box center [253, 317] width 187 height 18
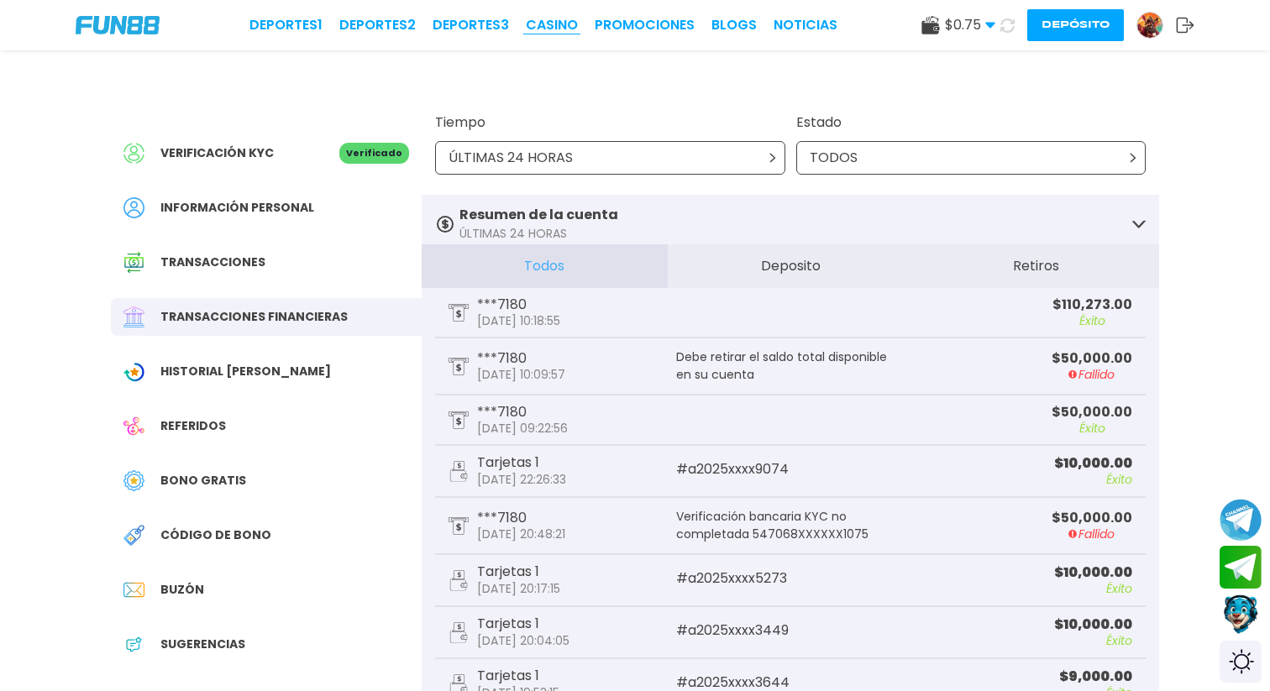
click at [566, 30] on link "CASINO" at bounding box center [552, 25] width 52 height 20
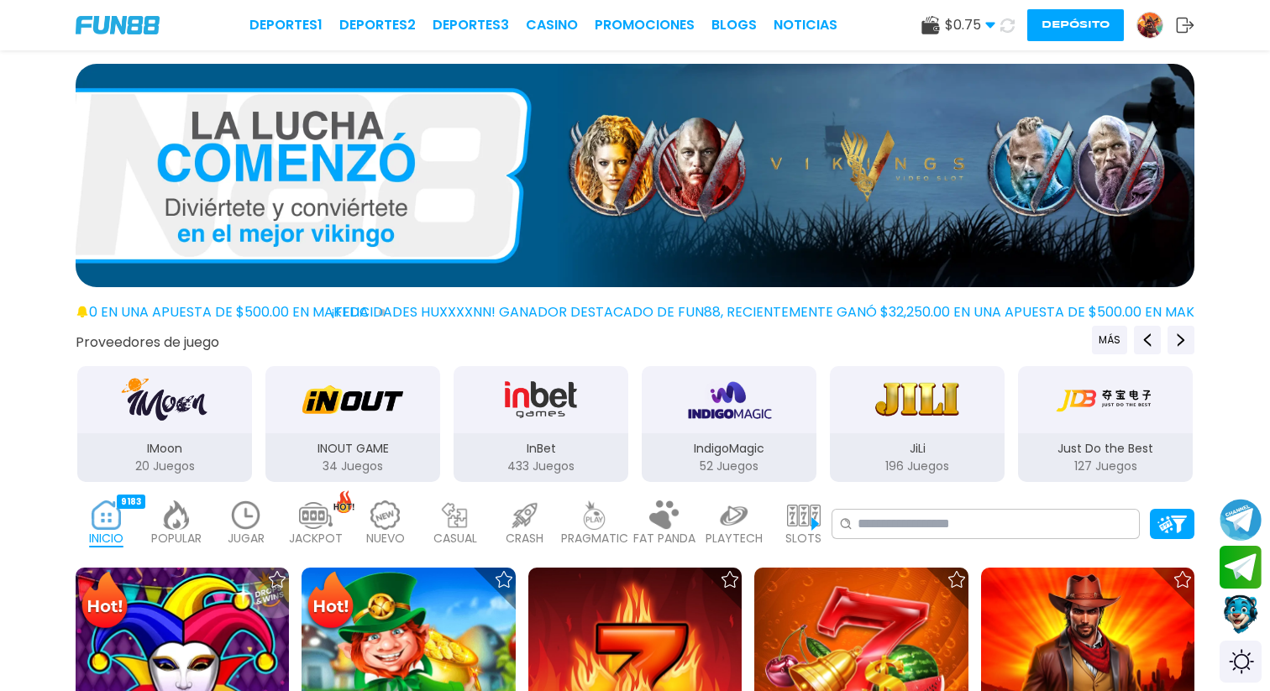
click at [1048, 22] on button "Depósito" at bounding box center [1075, 25] width 97 height 32
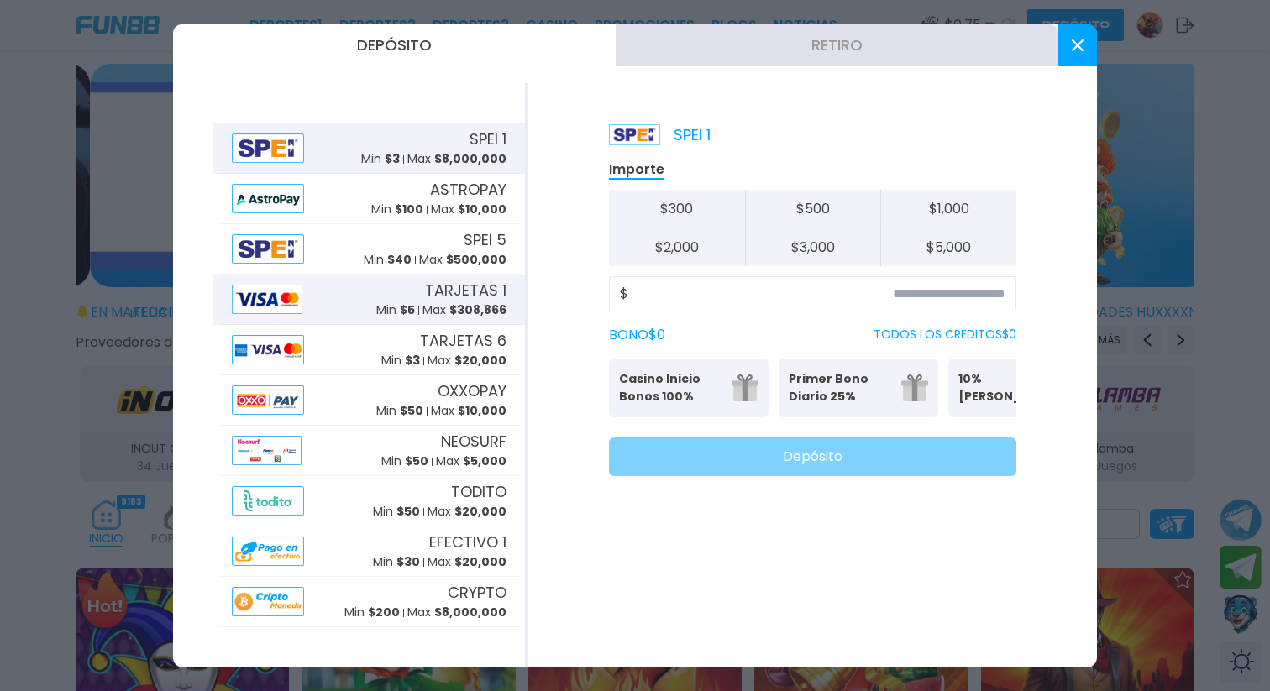
click at [411, 301] on div "TARJETAS 1 Min $ 5 Max $ 308,866" at bounding box center [441, 299] width 130 height 40
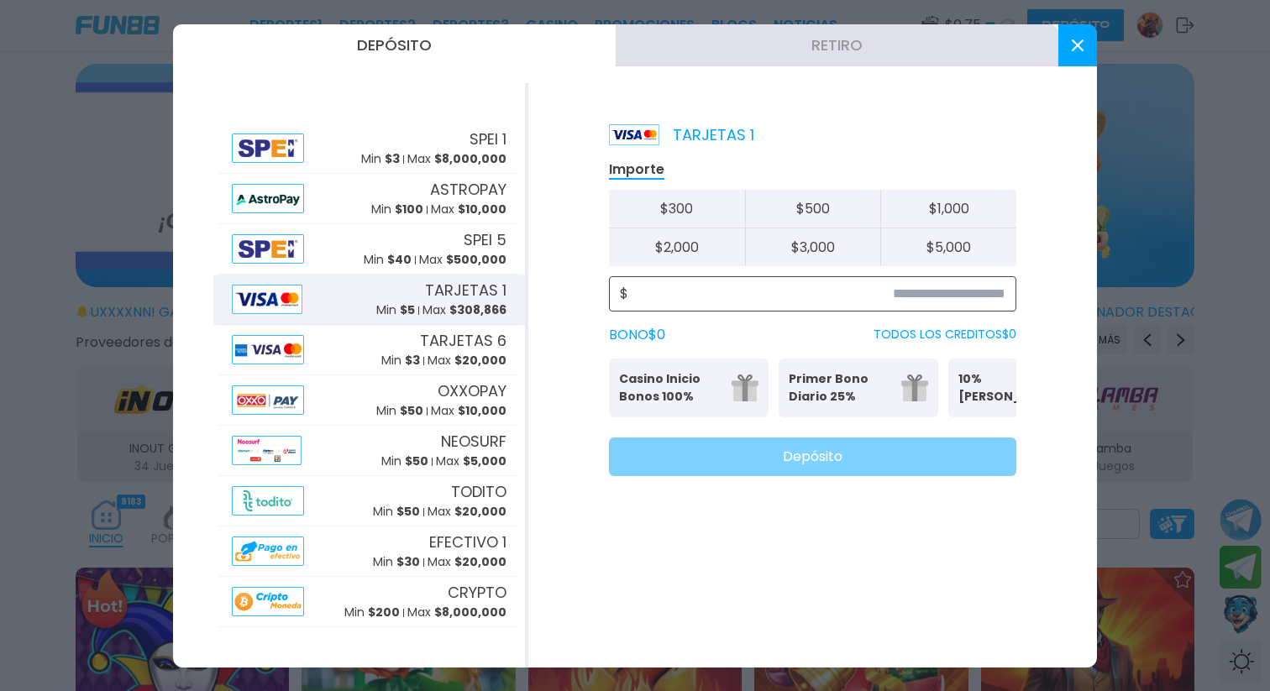
click at [964, 290] on input at bounding box center [816, 294] width 377 height 20
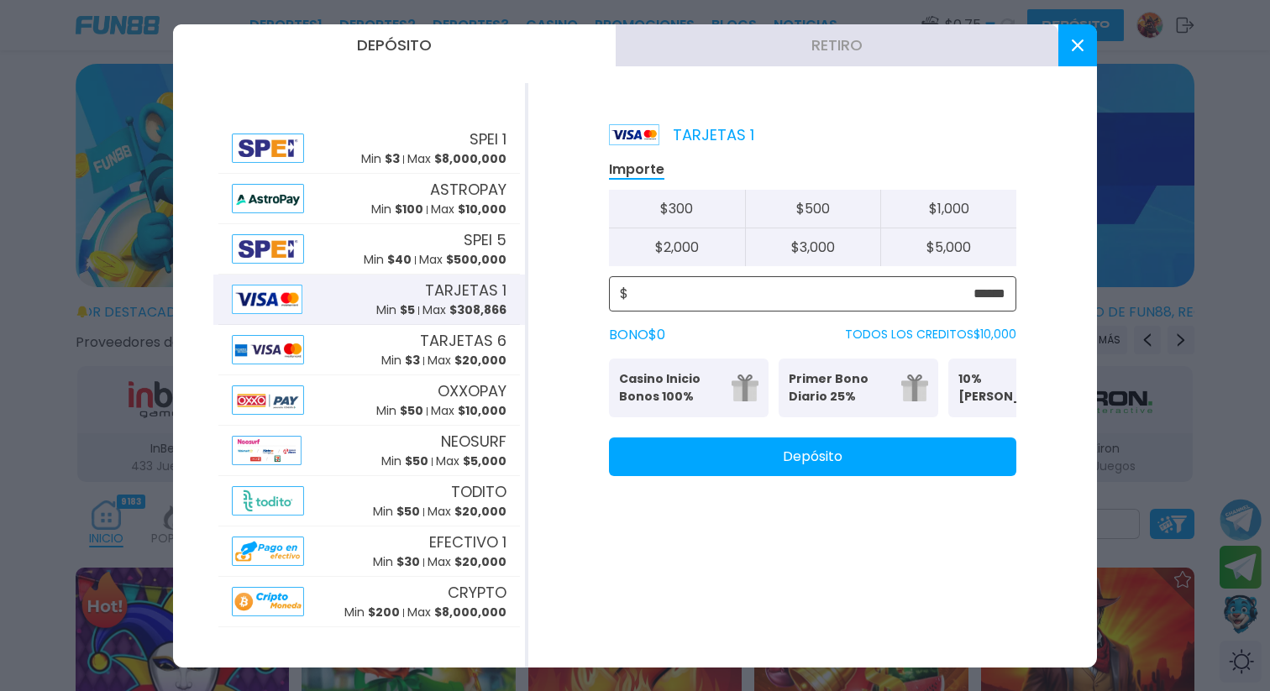
type input "******"
click at [911, 461] on button "Depósito" at bounding box center [812, 457] width 407 height 39
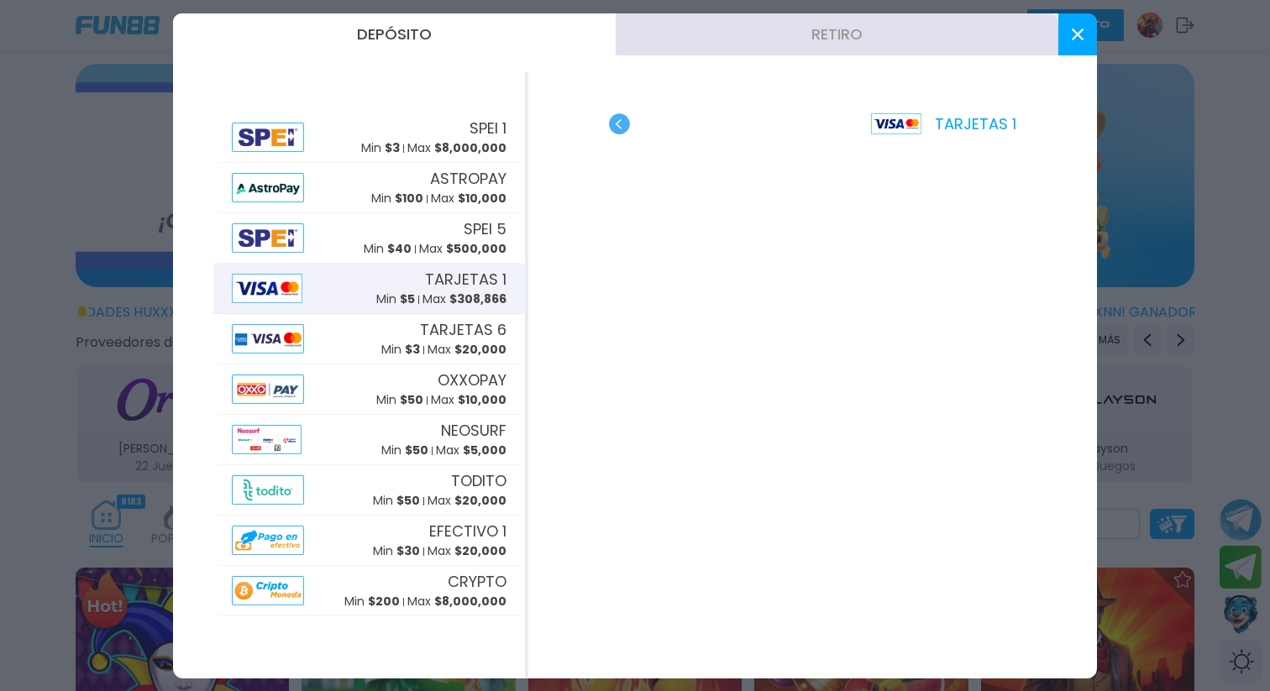
click at [1068, 21] on button at bounding box center [1077, 34] width 39 height 42
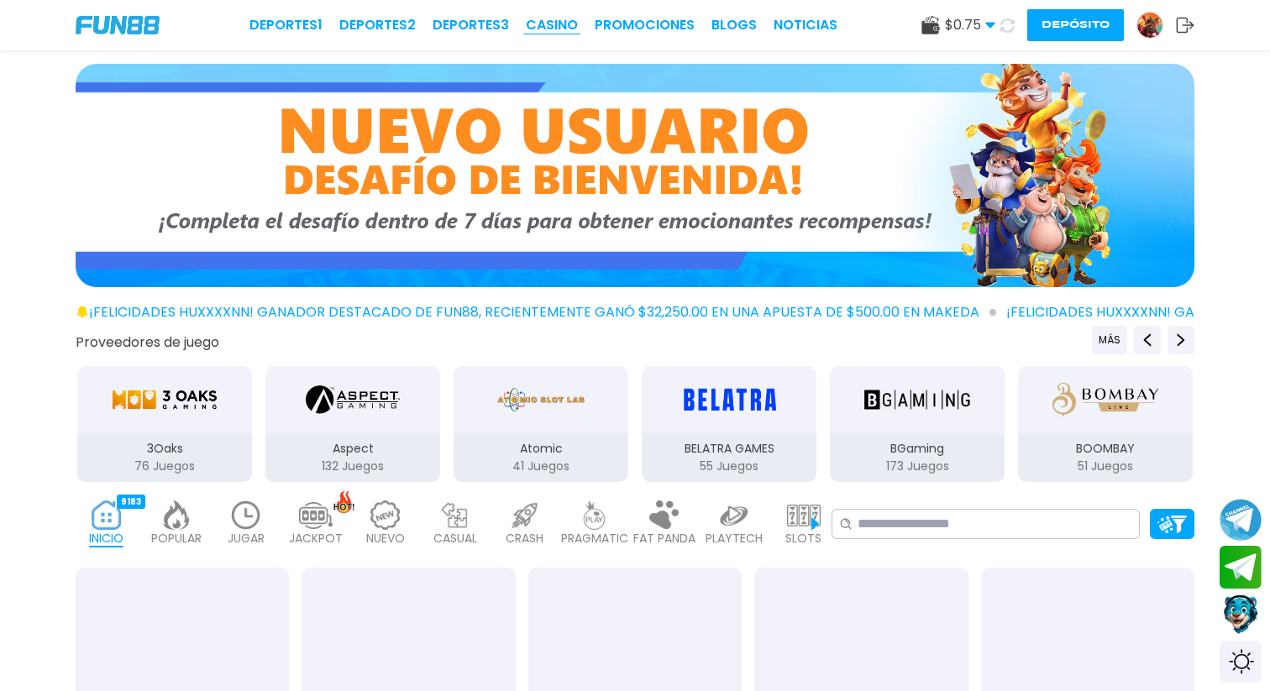
drag, startPoint x: 542, startPoint y: 13, endPoint x: 548, endPoint y: 18, distance: 8.9
click at [542, 13] on div "Deportes 1 Deportes 2 Deportes 3 CASINO Promociones BLOGS NOTICIAS $ 0.75 Diner…" at bounding box center [635, 25] width 1270 height 50
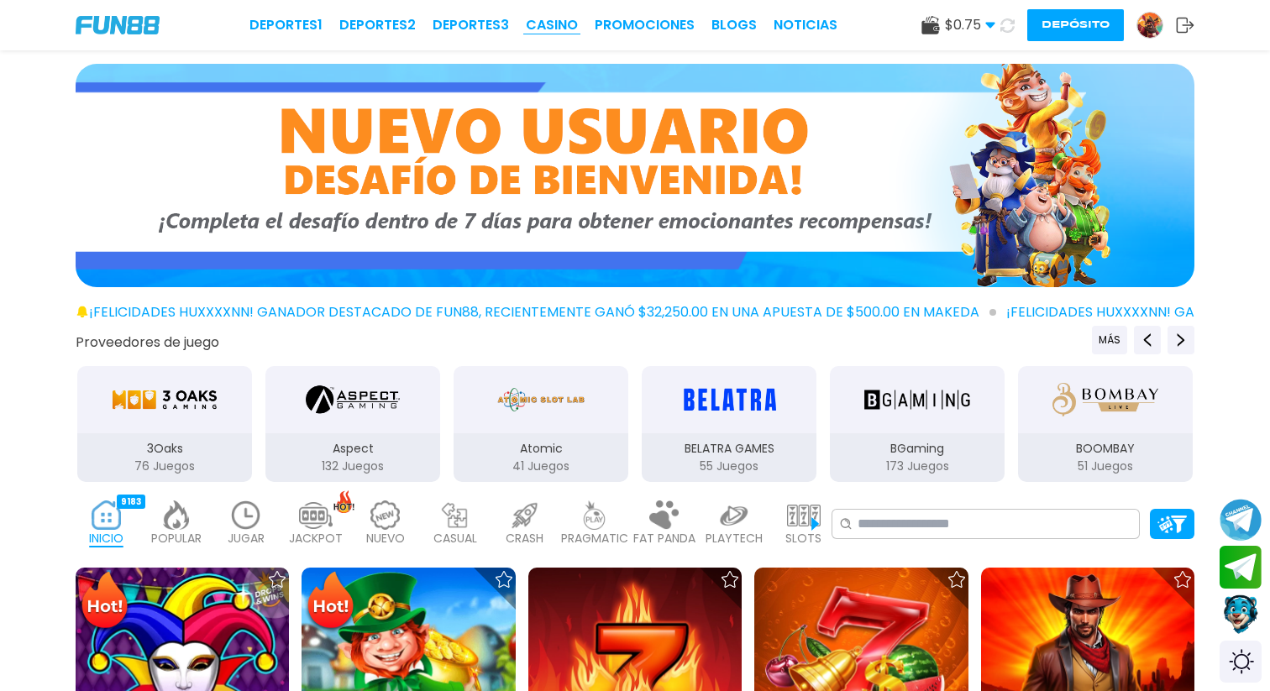
click at [550, 20] on link "CASINO" at bounding box center [552, 25] width 52 height 20
click at [556, 22] on link "CASINO" at bounding box center [552, 25] width 52 height 20
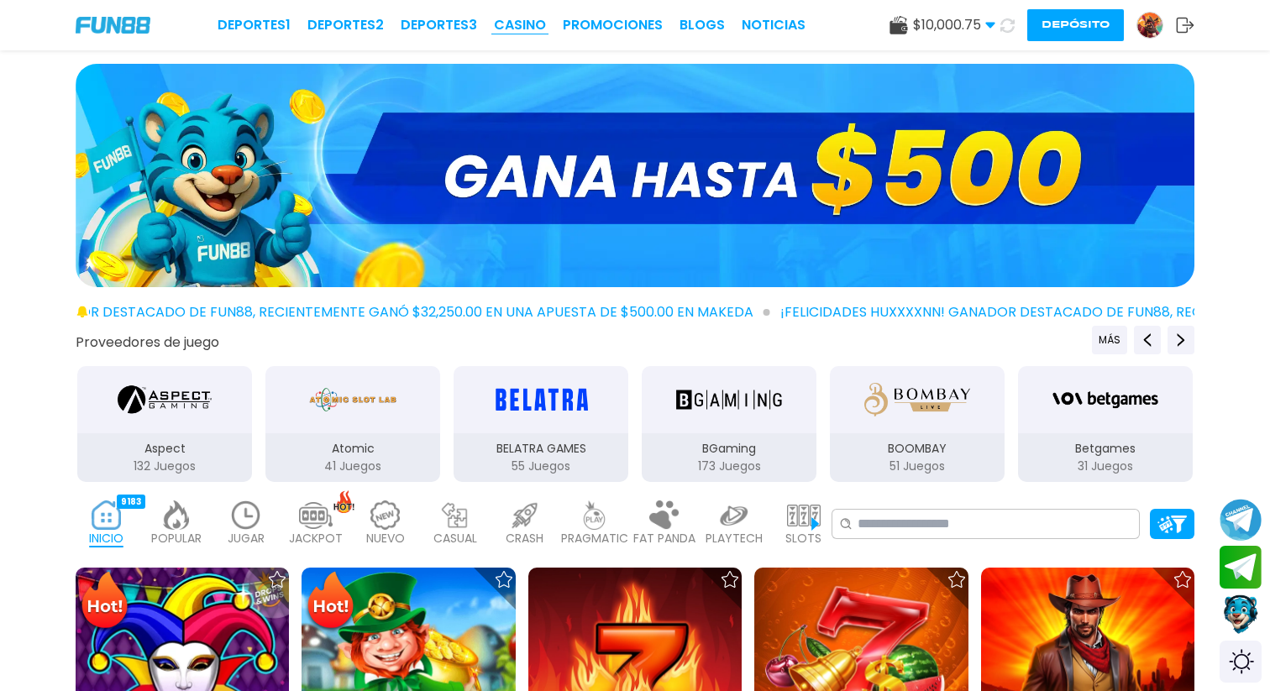
click at [528, 23] on link "CASINO" at bounding box center [520, 25] width 52 height 20
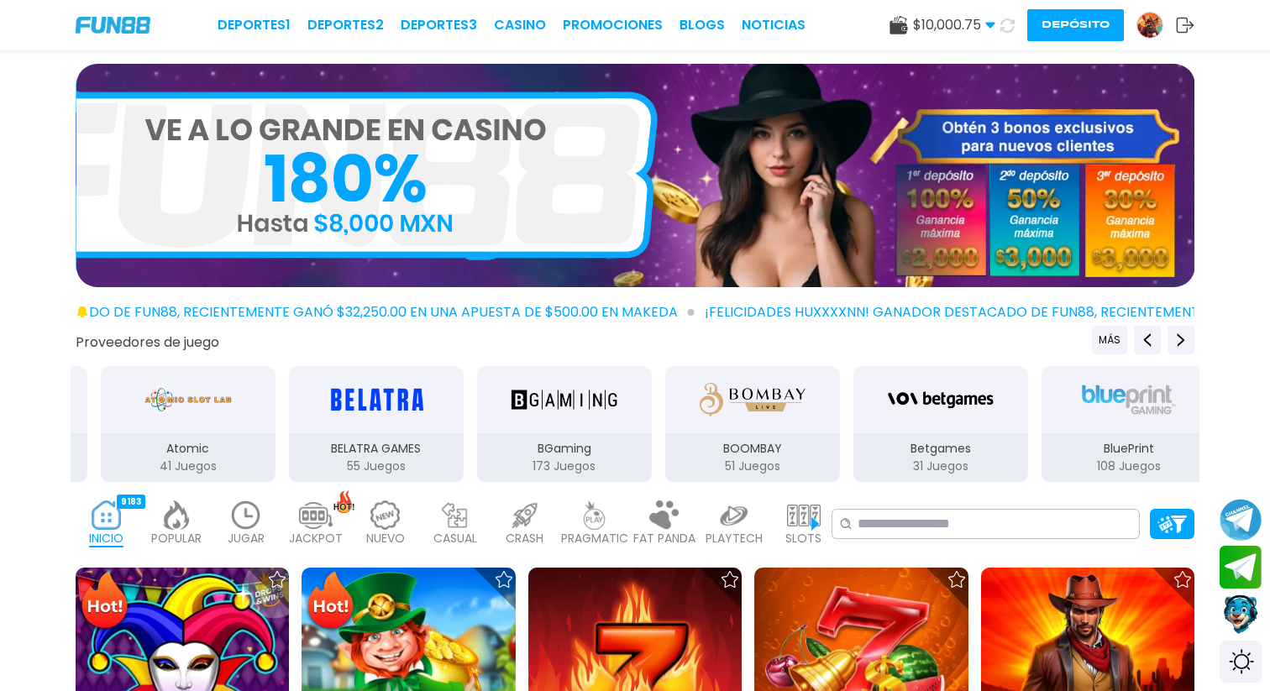
click at [245, 528] on img at bounding box center [246, 515] width 34 height 29
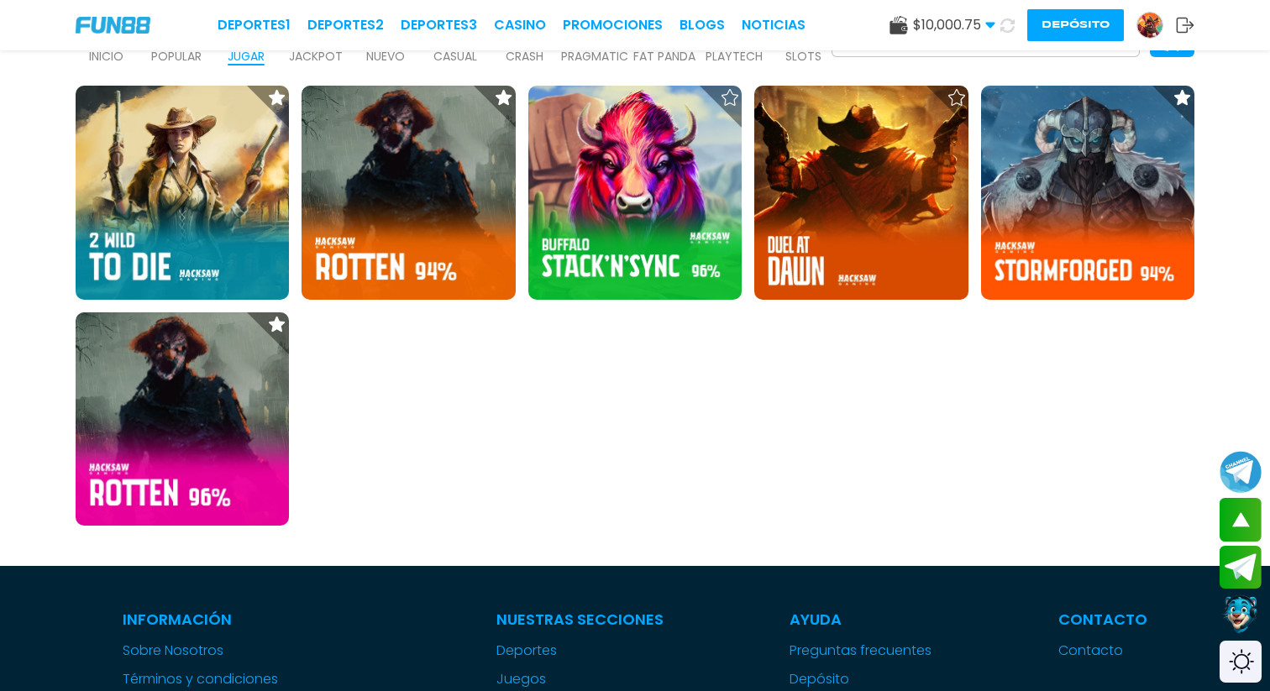
scroll to position [482, 0]
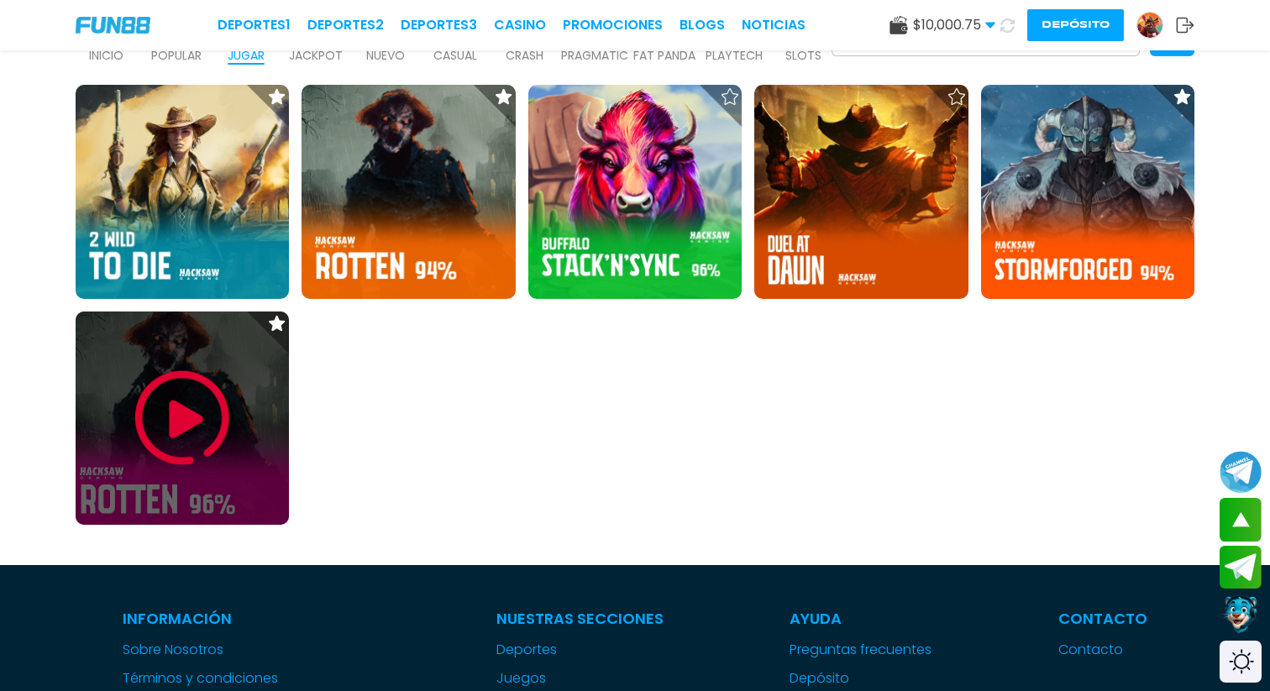
click at [175, 426] on img at bounding box center [182, 418] width 101 height 101
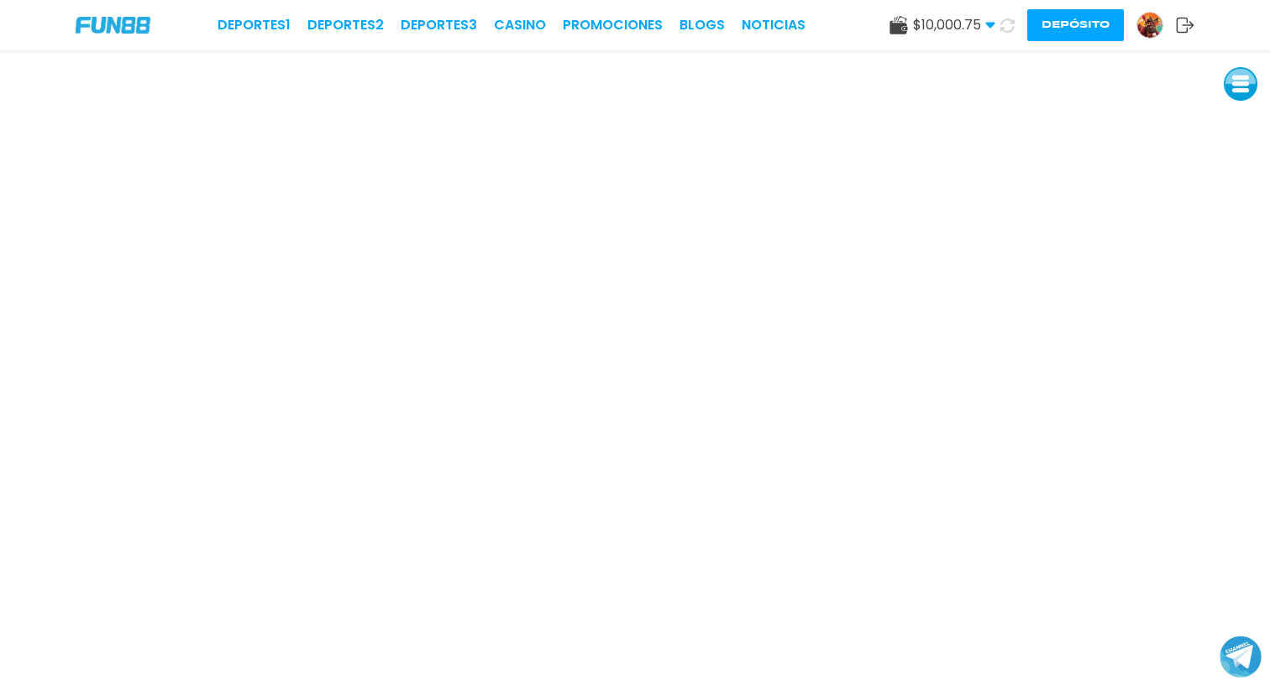
click at [1058, 33] on button "Depósito" at bounding box center [1075, 25] width 97 height 32
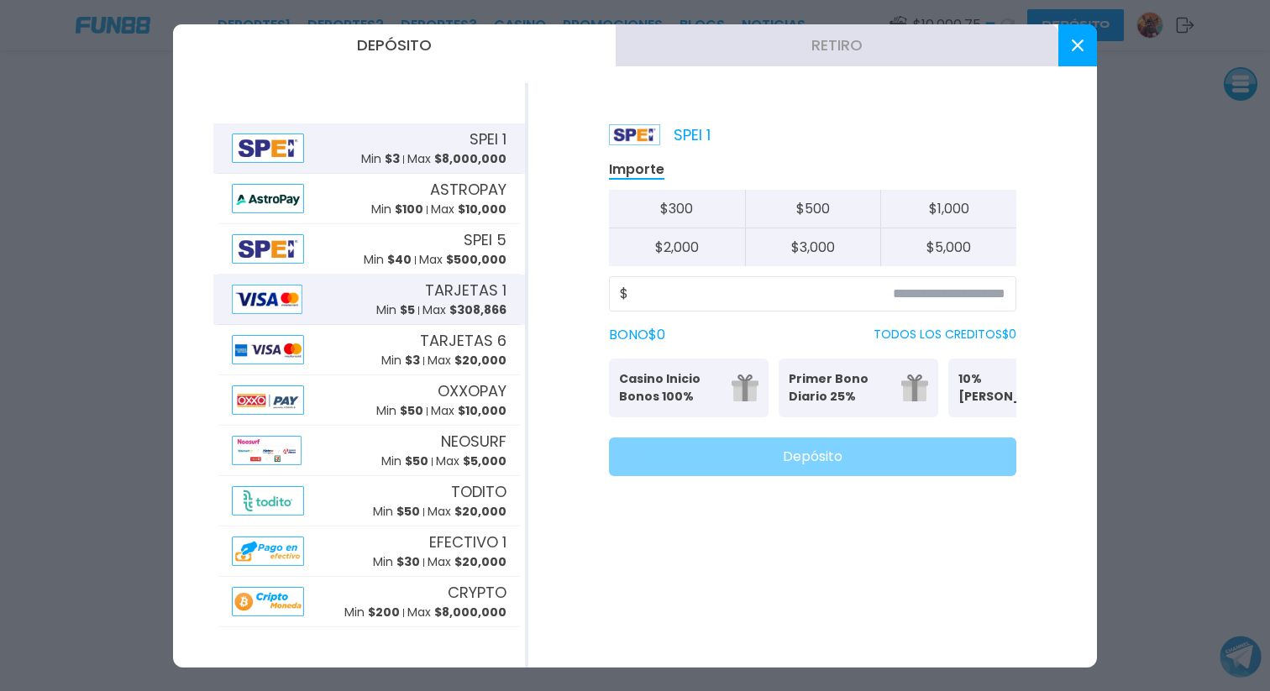
click at [396, 284] on div "TARJETAS 1 Min $ 5 Max $ 308,866" at bounding box center [441, 299] width 130 height 40
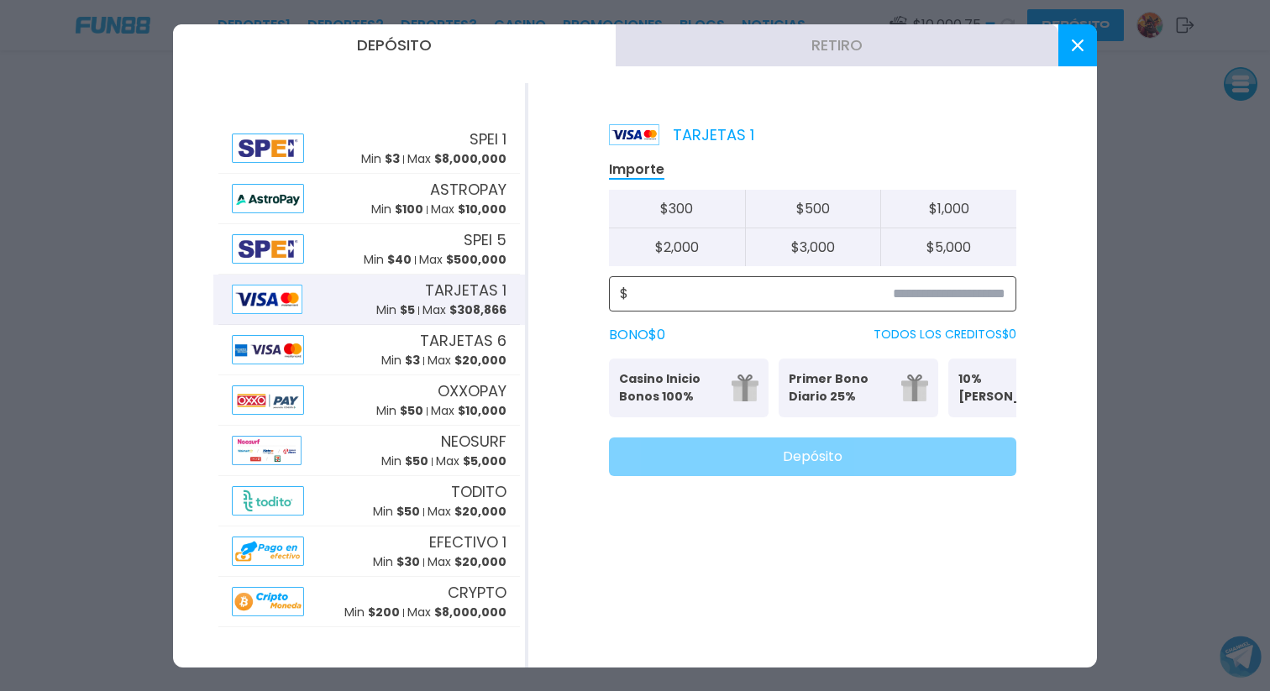
click at [962, 291] on input at bounding box center [816, 294] width 377 height 20
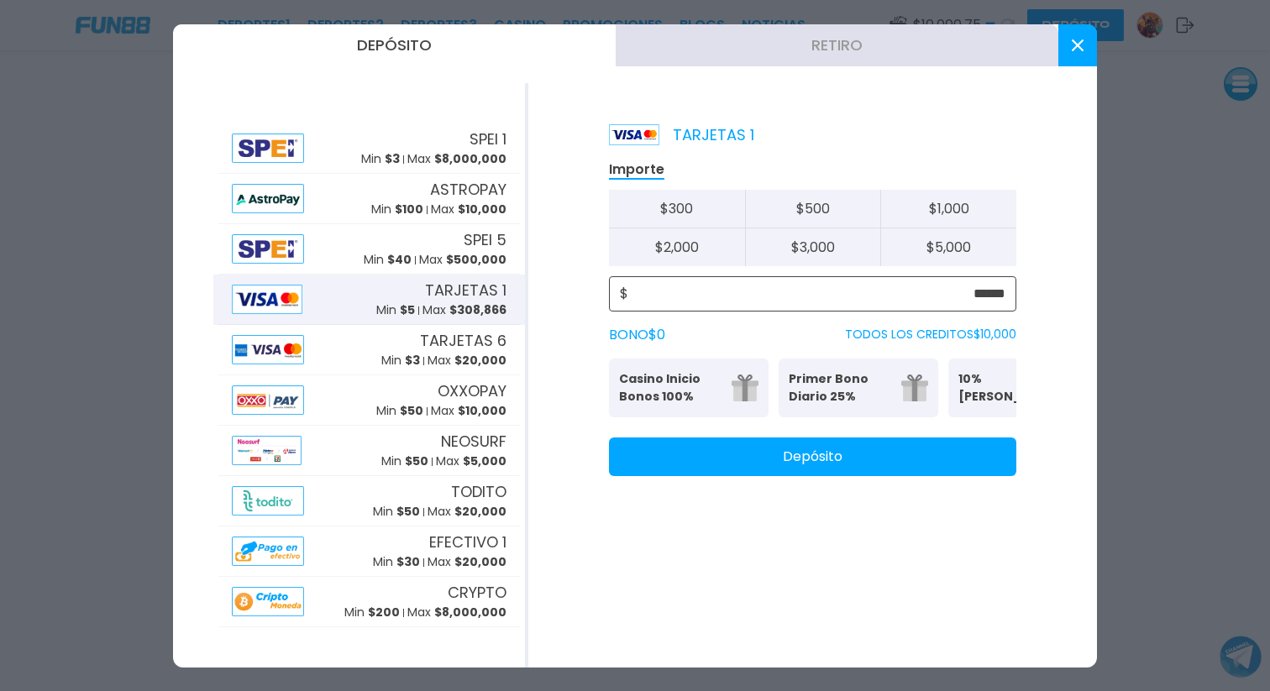
type input "******"
click at [906, 476] on button "Depósito" at bounding box center [812, 457] width 407 height 39
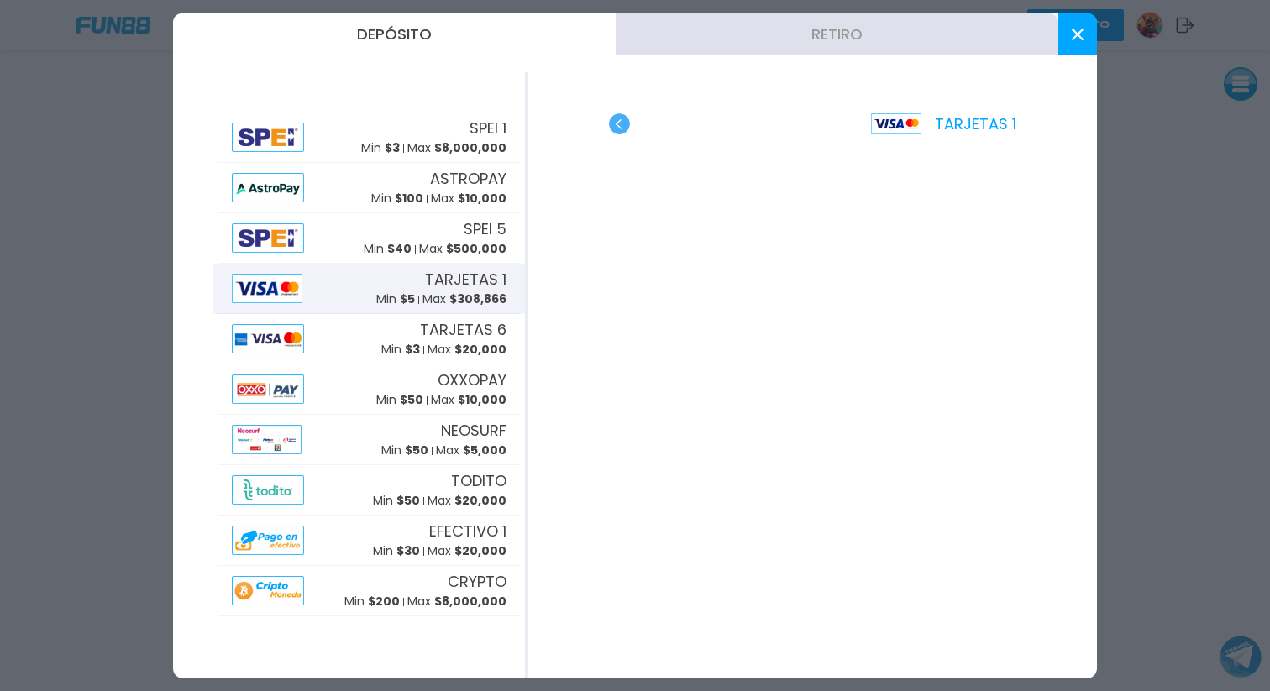
click at [1077, 42] on button at bounding box center [1077, 34] width 39 height 42
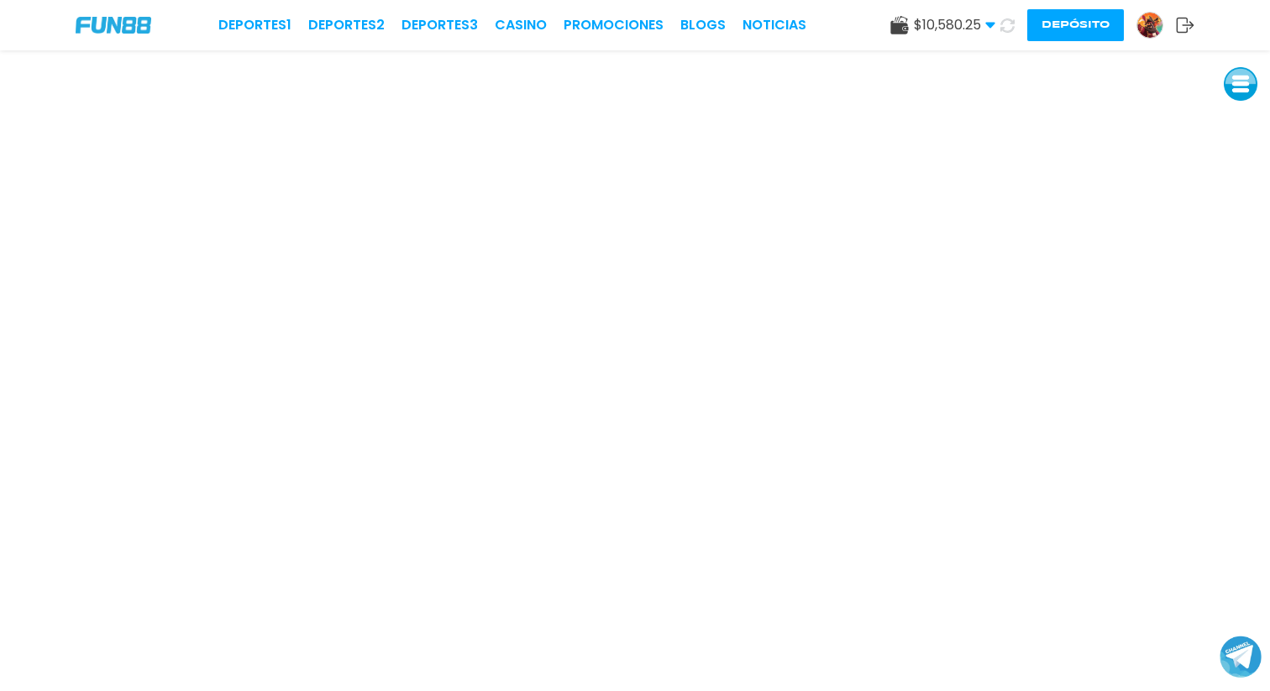
click at [1051, 26] on button "Depósito" at bounding box center [1075, 25] width 97 height 32
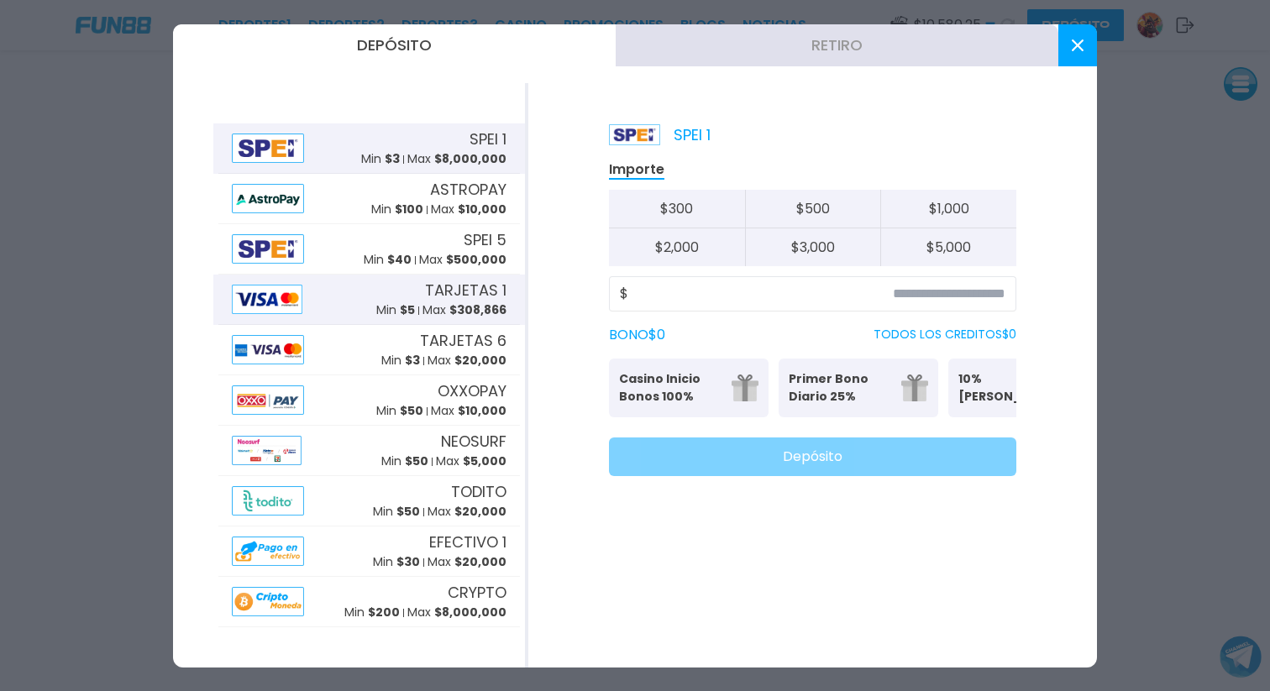
click at [473, 298] on span "TARJETAS 1" at bounding box center [465, 290] width 81 height 23
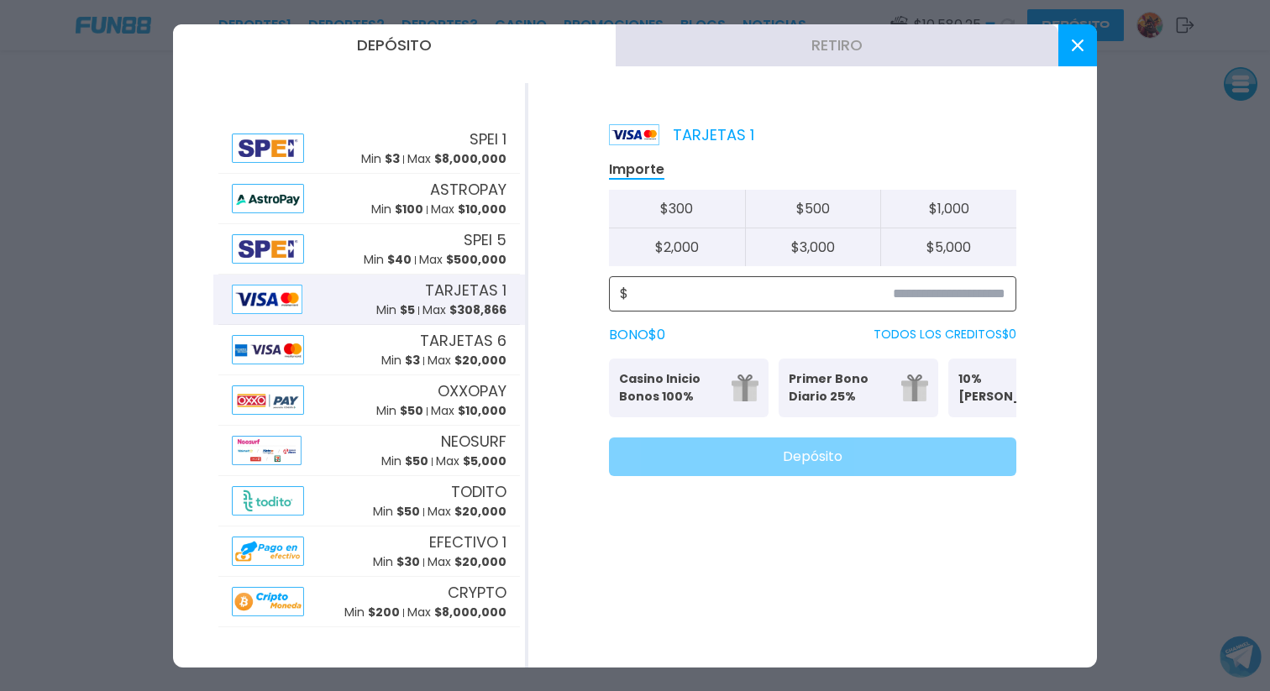
click at [930, 296] on input at bounding box center [816, 294] width 377 height 20
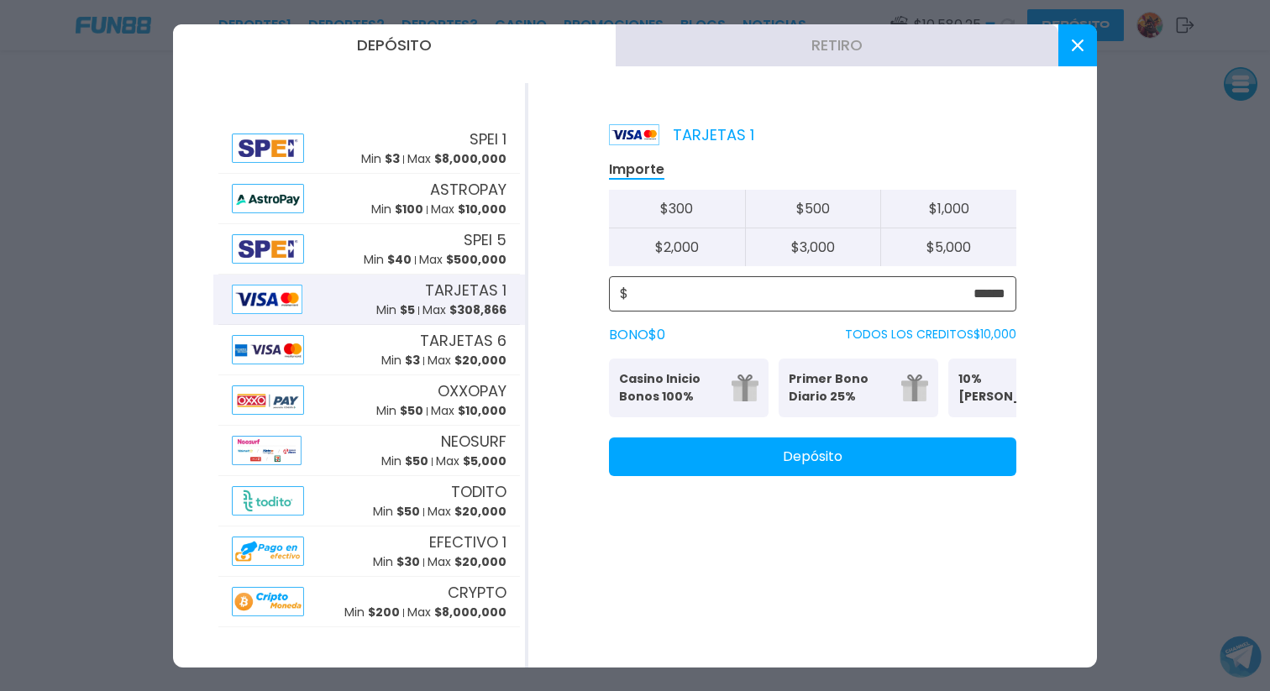
type input "******"
click at [942, 473] on button "Depósito" at bounding box center [812, 457] width 407 height 39
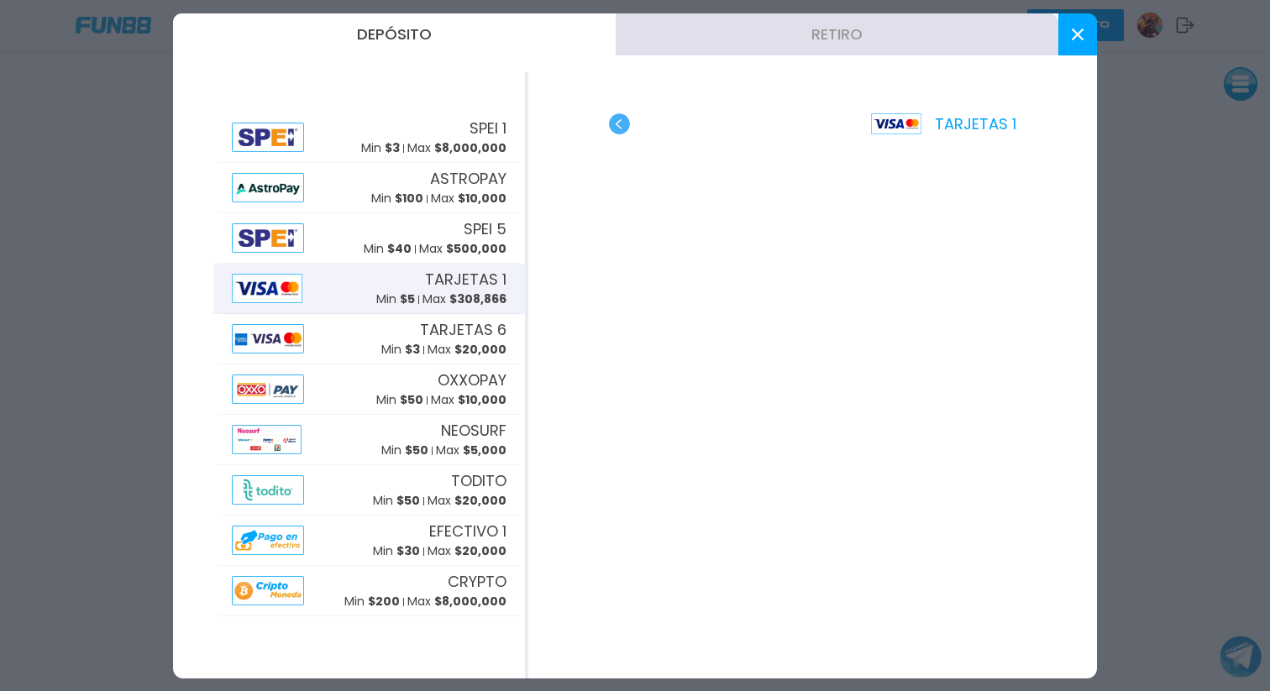
click at [1079, 23] on button at bounding box center [1077, 34] width 39 height 42
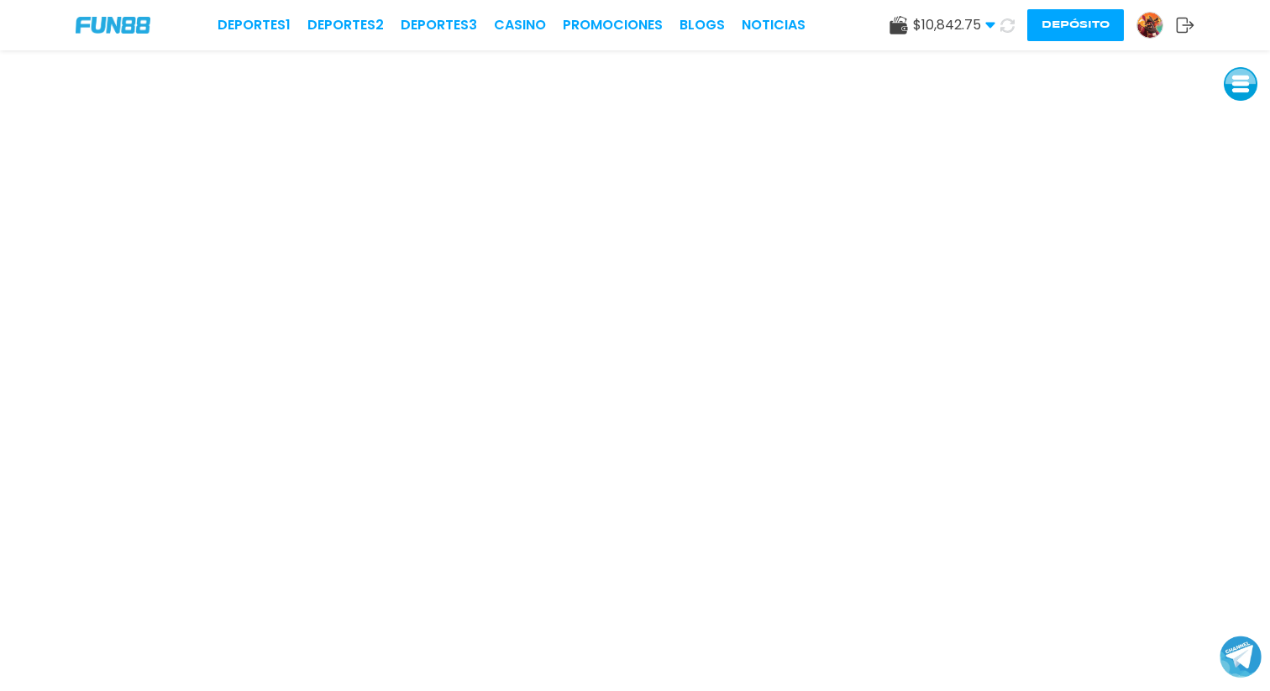
click at [1068, 29] on button "Depósito" at bounding box center [1075, 25] width 97 height 32
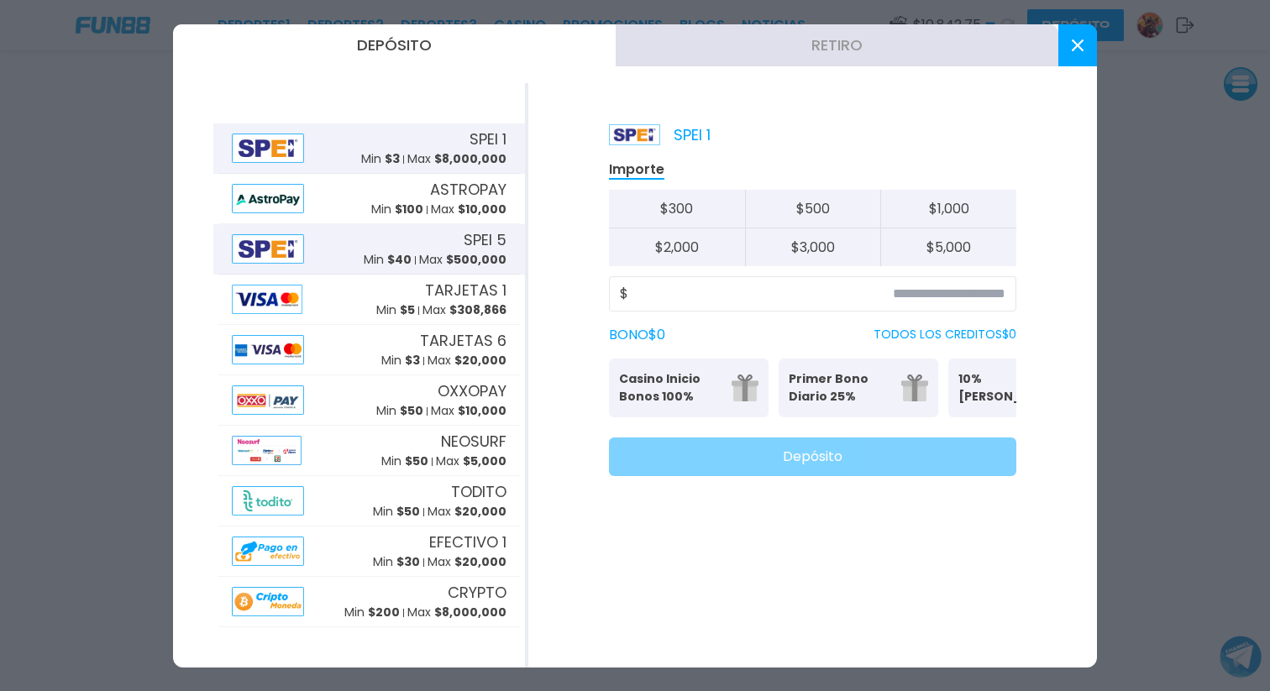
click at [364, 261] on div "SPEI 5 Min $ 40 Max $ 500,000" at bounding box center [368, 249] width 301 height 50
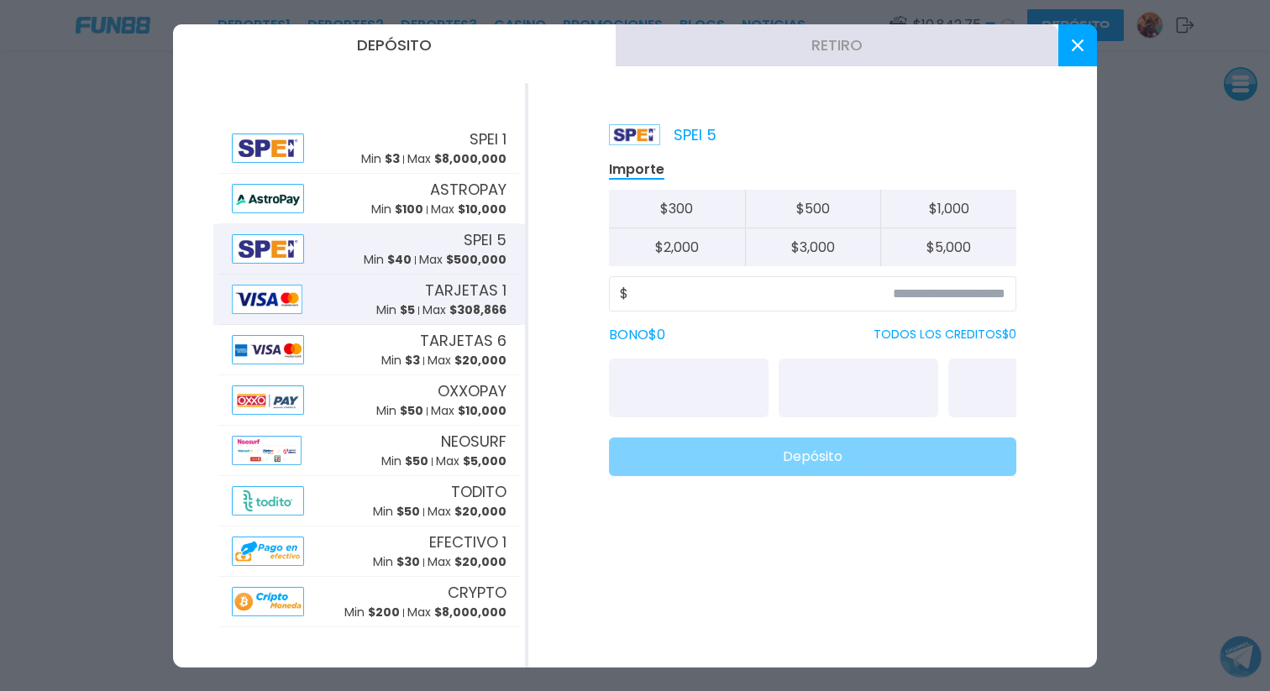
click at [369, 287] on div "TARJETAS 1 Min $ 5 Max $ 308,866" at bounding box center [368, 300] width 301 height 50
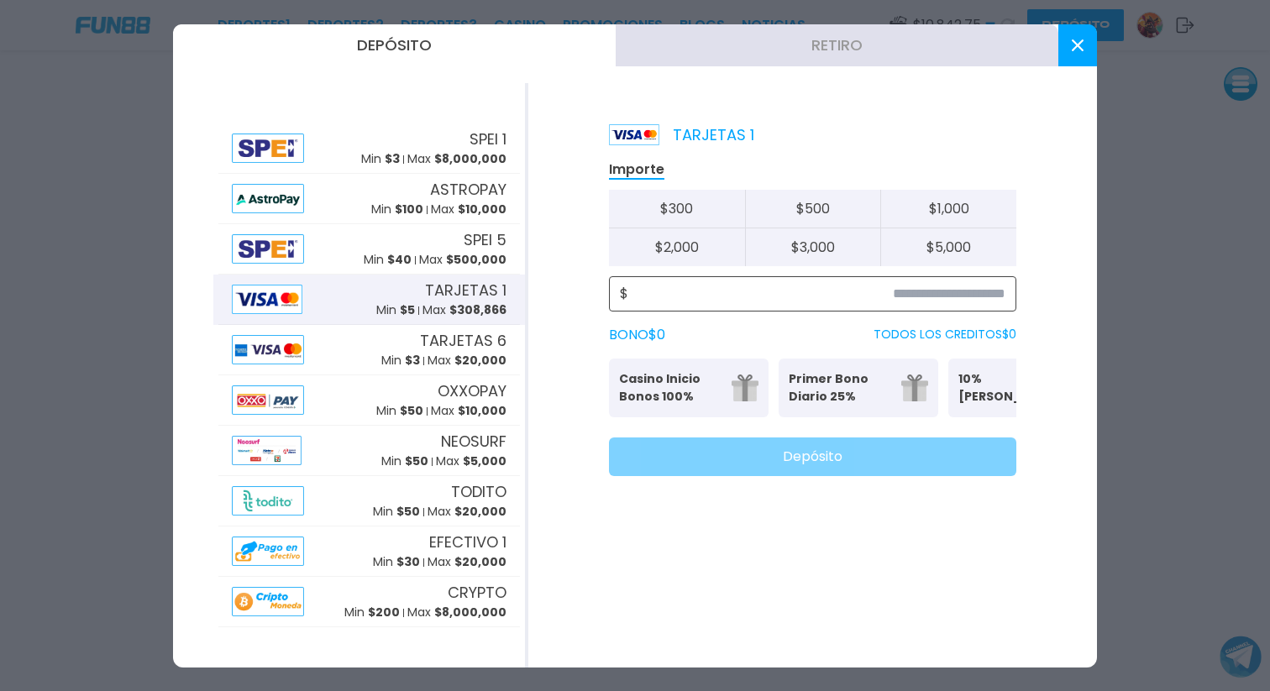
click at [915, 299] on input at bounding box center [816, 294] width 377 height 20
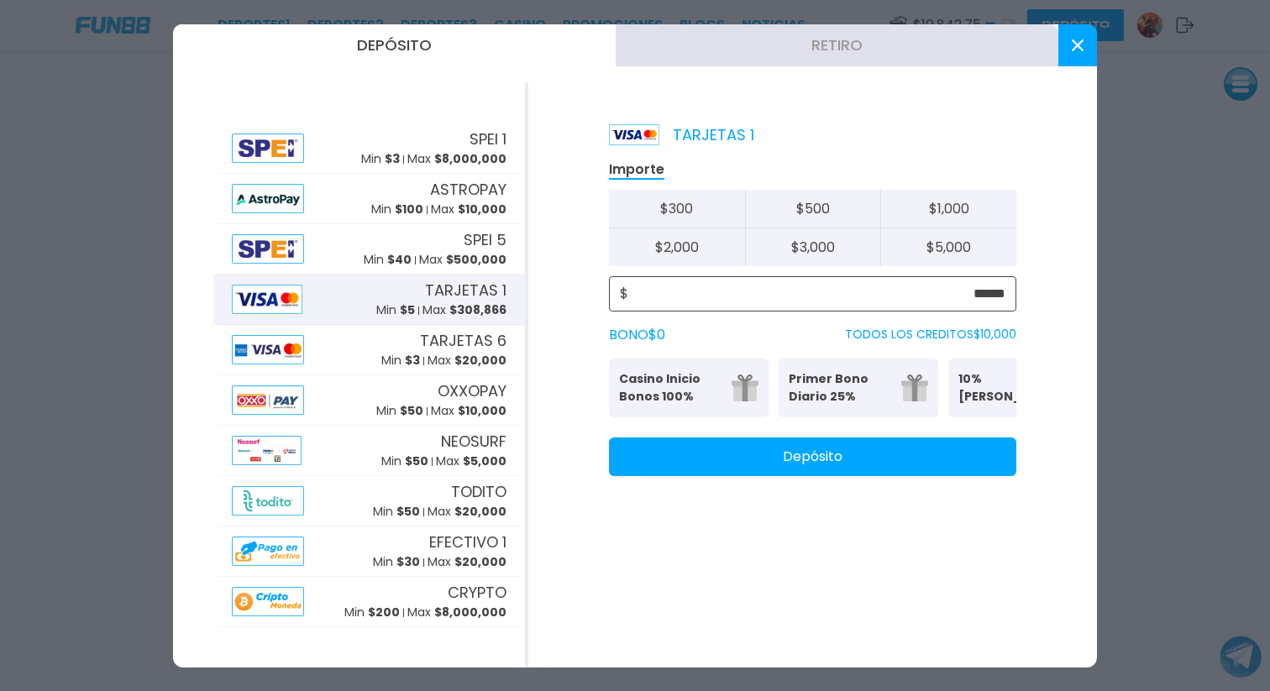
type input "******"
click at [965, 461] on button "Depósito" at bounding box center [812, 457] width 407 height 39
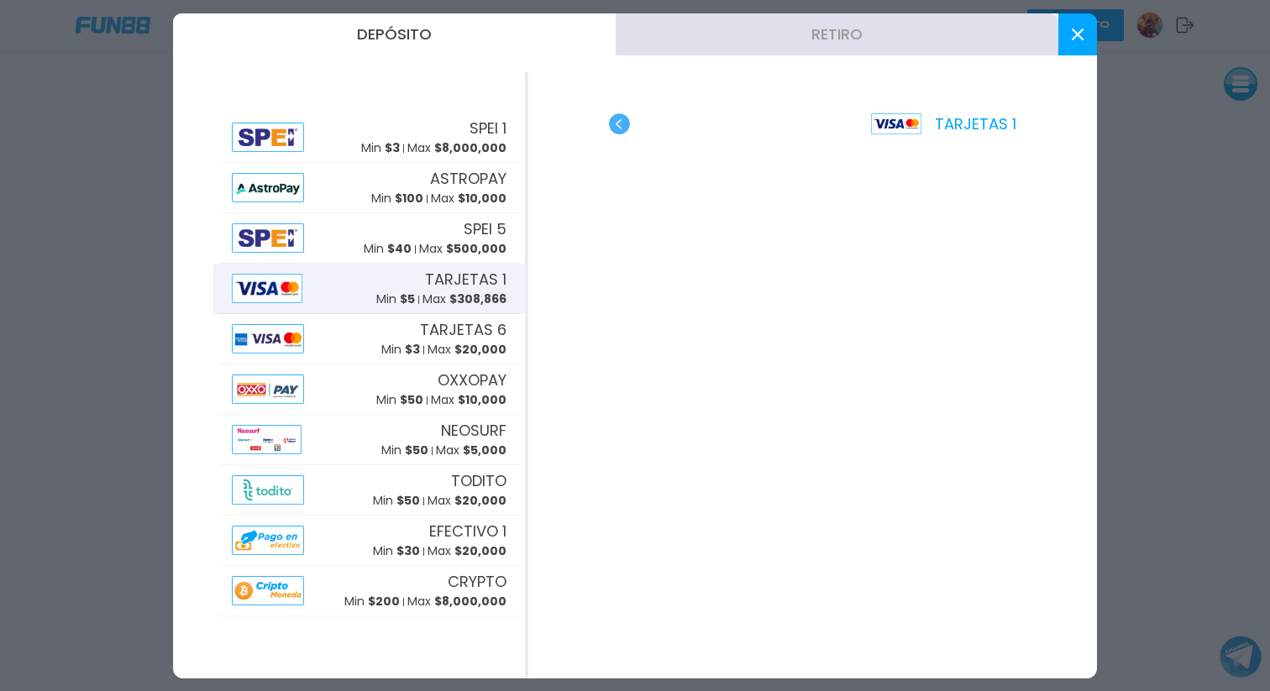
click at [1067, 37] on button at bounding box center [1077, 34] width 39 height 42
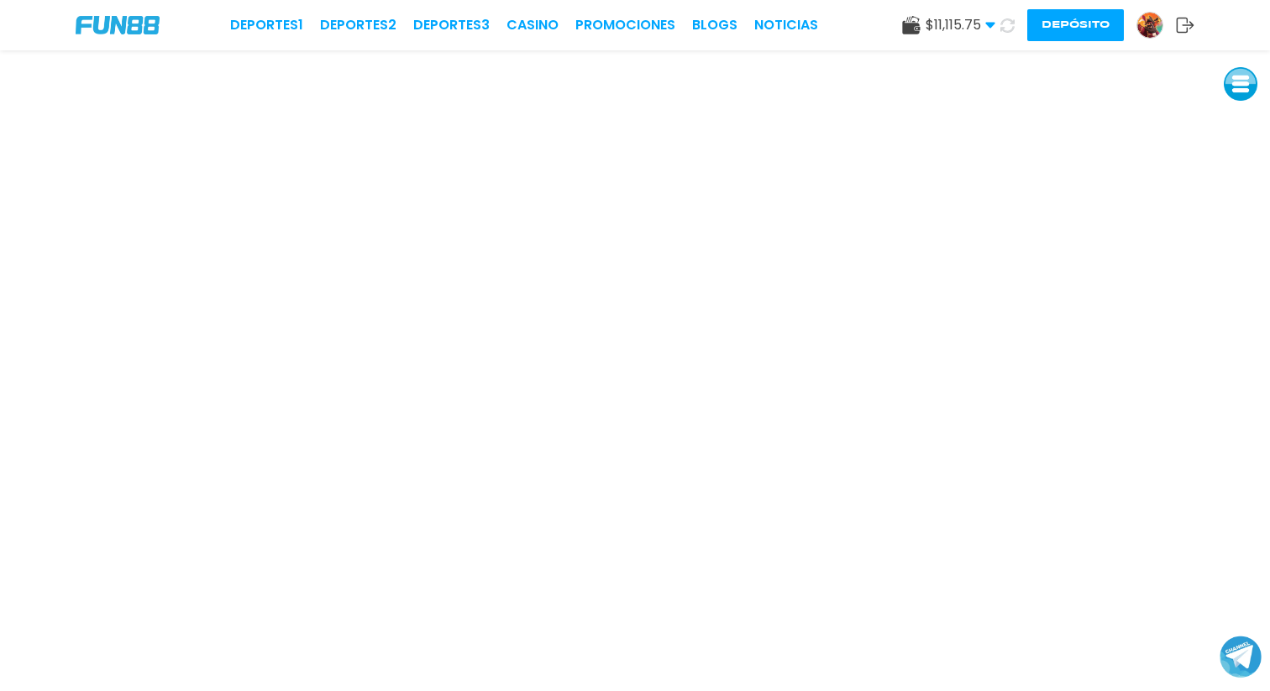
click at [1055, 27] on button "Depósito" at bounding box center [1075, 25] width 97 height 32
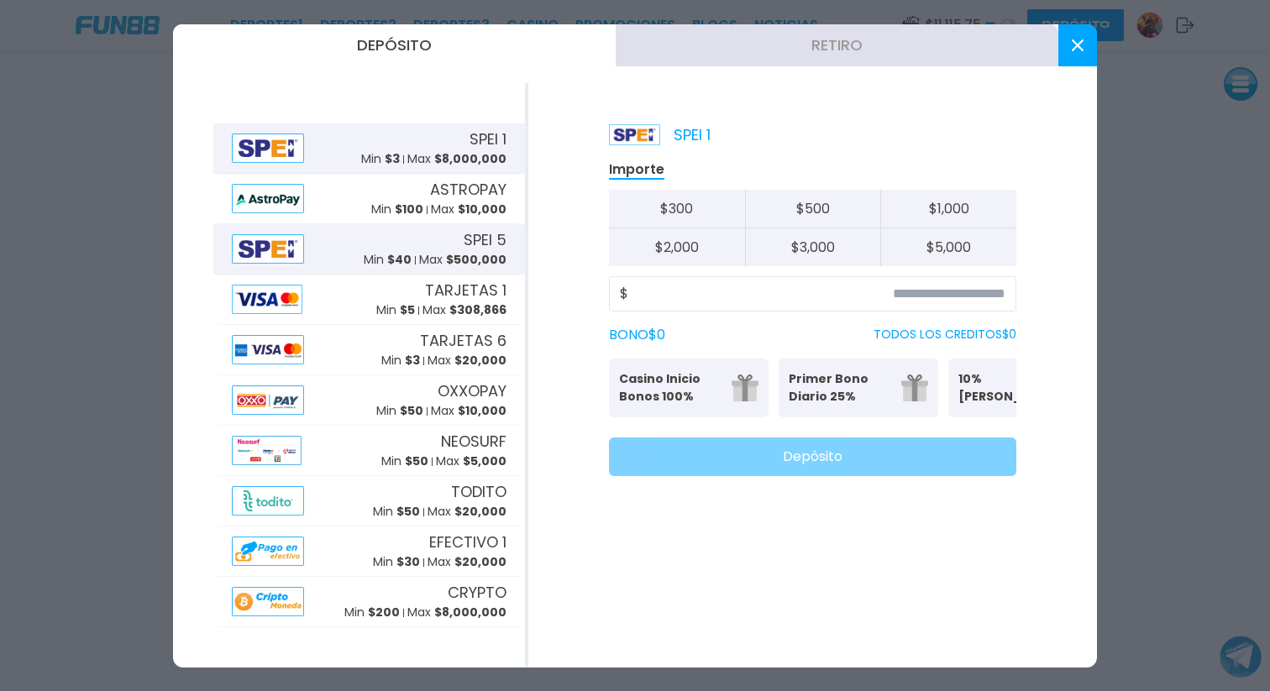
click at [443, 253] on p "Max $ 500,000" at bounding box center [462, 260] width 87 height 18
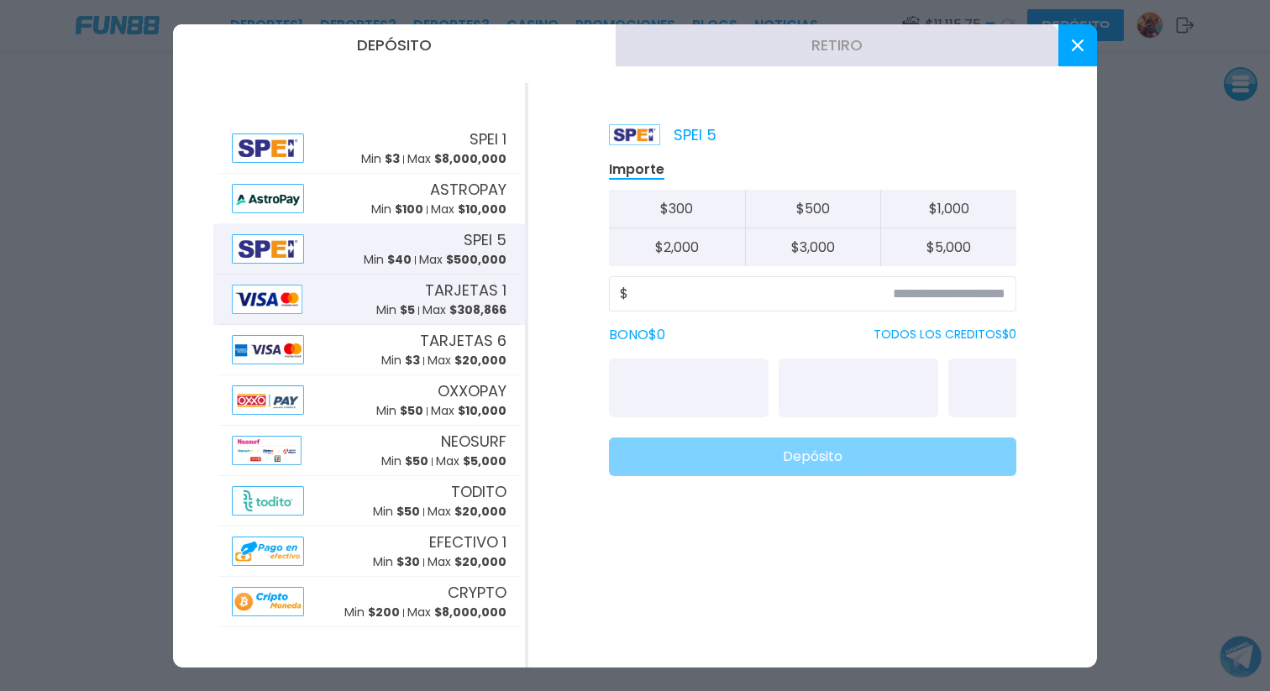
click at [448, 288] on span "TARJETAS 1" at bounding box center [465, 290] width 81 height 23
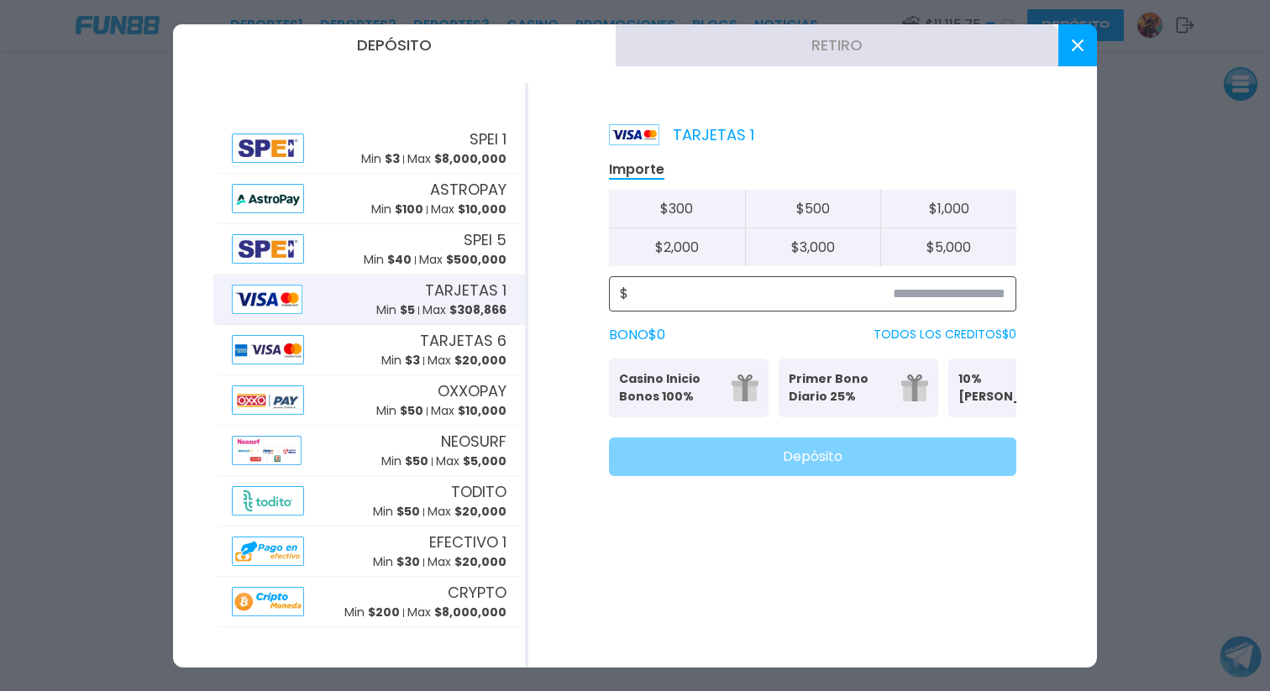
click at [959, 295] on input at bounding box center [816, 294] width 377 height 20
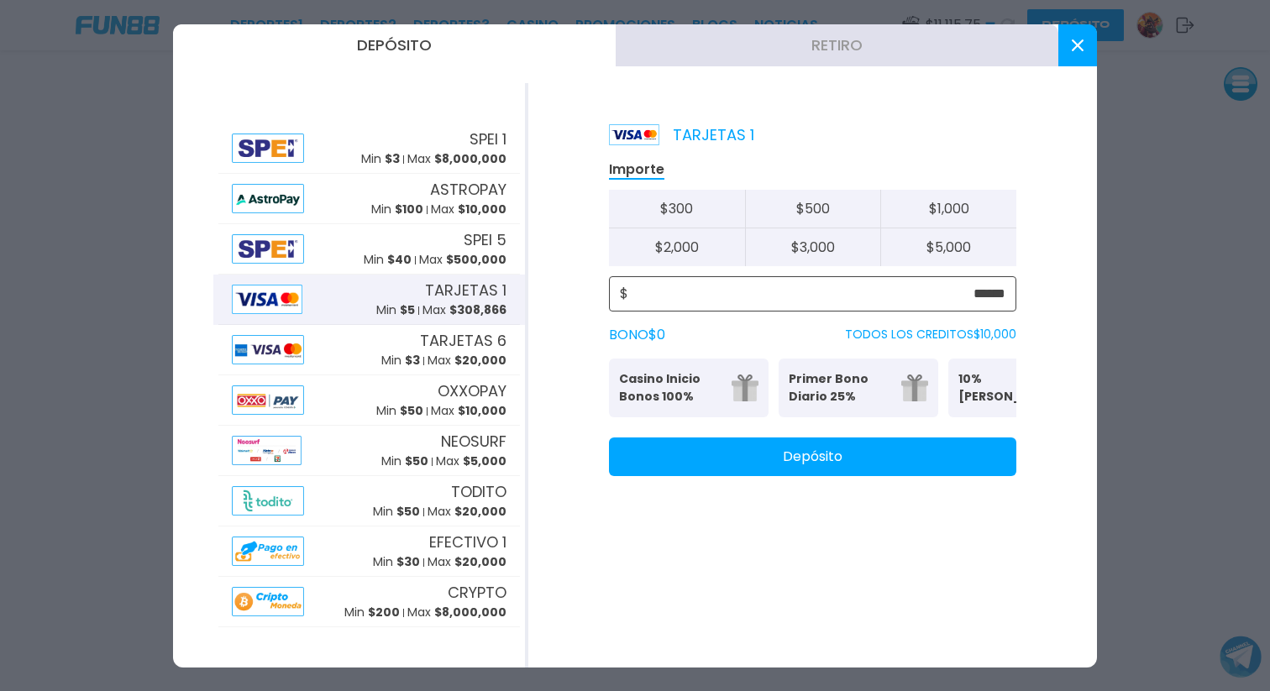
type input "******"
click at [897, 504] on div "TARJETAS 1 Importe $ 300 $ 500 $ 1,000 $ 2,000 $ 3,000 $ 5,000 $ ****** BONO $ …" at bounding box center [812, 375] width 569 height 584
click at [893, 476] on button "Depósito" at bounding box center [812, 457] width 407 height 39
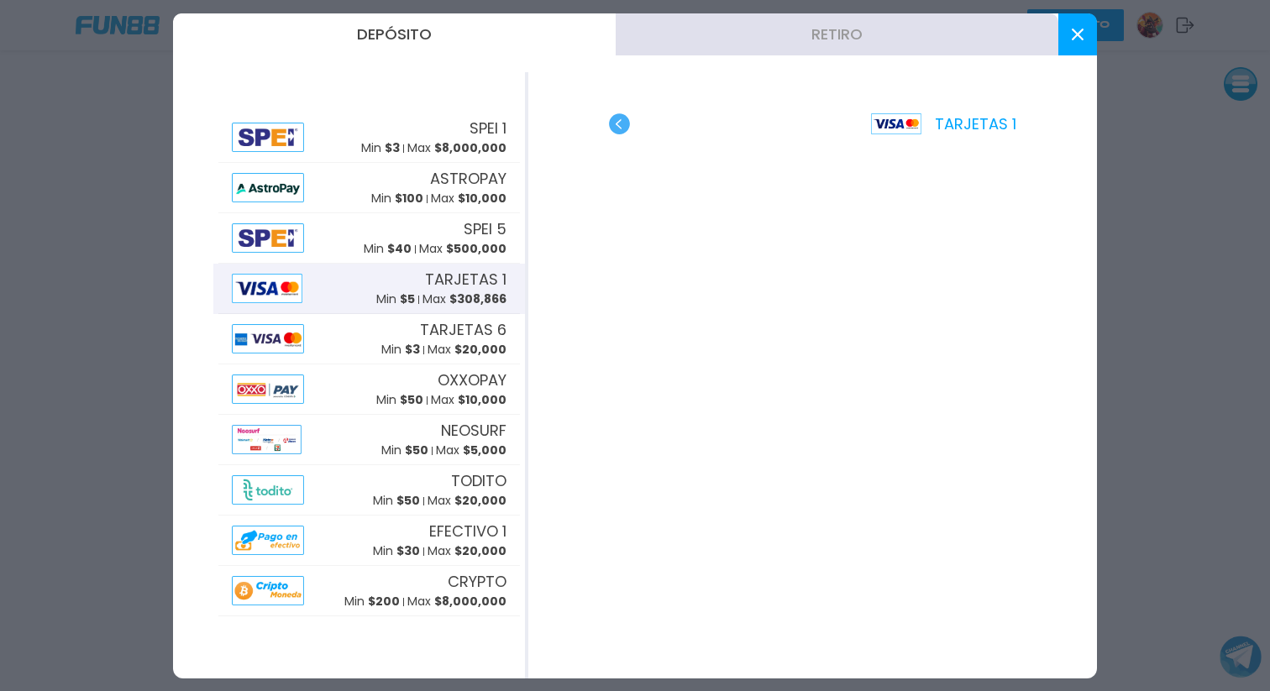
click at [1067, 32] on button at bounding box center [1077, 34] width 39 height 42
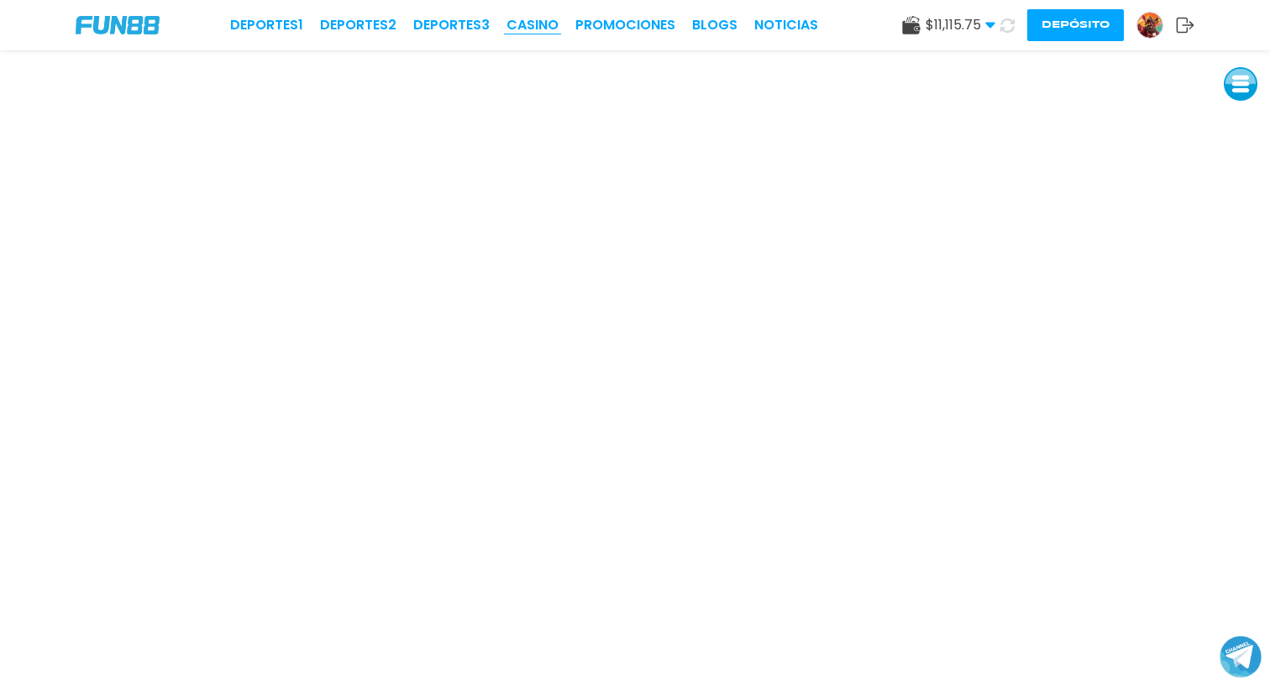
click at [543, 18] on link "CASINO" at bounding box center [532, 25] width 52 height 20
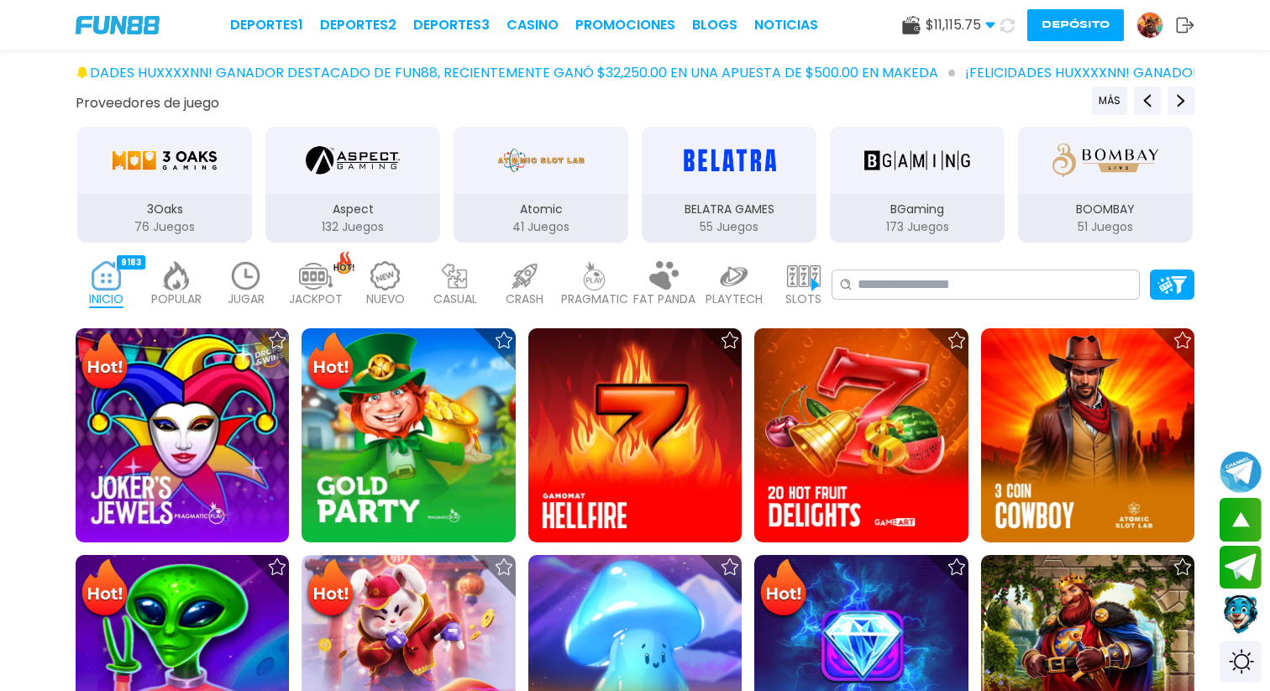
scroll to position [238, 0]
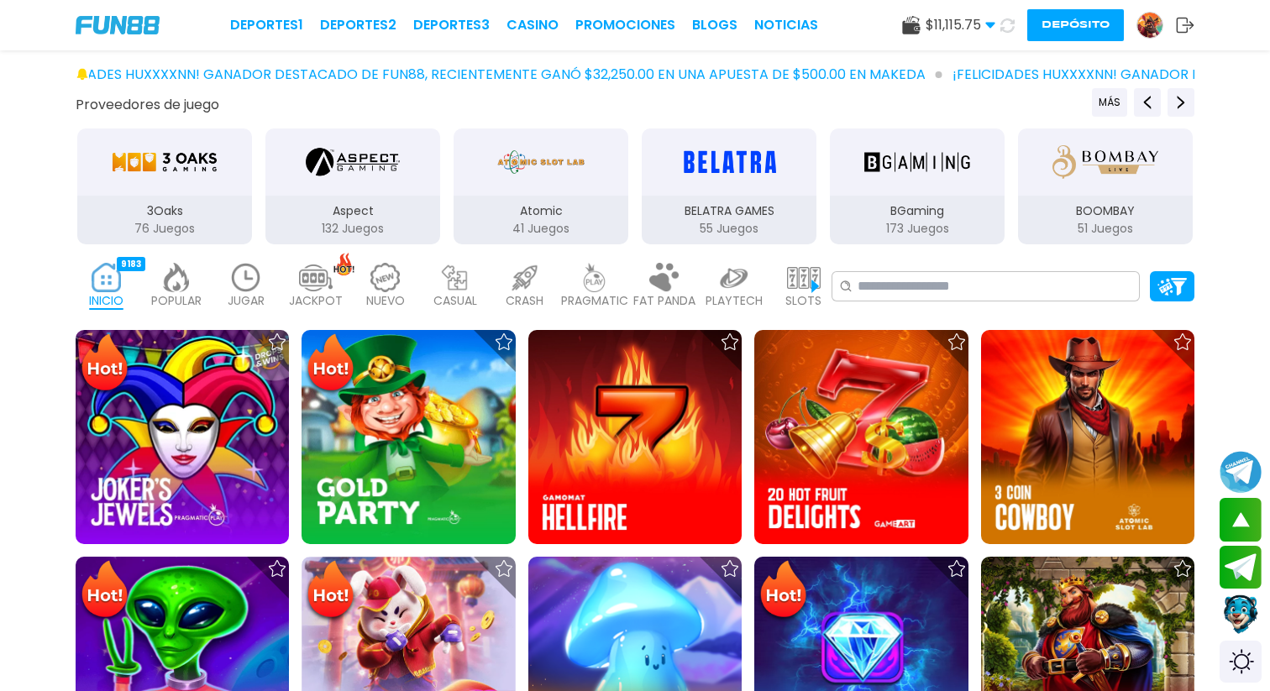
drag, startPoint x: 260, startPoint y: 271, endPoint x: 269, endPoint y: 280, distance: 11.9
click at [260, 271] on img at bounding box center [246, 277] width 34 height 29
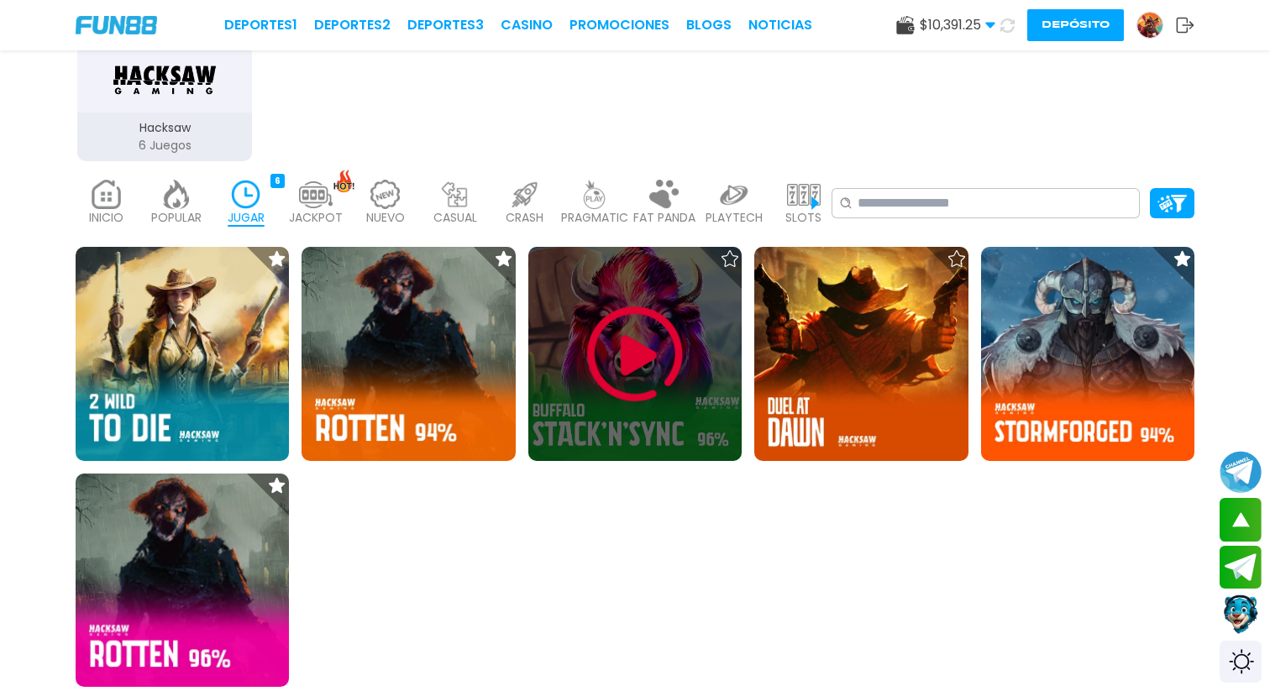
scroll to position [340, 0]
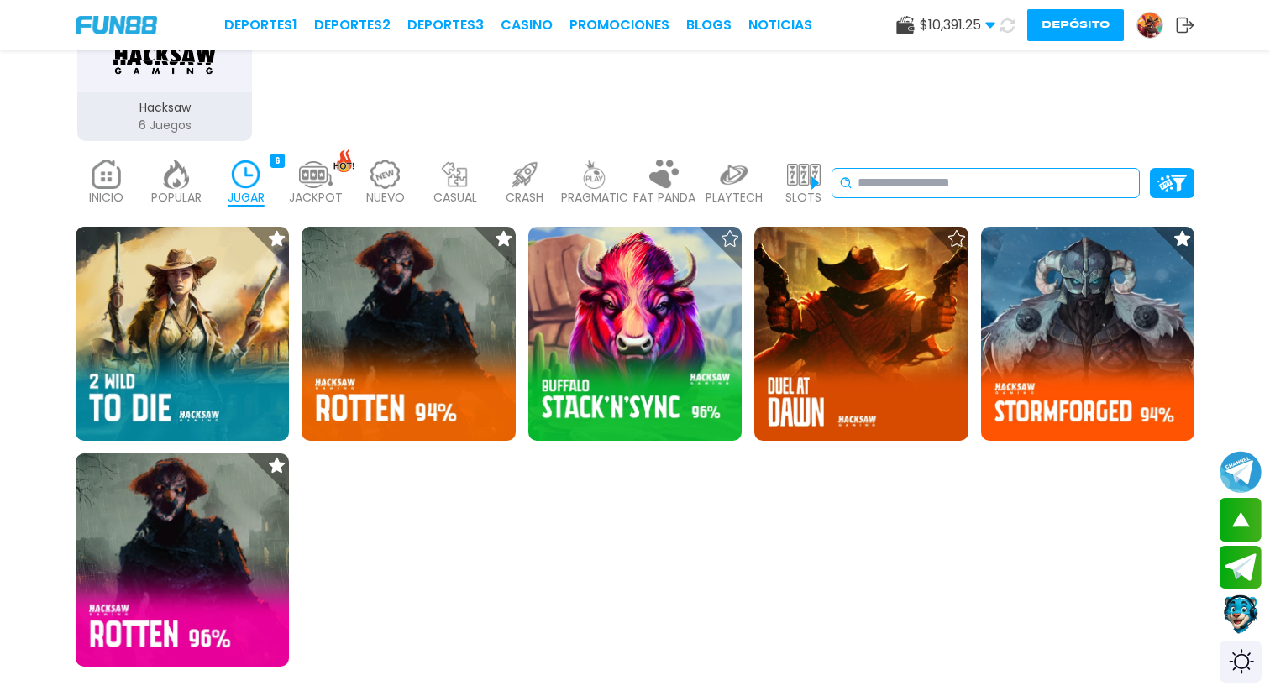
click at [925, 187] on input at bounding box center [994, 183] width 275 height 20
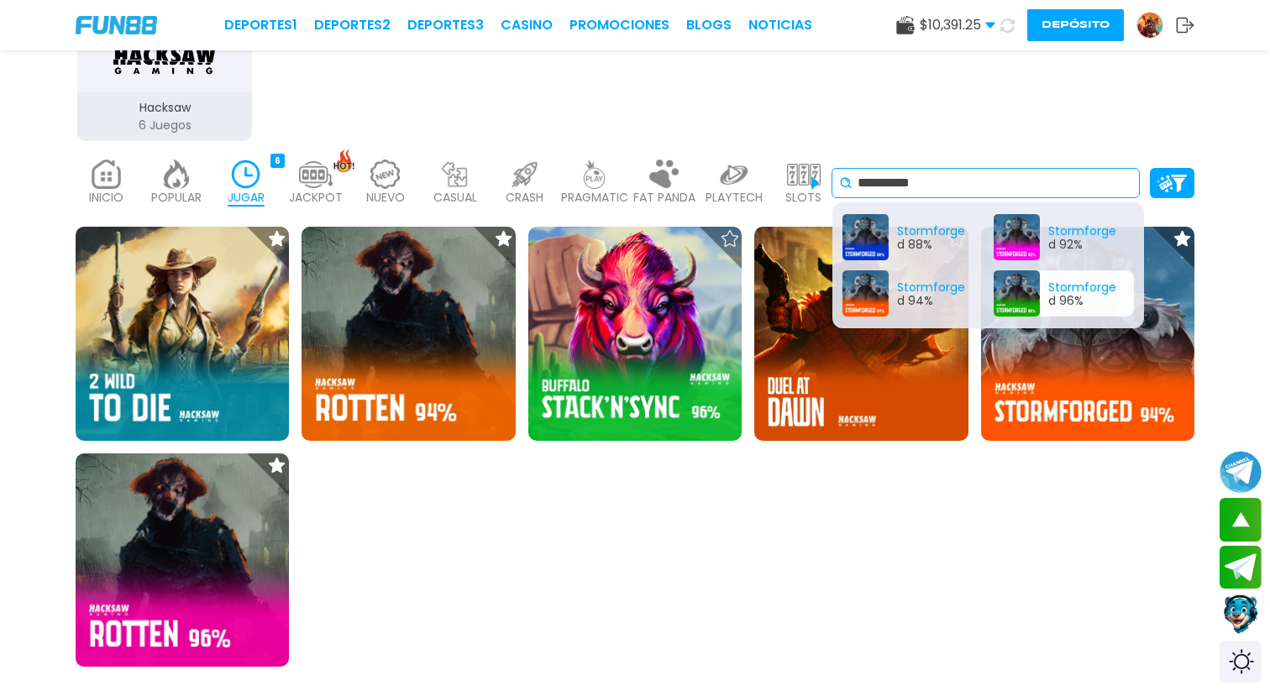
type input "**********"
click at [1077, 291] on div "Stormforge d 96%" at bounding box center [1063, 293] width 141 height 46
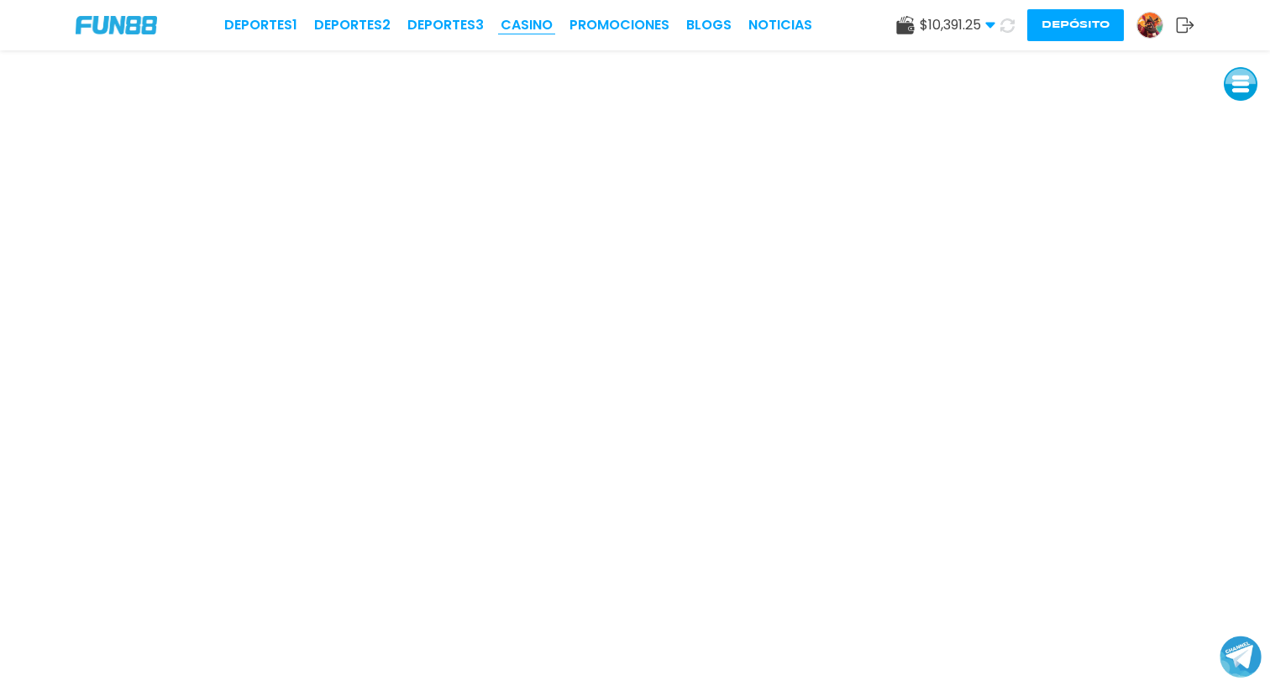
click at [532, 20] on link "CASINO" at bounding box center [527, 25] width 52 height 20
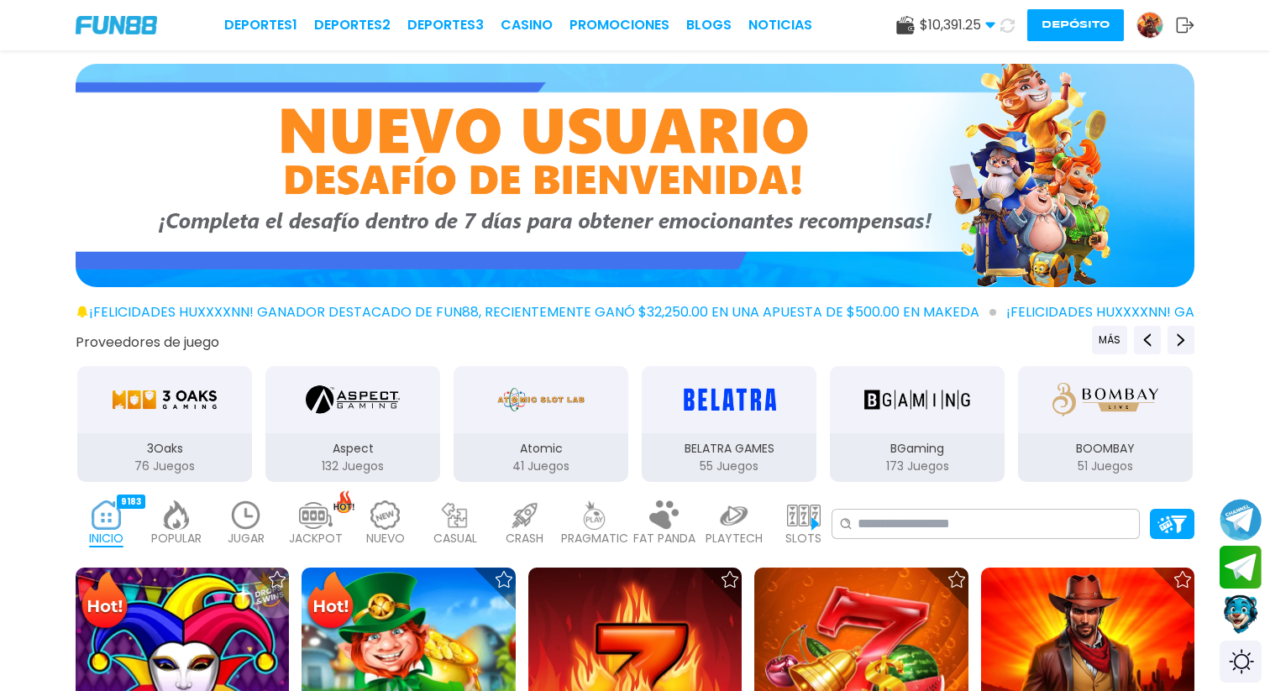
click at [1088, 29] on button "Depósito" at bounding box center [1075, 25] width 97 height 32
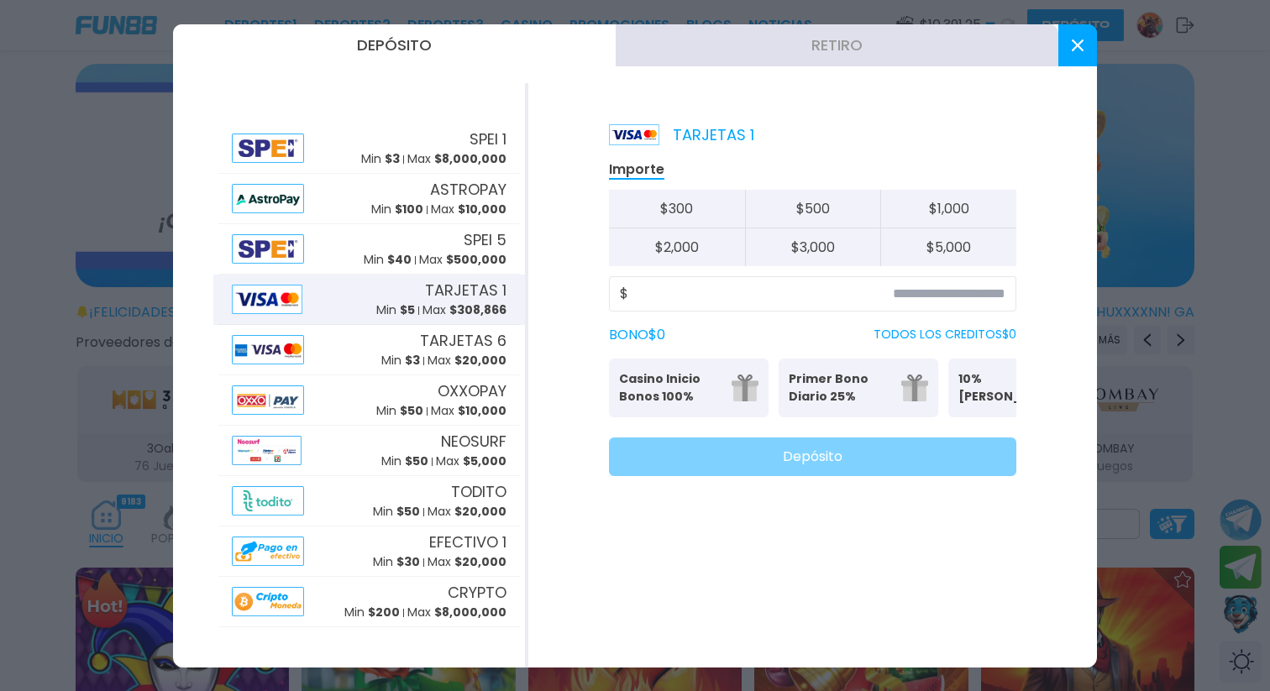
click at [452, 303] on span "$ 308,866" at bounding box center [477, 309] width 57 height 17
click at [793, 298] on input at bounding box center [816, 294] width 377 height 20
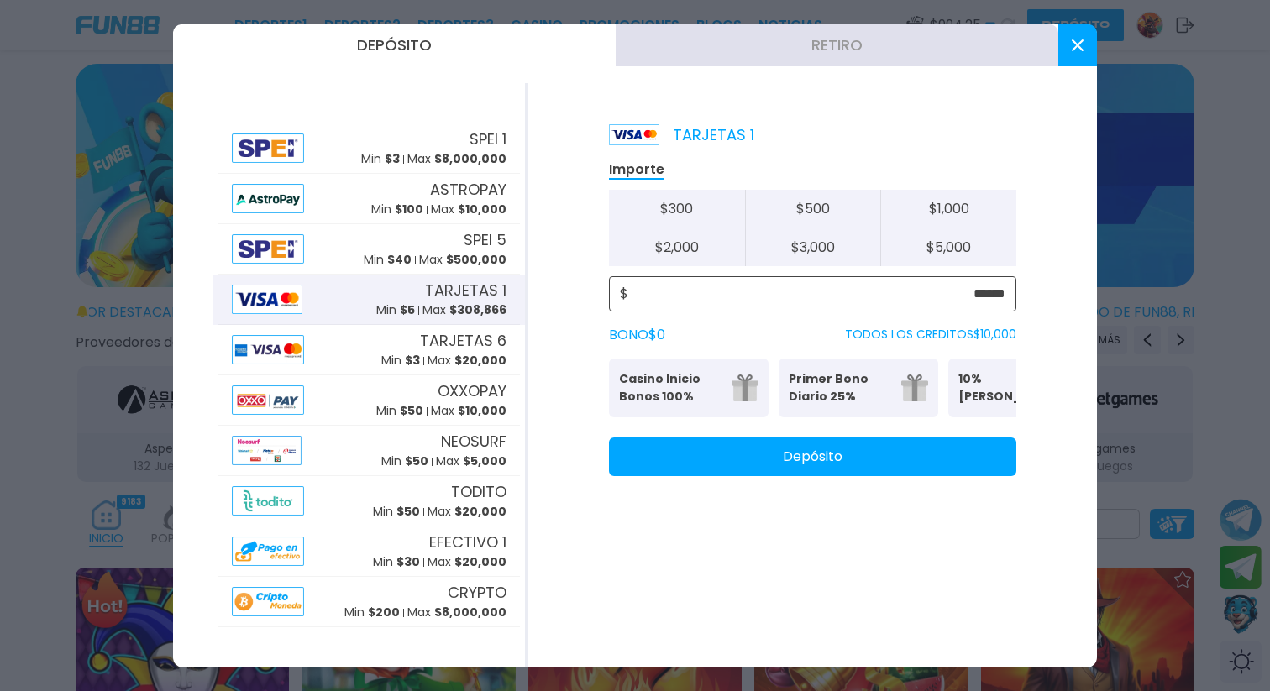
type input "******"
click at [758, 463] on button "Depósito" at bounding box center [812, 457] width 407 height 39
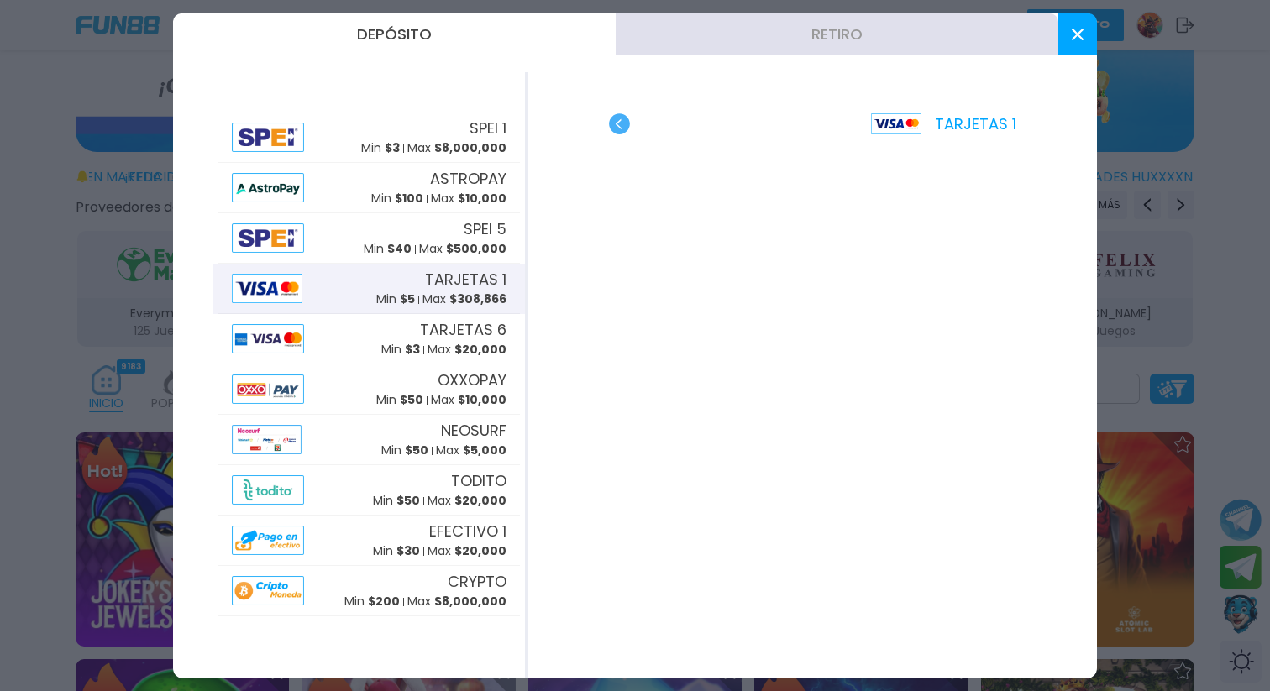
scroll to position [137, 0]
click at [1070, 39] on button at bounding box center [1077, 34] width 39 height 42
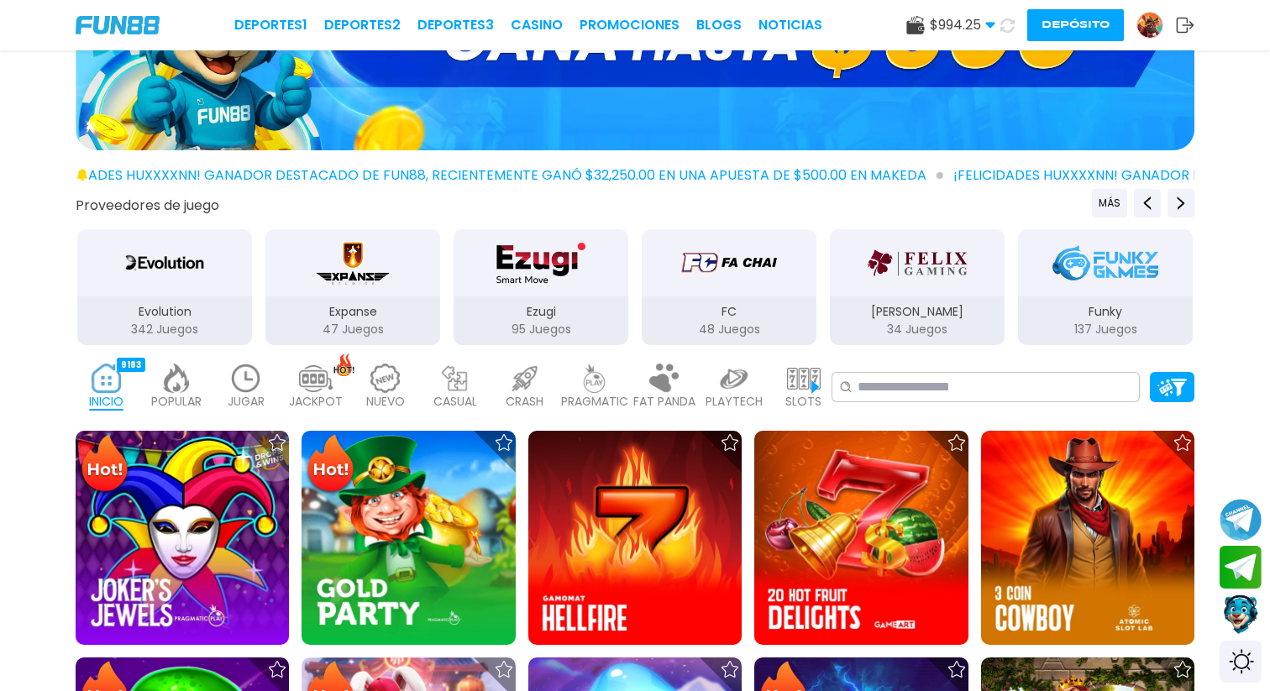
click at [260, 380] on img at bounding box center [246, 378] width 34 height 29
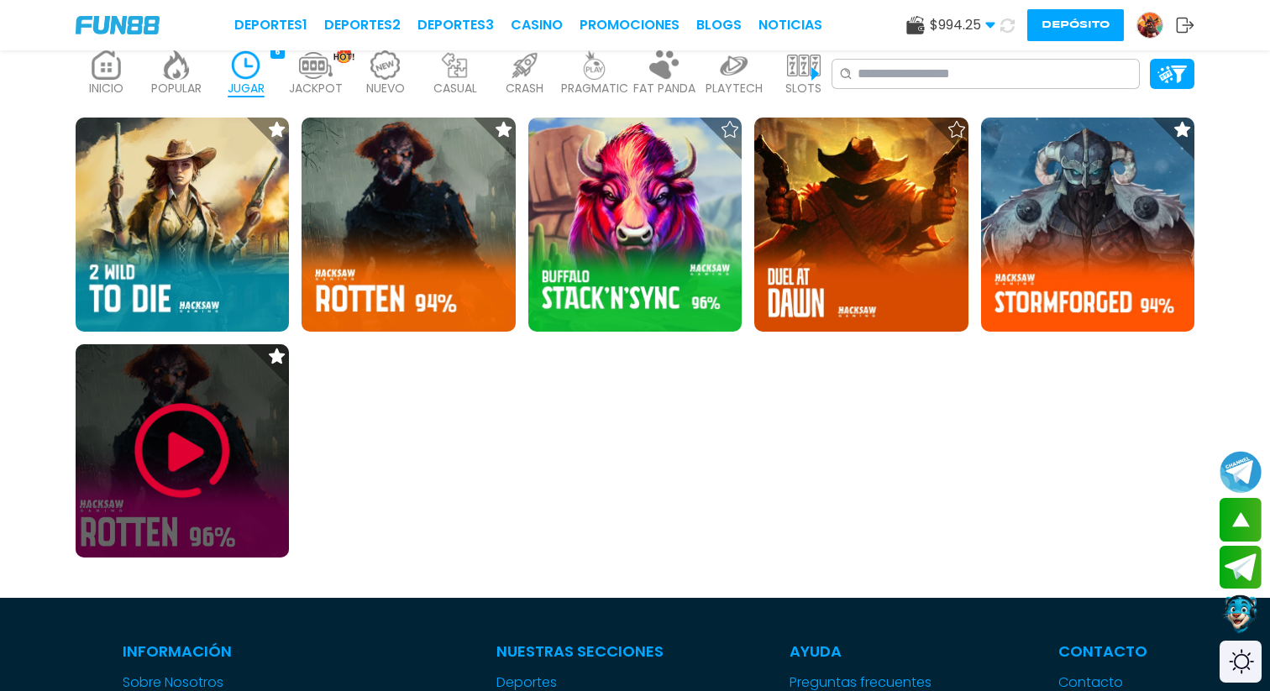
scroll to position [453, 0]
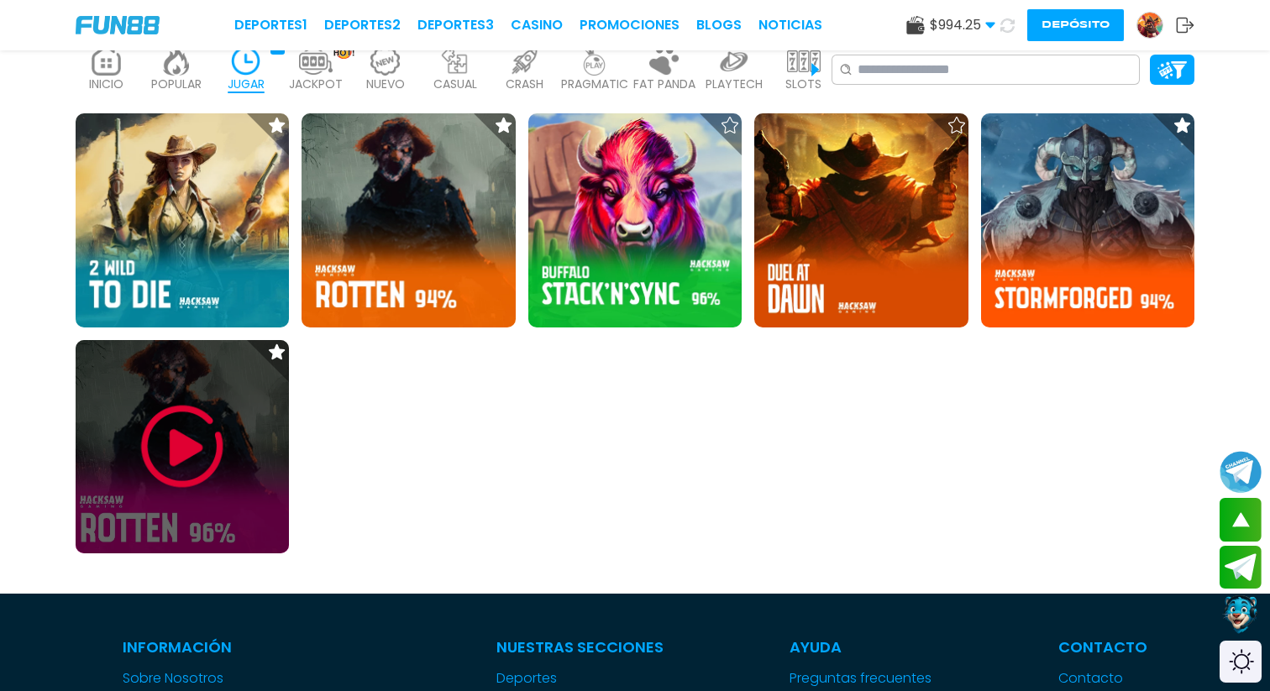
click at [204, 464] on img at bounding box center [182, 446] width 101 height 101
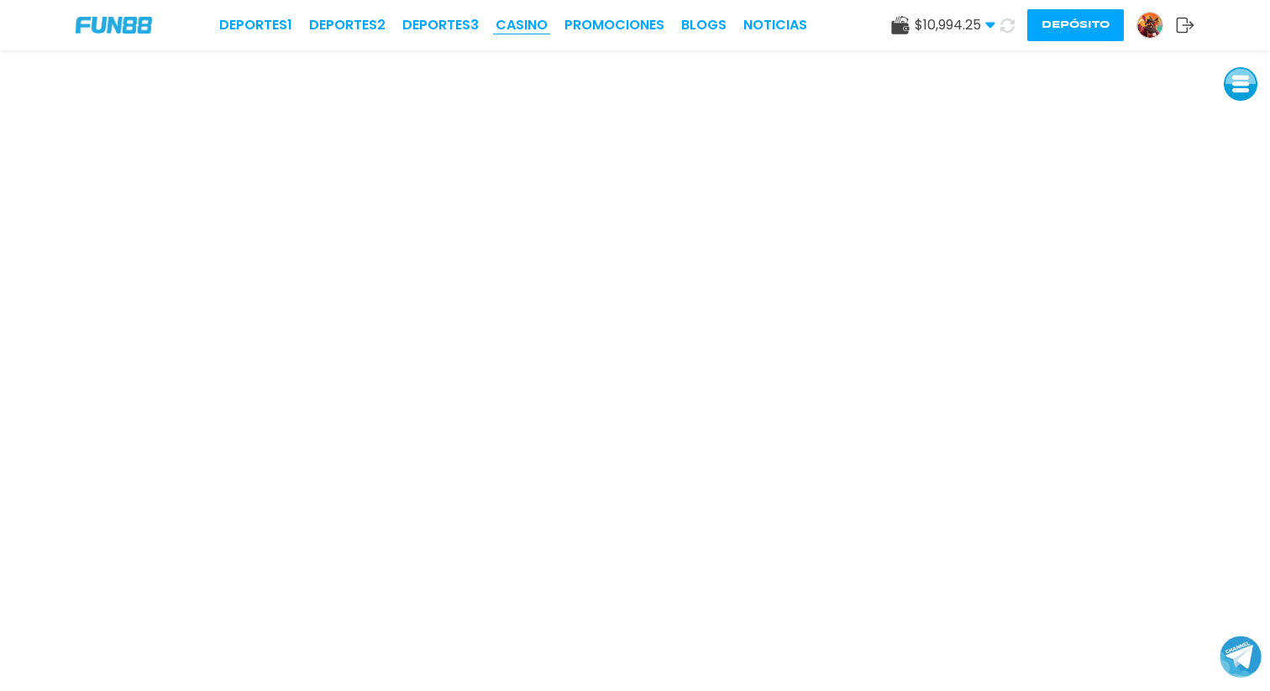
click at [525, 20] on link "CASINO" at bounding box center [521, 25] width 52 height 20
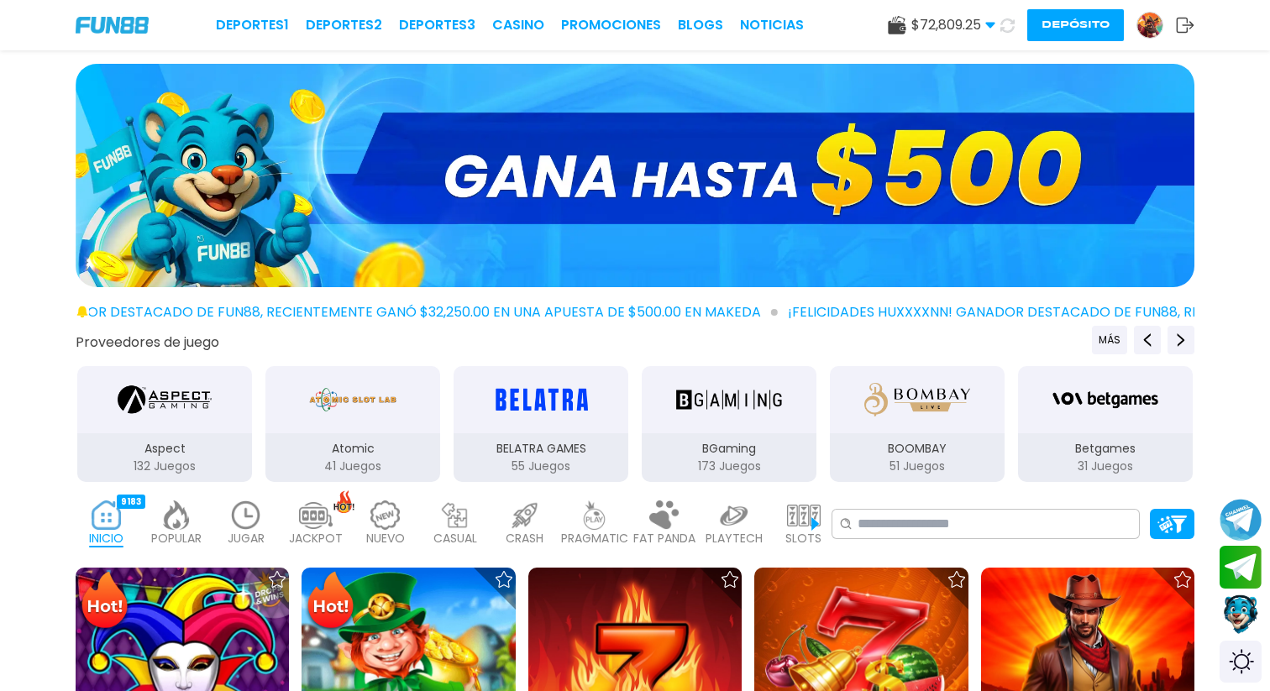
click at [1084, 24] on button "Depósito" at bounding box center [1075, 25] width 97 height 32
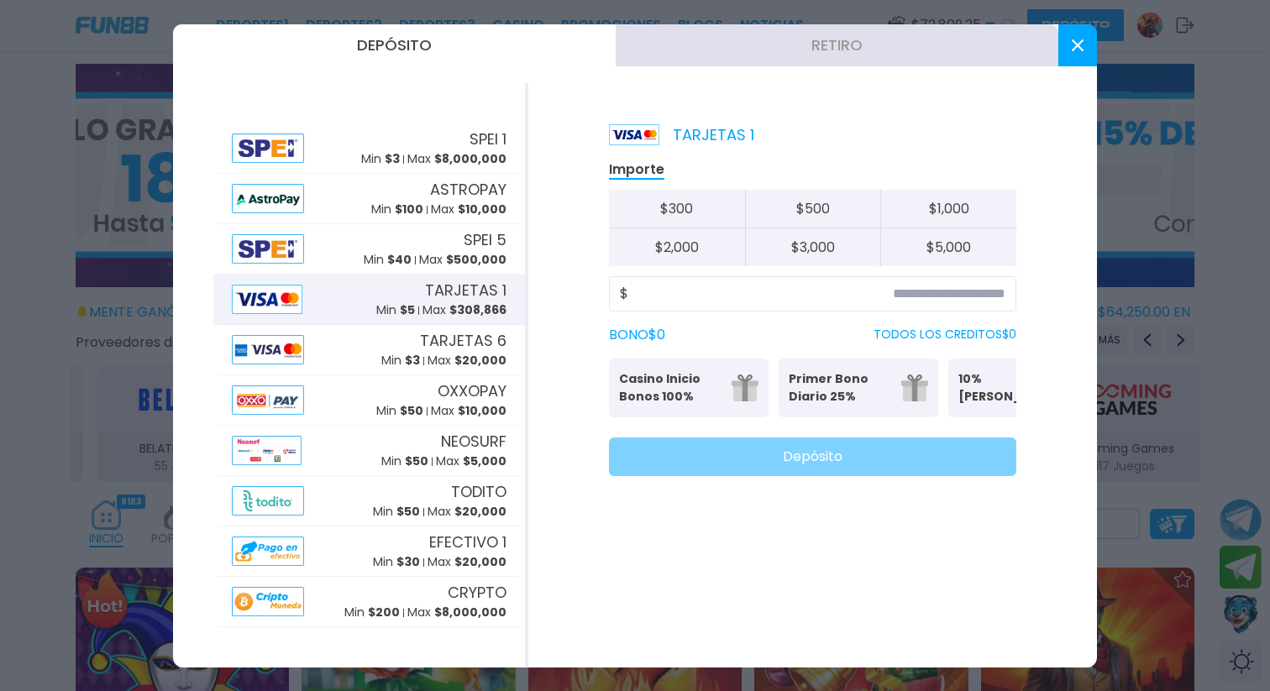
click at [1079, 51] on button at bounding box center [1077, 45] width 39 height 42
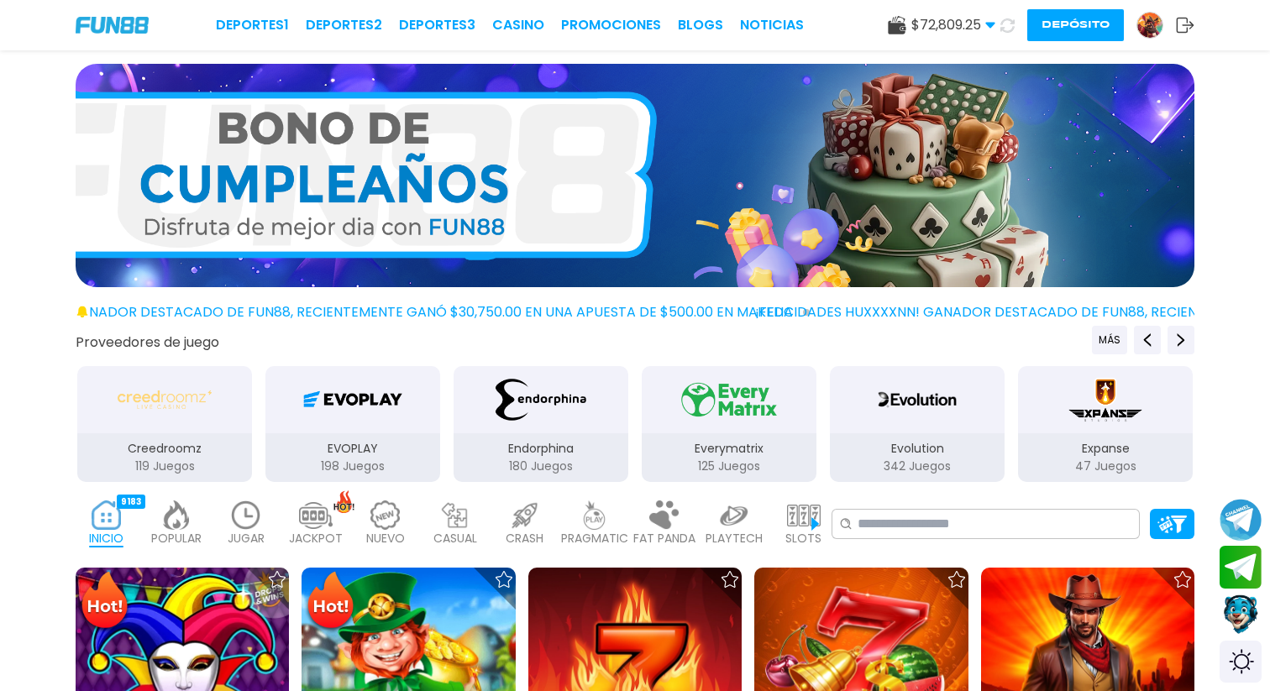
click at [1058, 22] on button "Depósito" at bounding box center [1075, 25] width 97 height 32
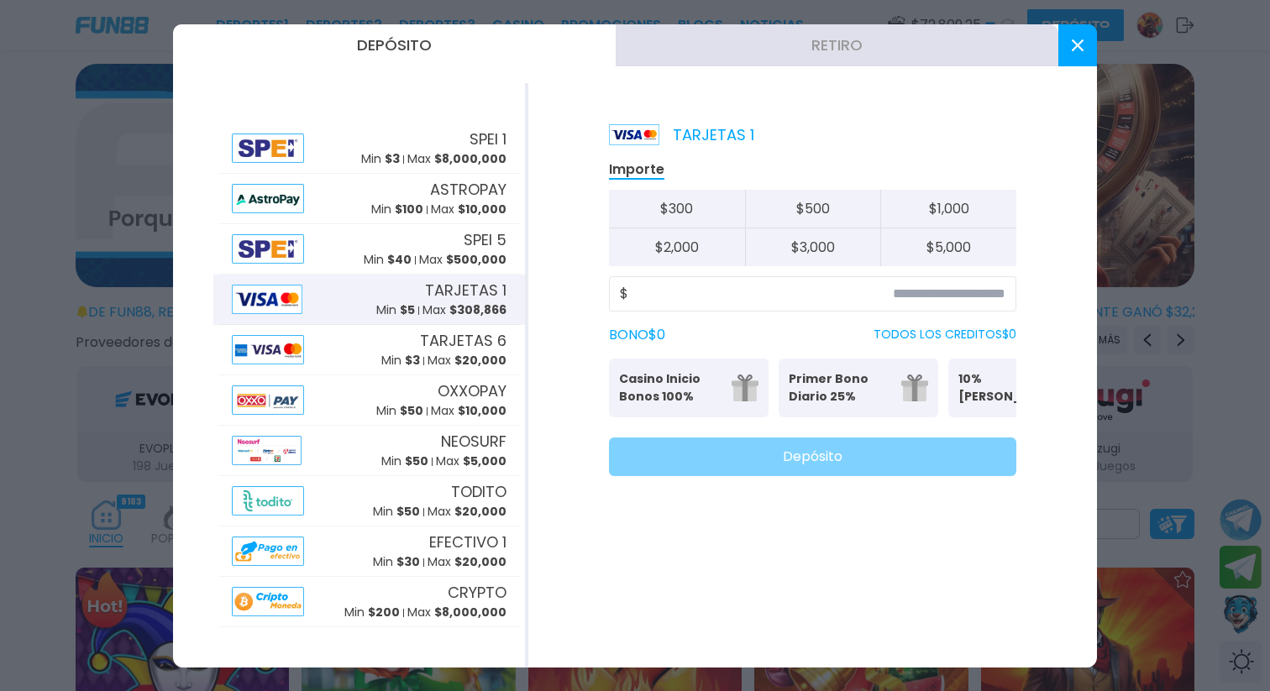
click at [921, 51] on button "Retiro" at bounding box center [837, 45] width 443 height 42
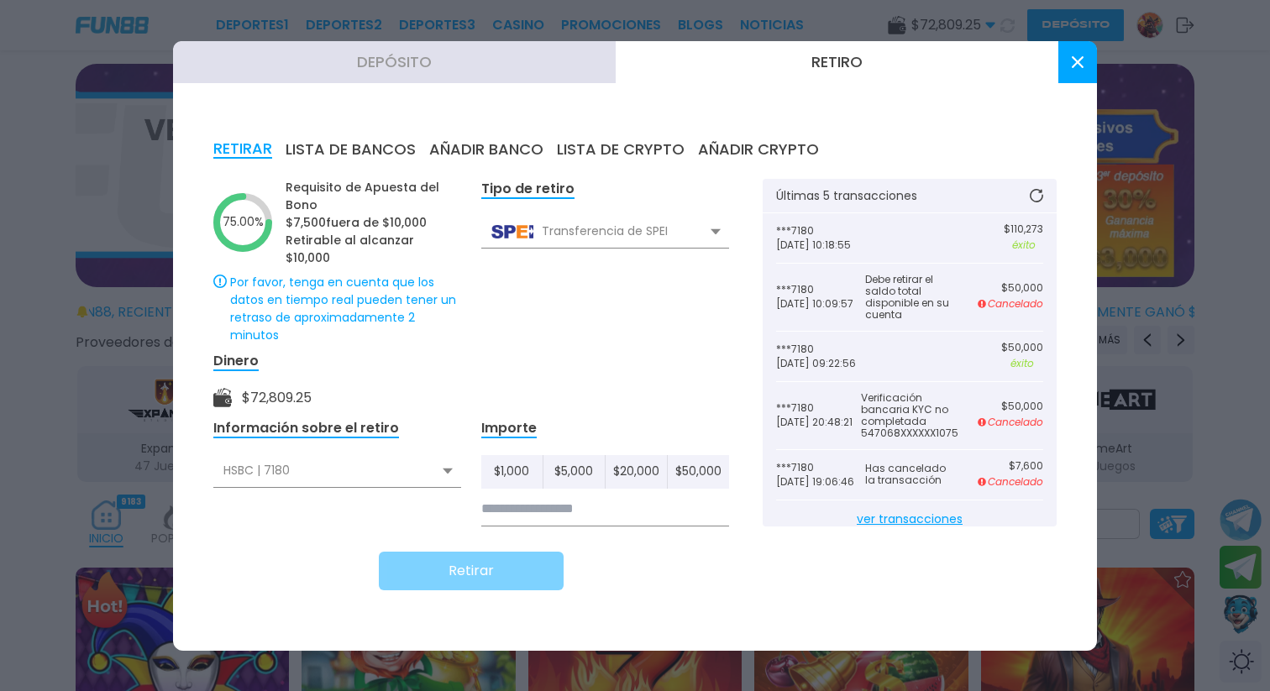
click at [1075, 76] on button at bounding box center [1077, 62] width 39 height 42
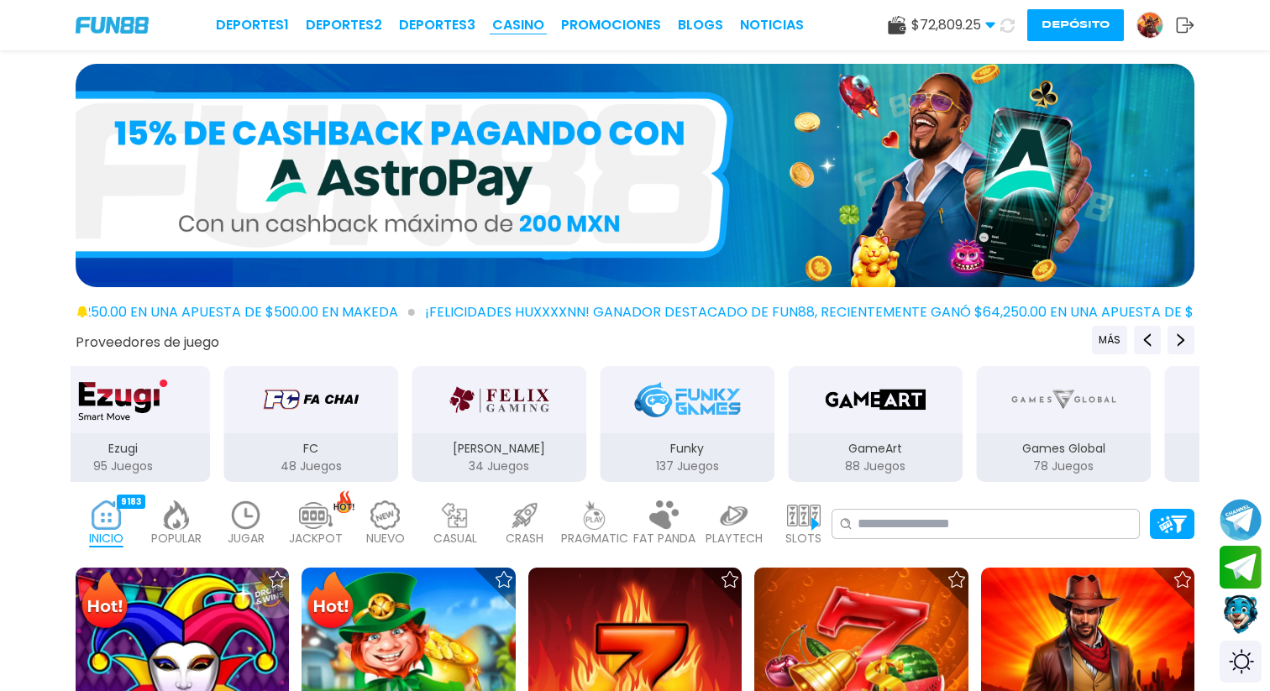
click at [528, 29] on link "CASINO" at bounding box center [518, 25] width 52 height 20
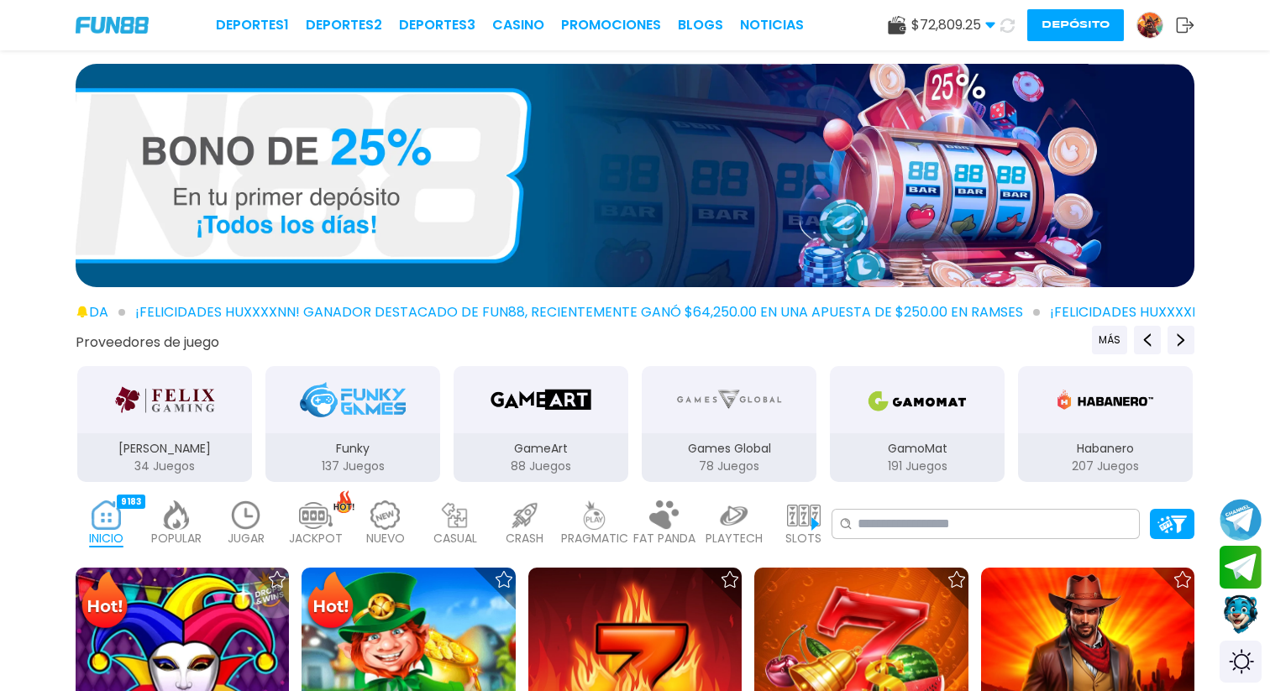
click at [235, 511] on img at bounding box center [246, 515] width 34 height 29
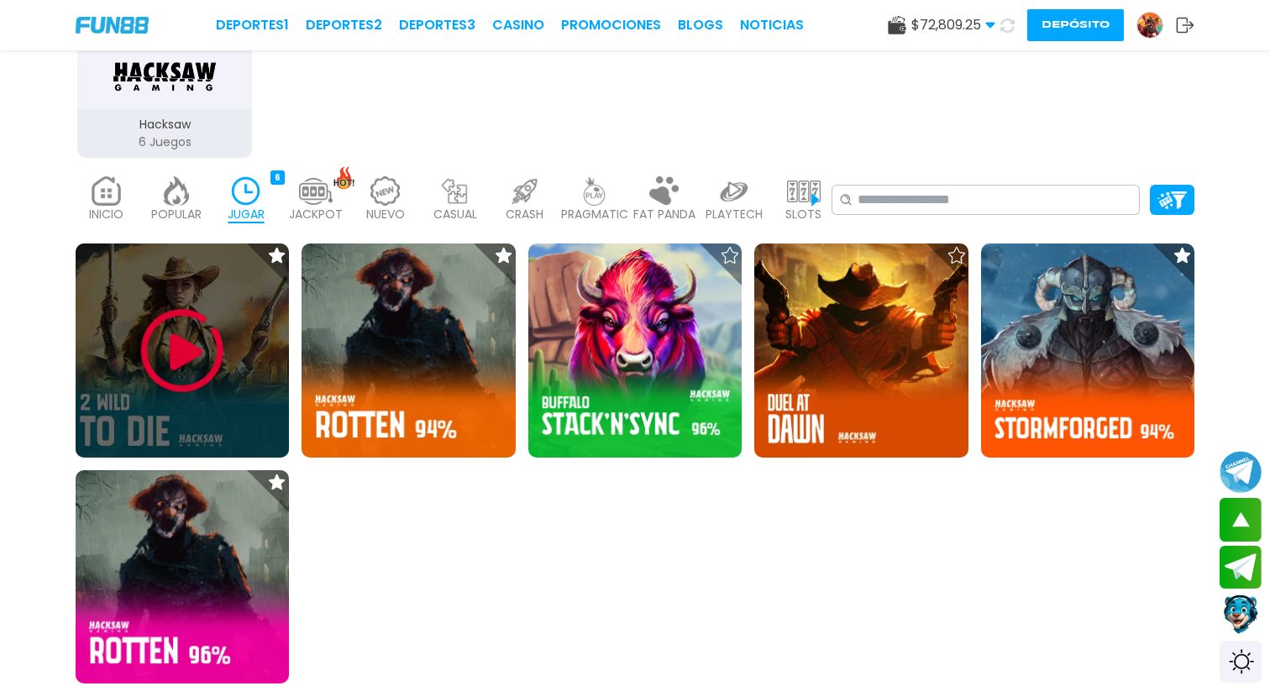
scroll to position [342, 0]
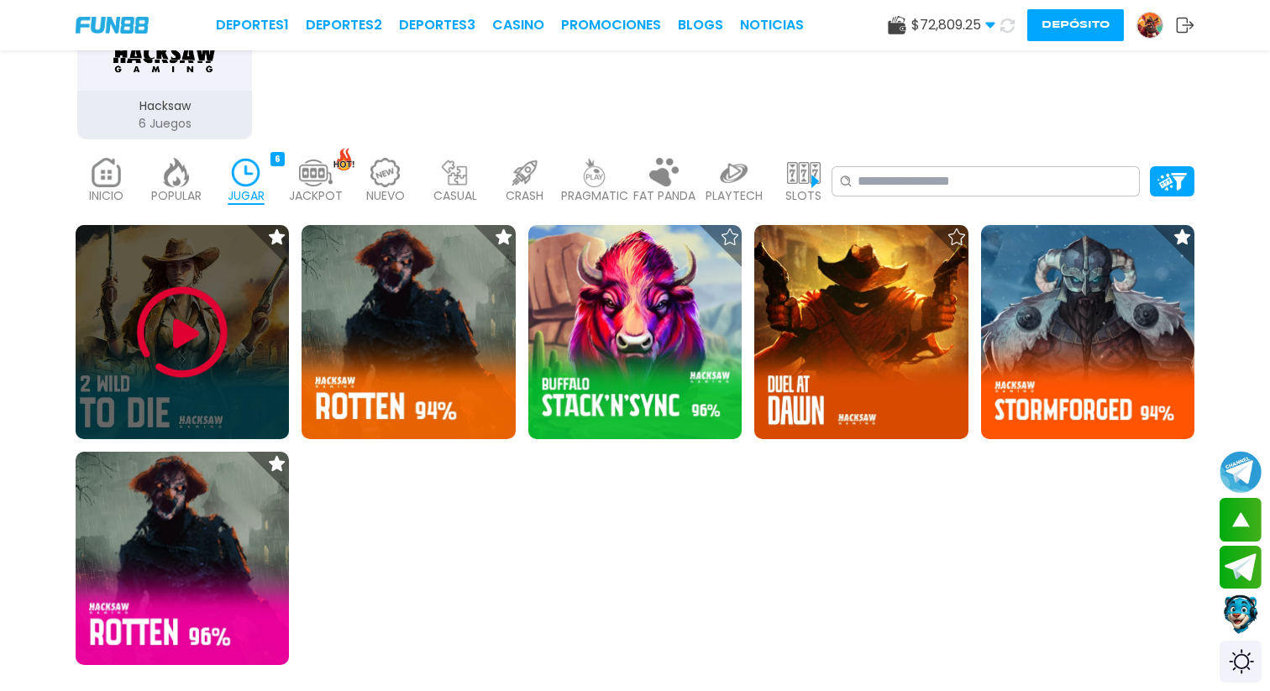
click at [216, 349] on img at bounding box center [182, 332] width 101 height 101
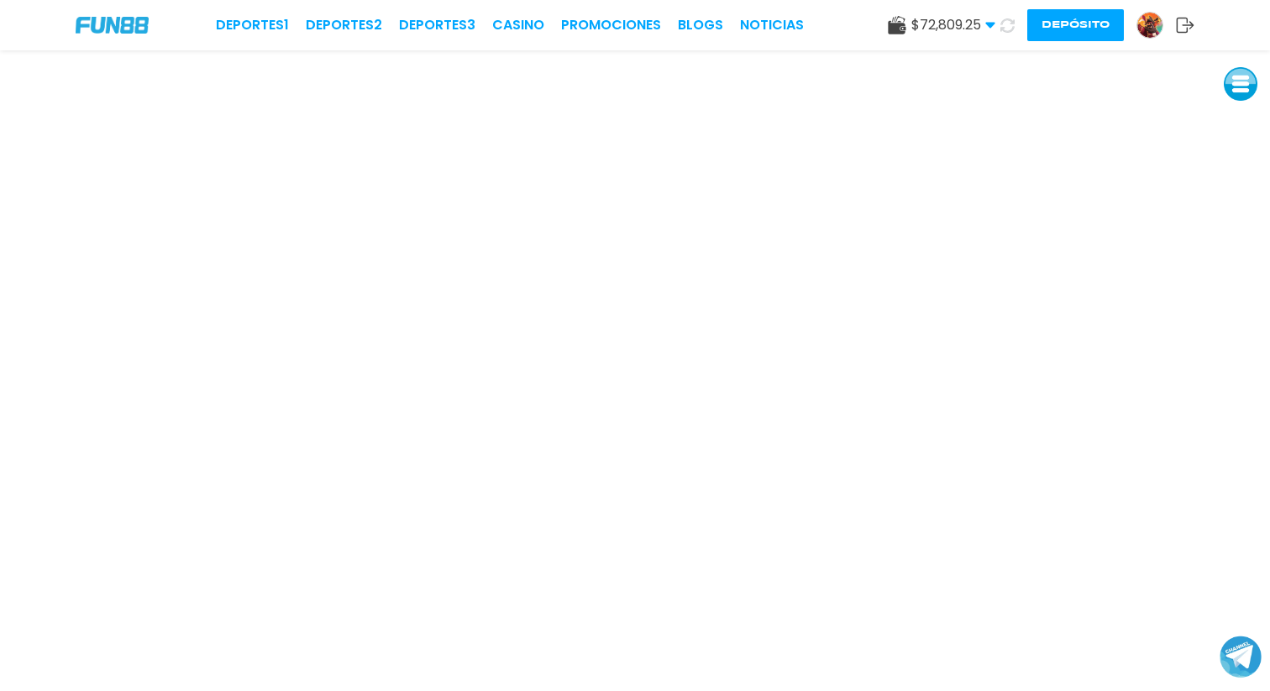
click at [1072, 29] on button "Depósito" at bounding box center [1075, 25] width 97 height 32
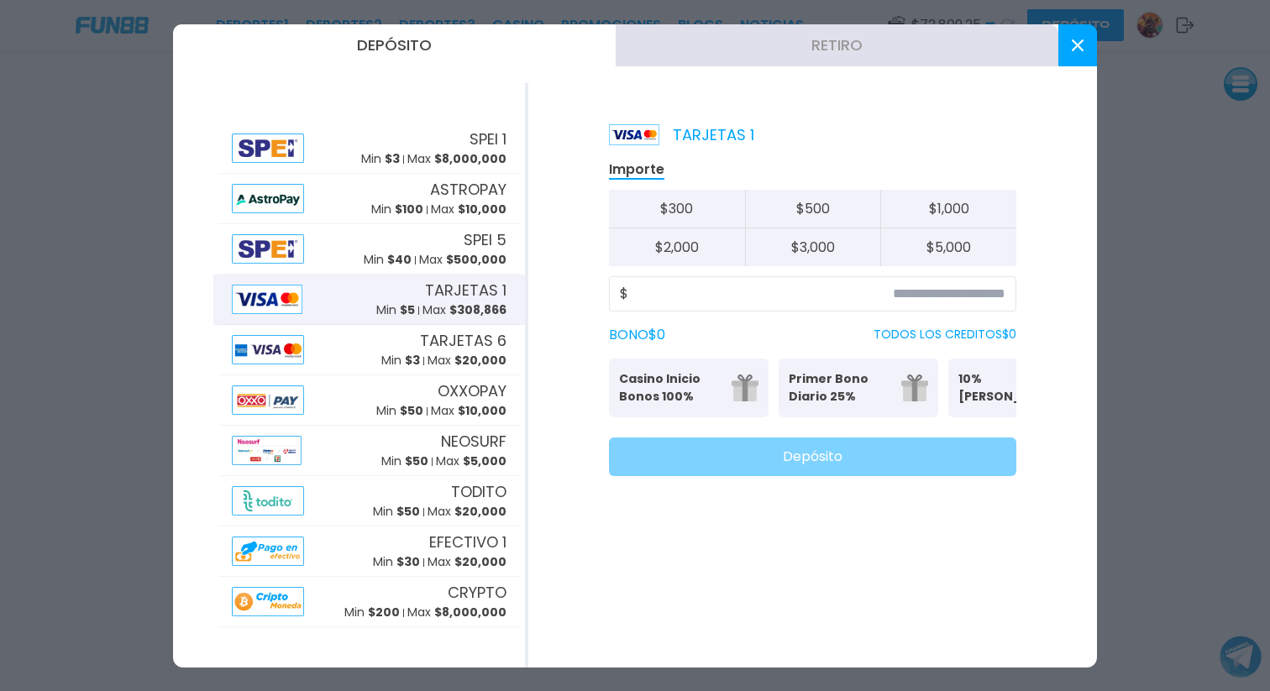
click at [808, 69] on div "Depósito Retiro SPEI 1 Min $ 3 Max $ 8,000,000 ASTROPAY Min $ 100 Max $ 10,000 …" at bounding box center [635, 345] width 924 height 643
click at [814, 56] on button "Retiro" at bounding box center [837, 45] width 443 height 42
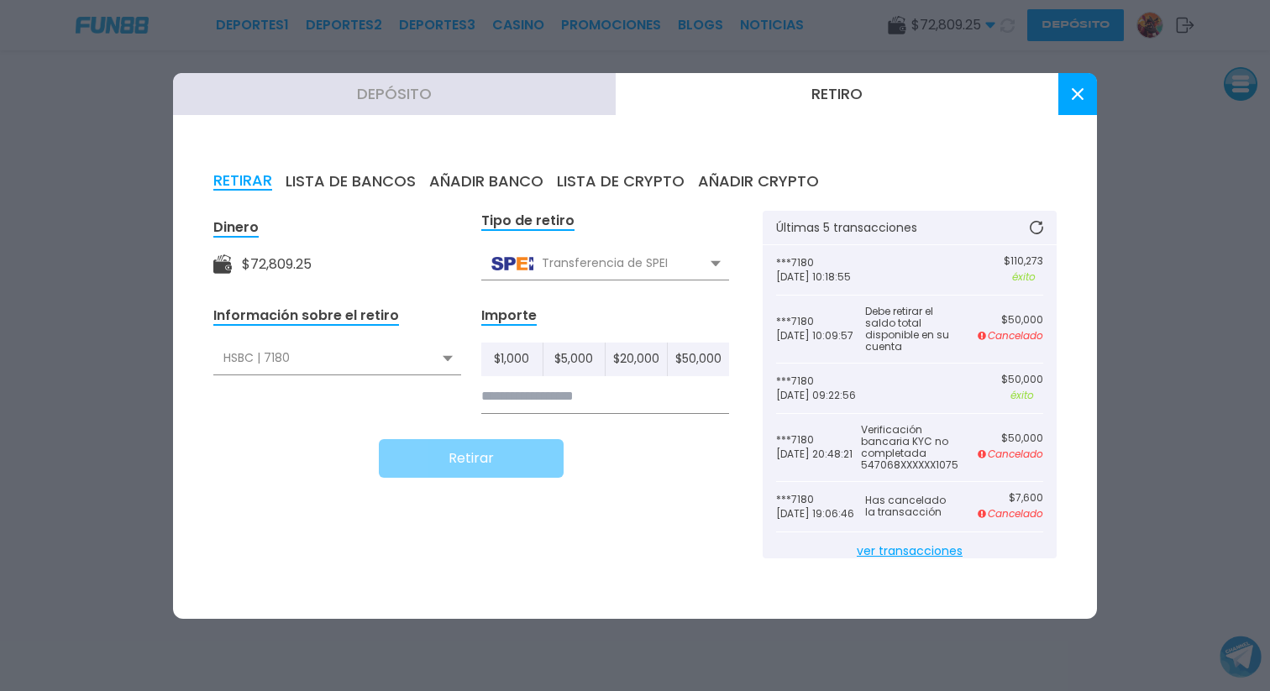
click at [1086, 104] on button at bounding box center [1077, 94] width 39 height 42
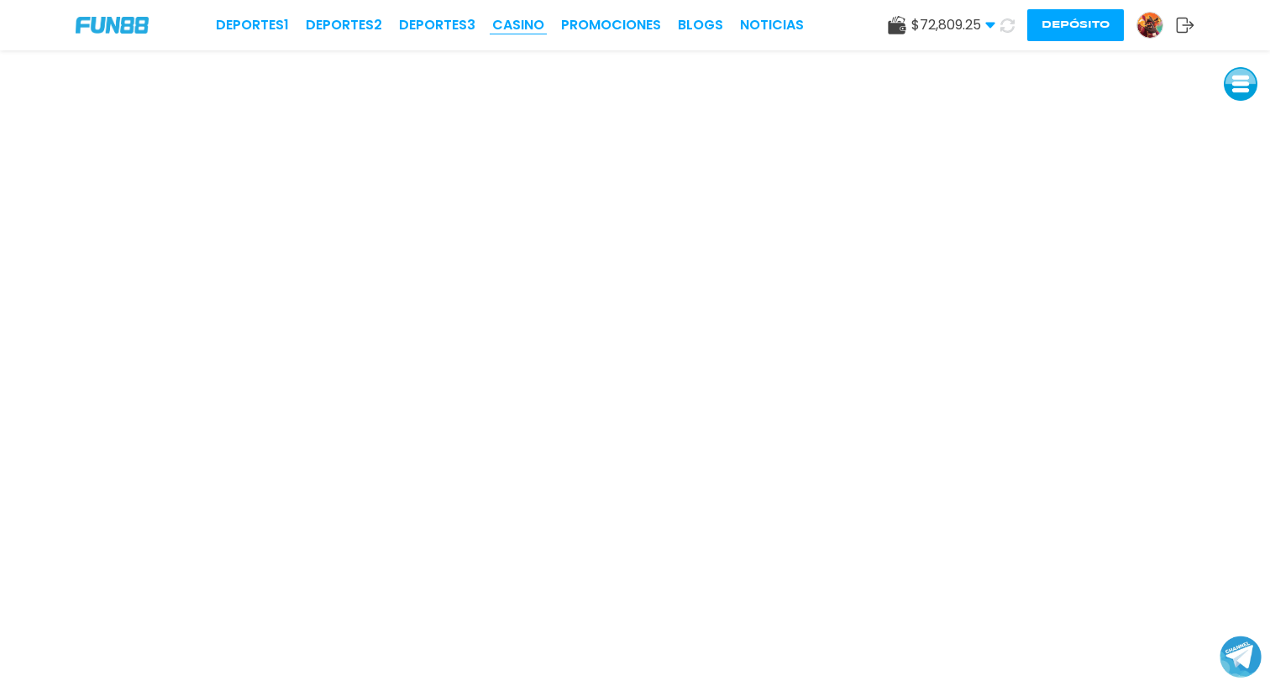
click at [504, 23] on link "CASINO" at bounding box center [518, 25] width 52 height 20
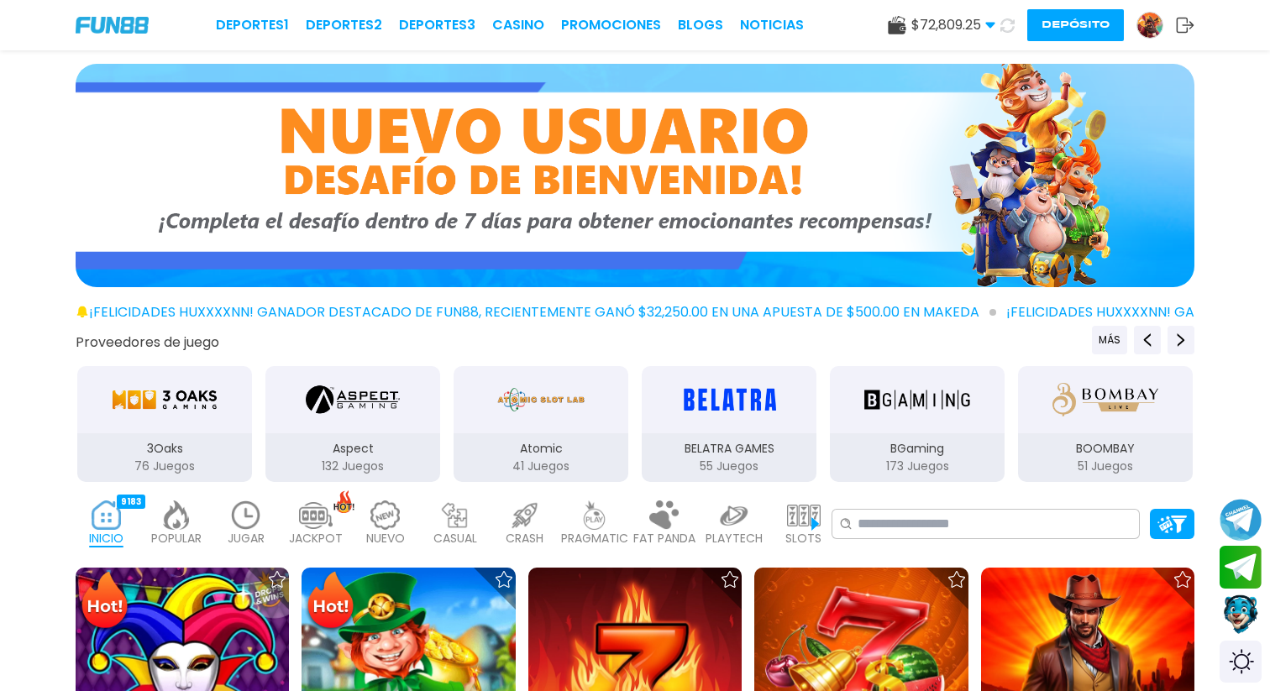
click at [1095, 21] on button "Depósito" at bounding box center [1075, 25] width 97 height 32
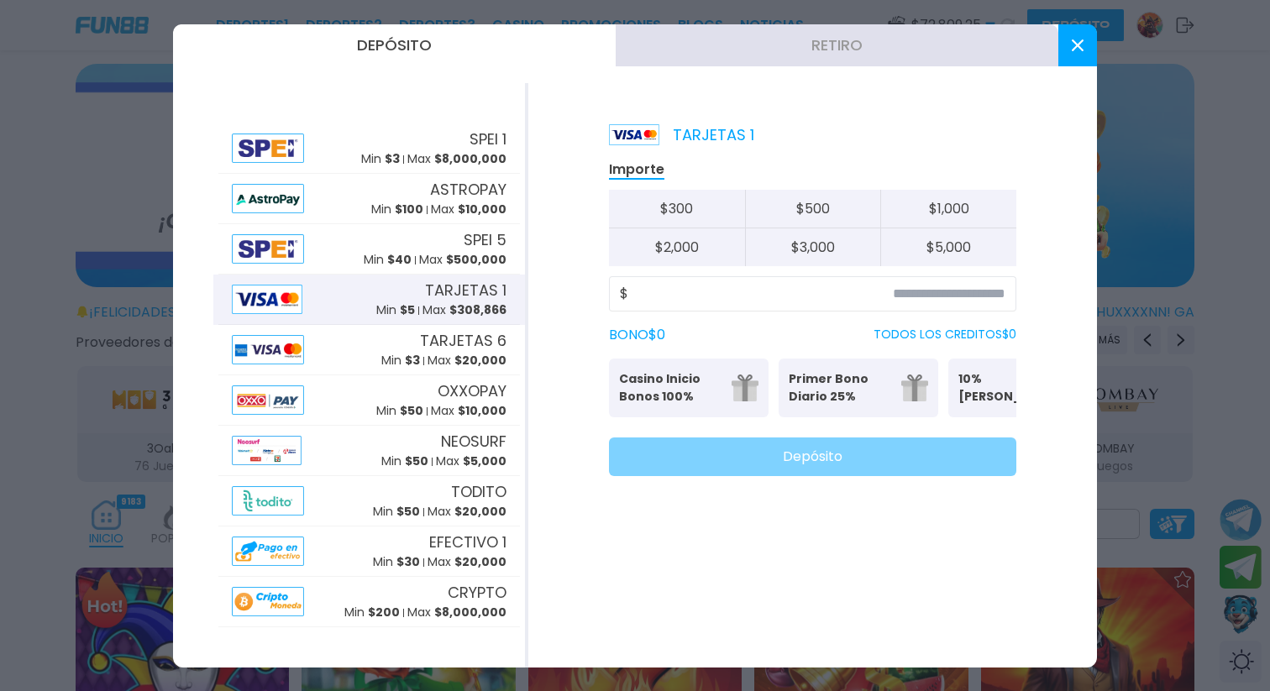
click at [816, 55] on button "Retiro" at bounding box center [837, 45] width 443 height 42
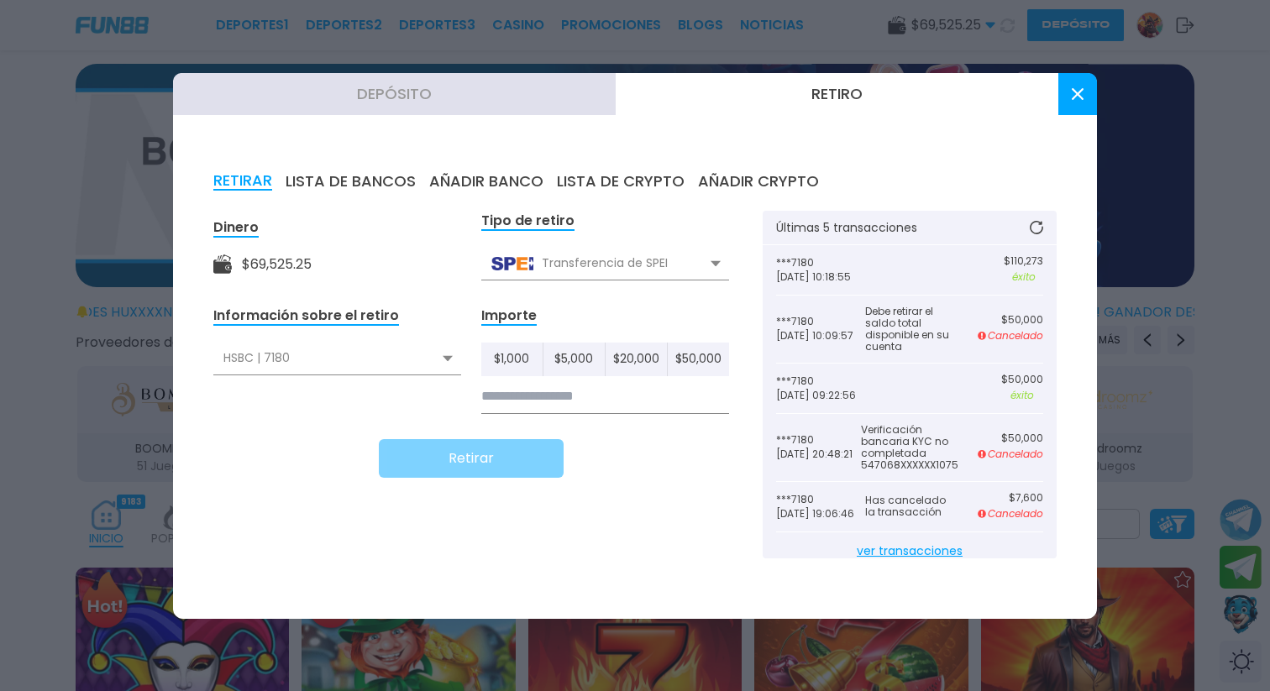
click at [611, 401] on input at bounding box center [605, 397] width 248 height 34
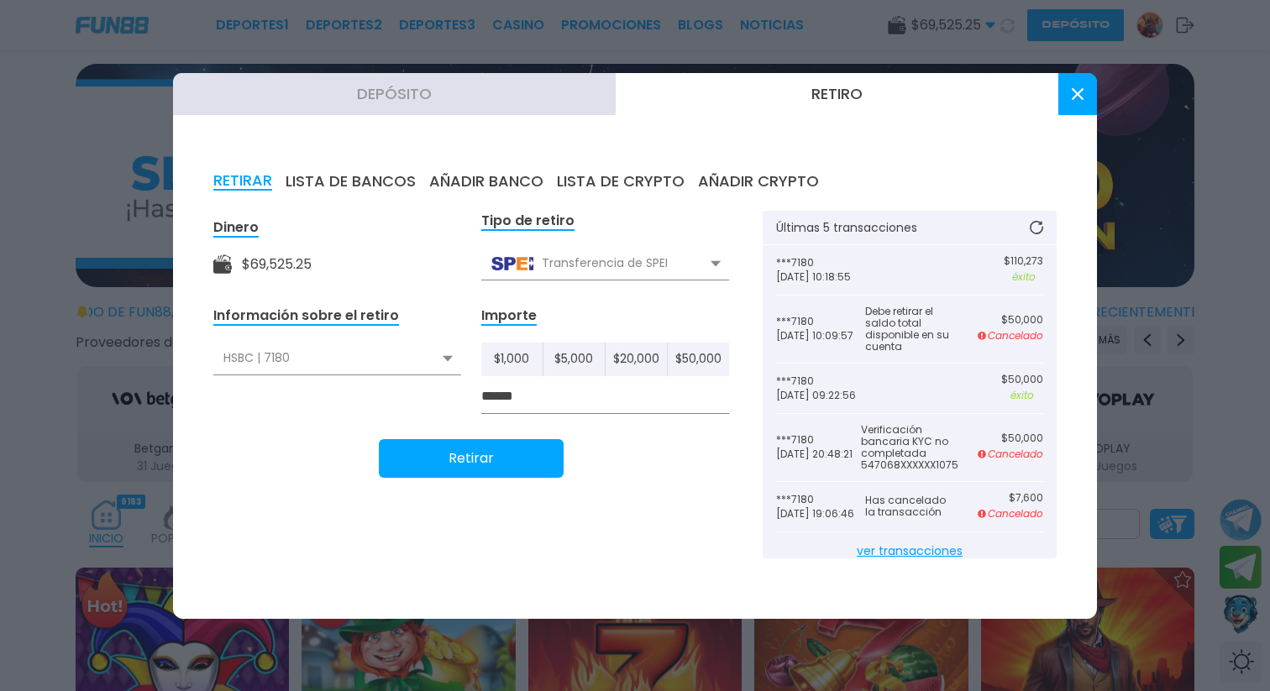
type input "******"
click at [316, 441] on div "Retirar" at bounding box center [471, 458] width 516 height 39
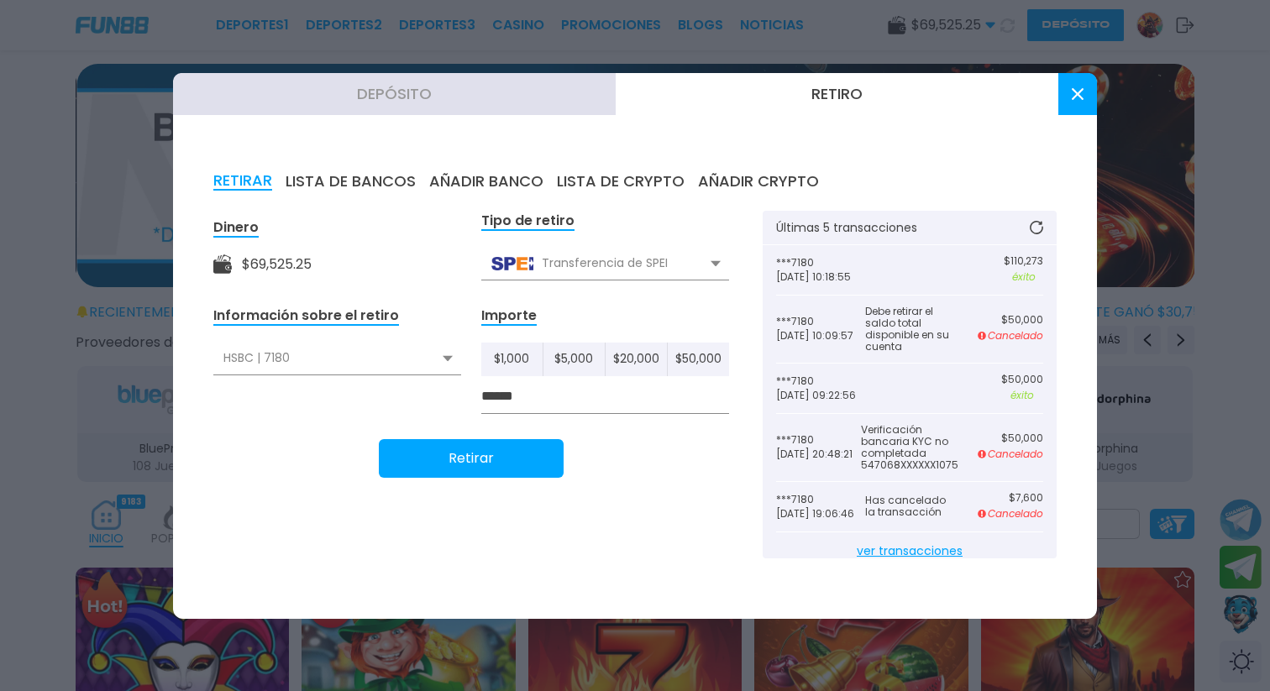
click at [495, 463] on button "Retirar" at bounding box center [471, 458] width 185 height 39
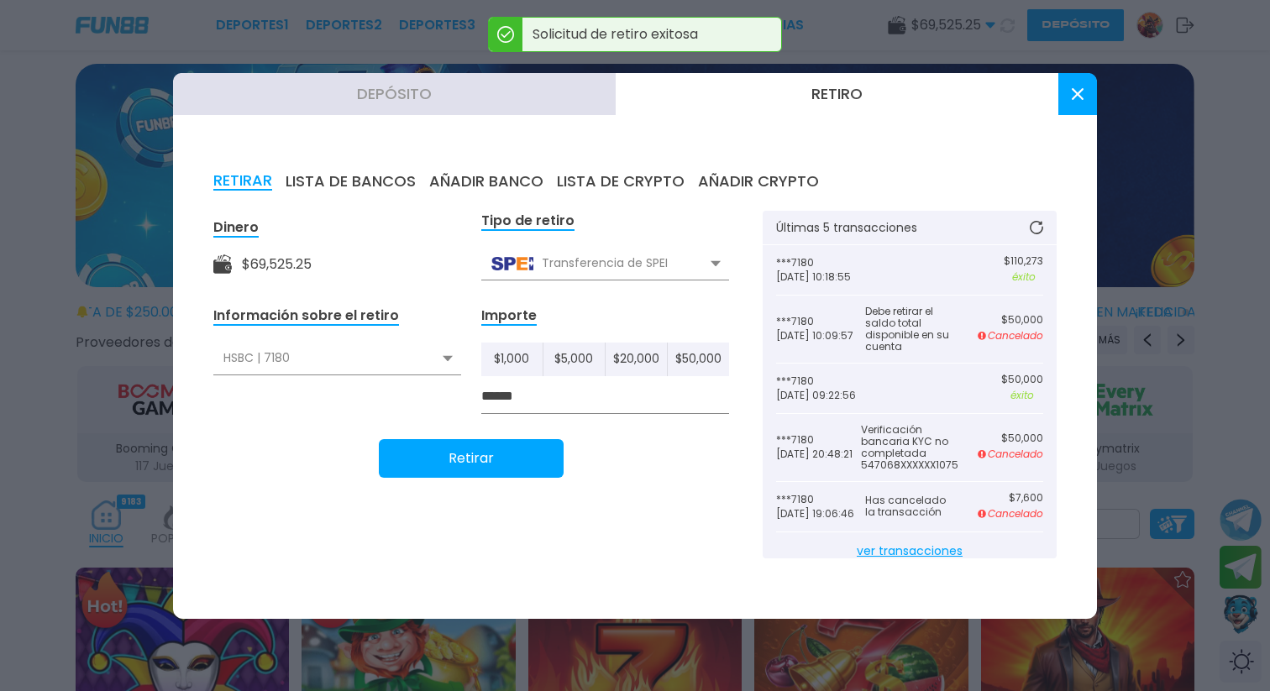
click at [1077, 102] on button at bounding box center [1077, 94] width 39 height 42
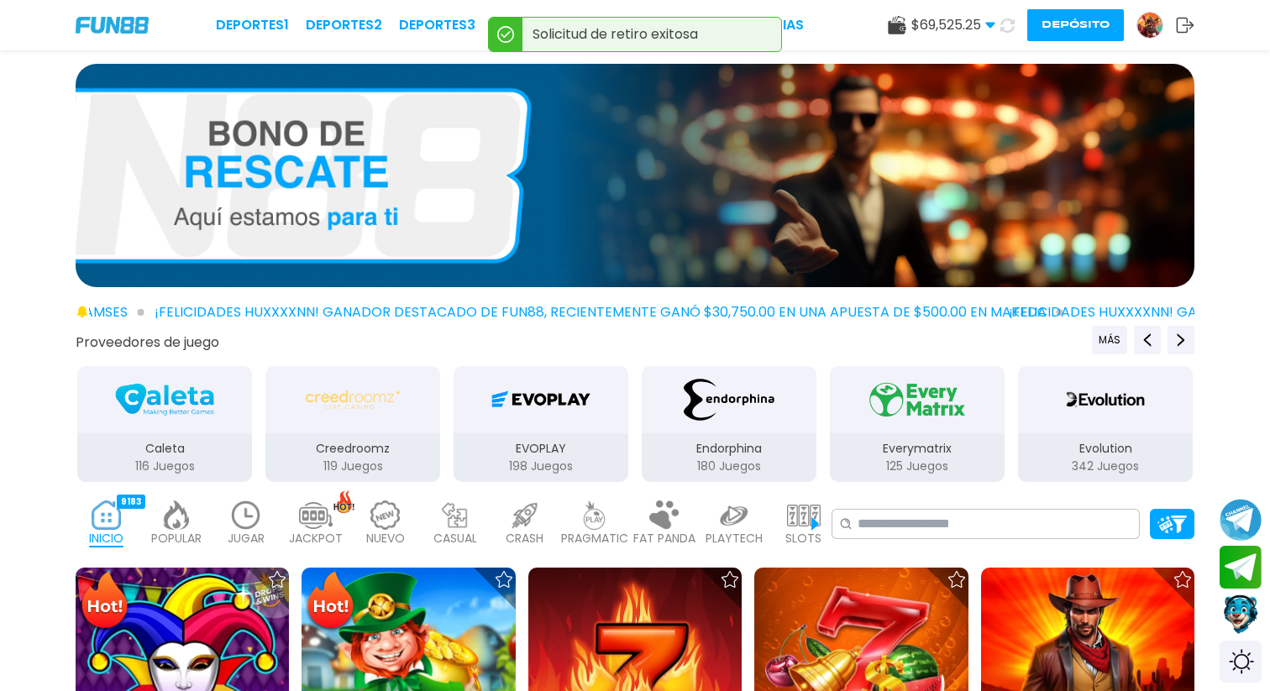
click at [1005, 21] on icon at bounding box center [1006, 25] width 15 height 15
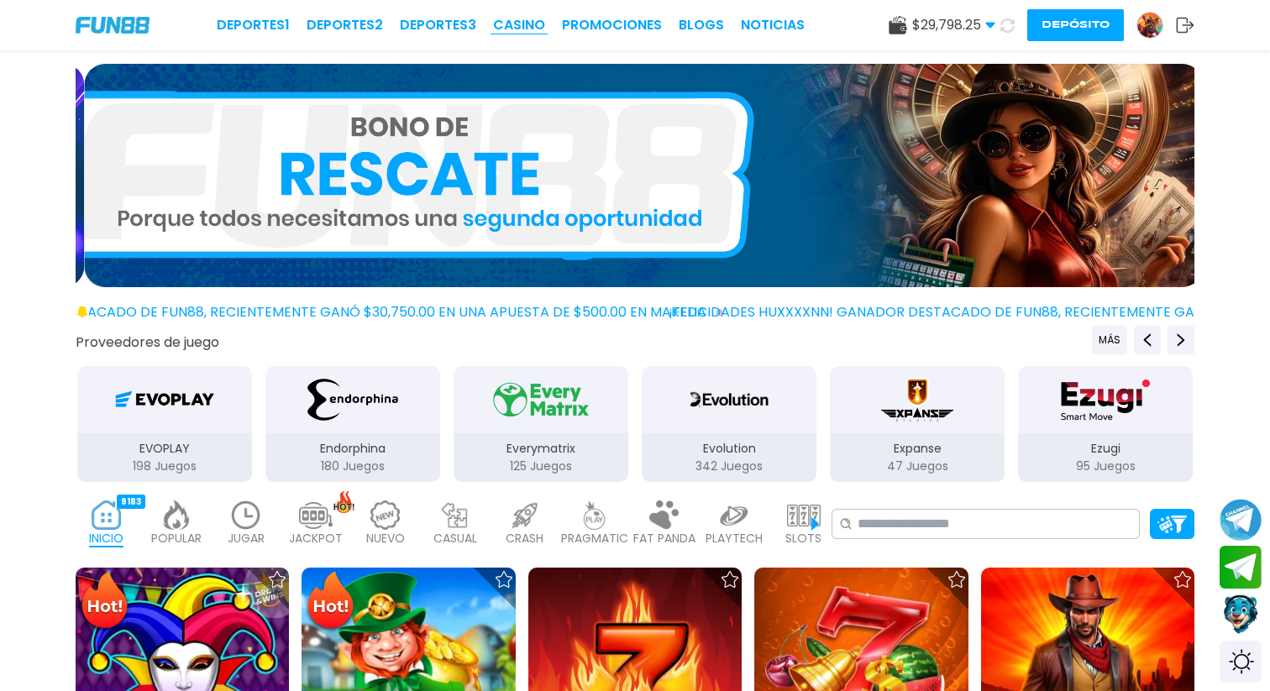
click at [533, 26] on link "CASINO" at bounding box center [519, 25] width 52 height 20
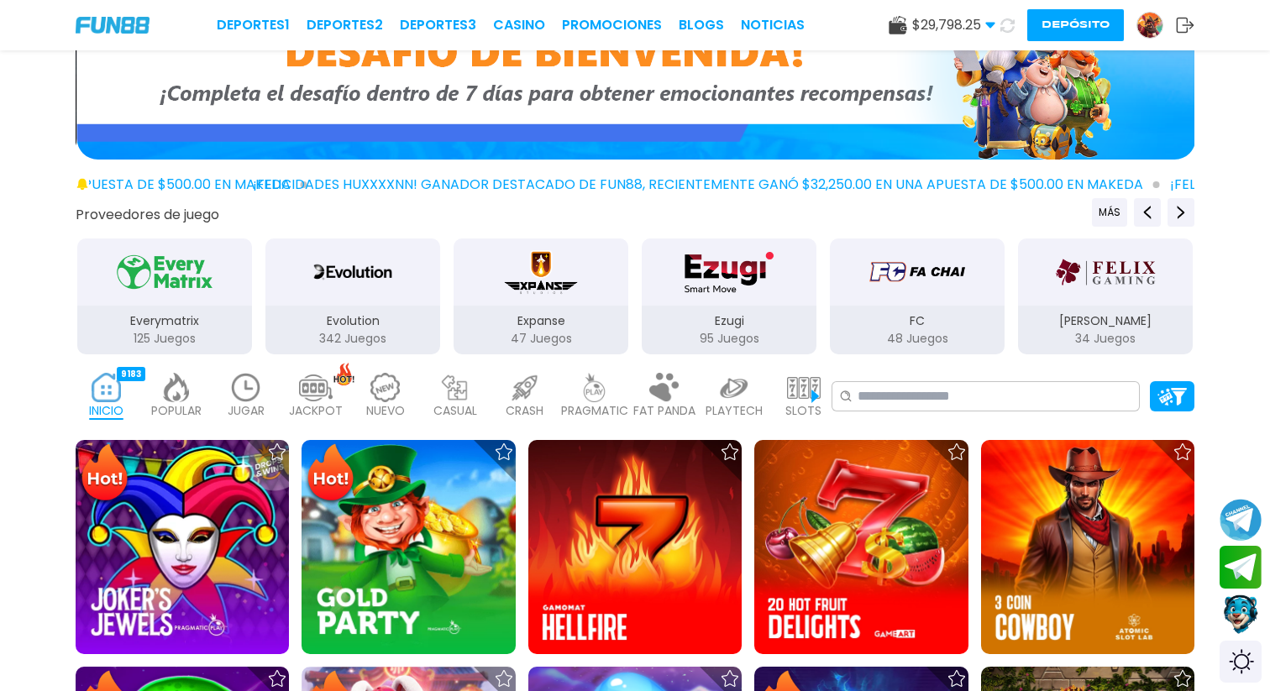
scroll to position [144, 0]
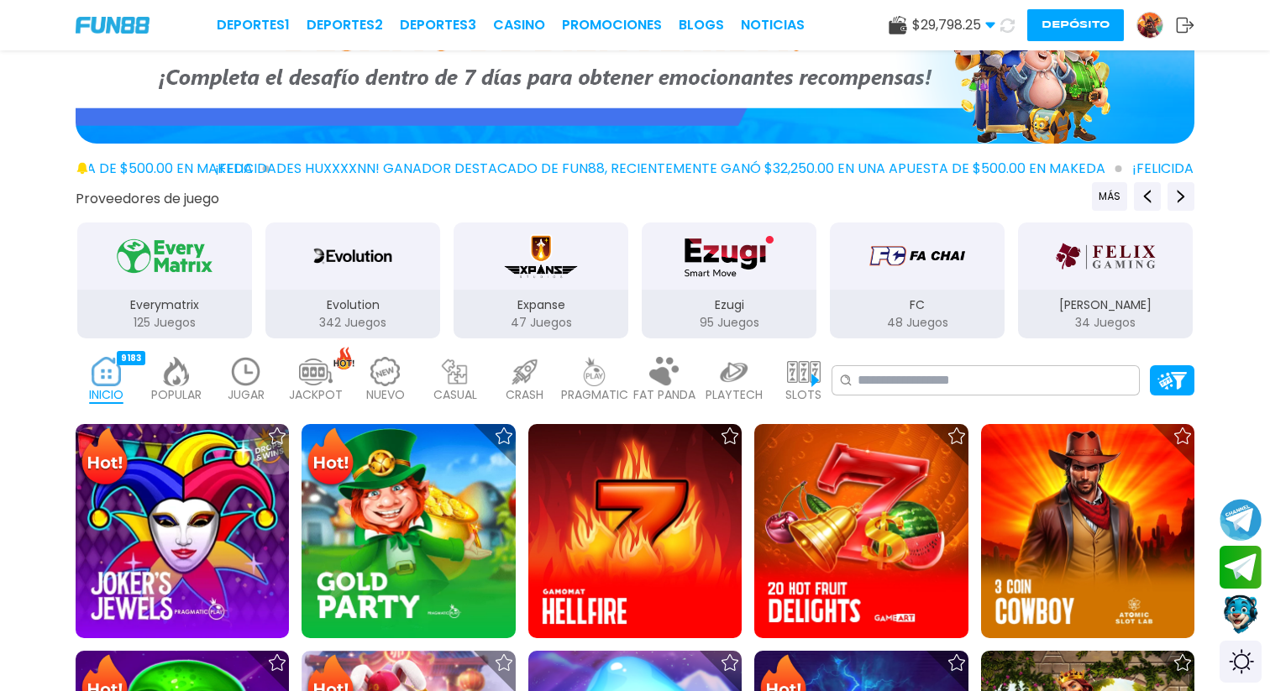
click at [251, 381] on img at bounding box center [246, 371] width 34 height 29
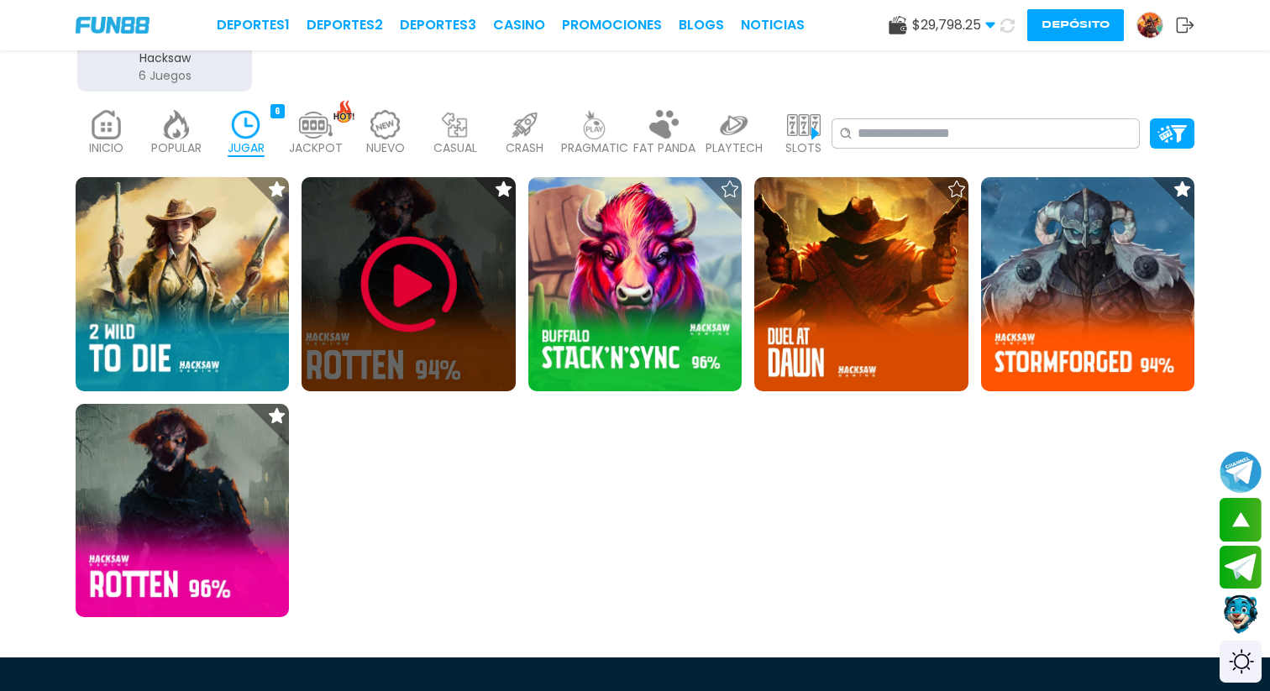
scroll to position [391, 0]
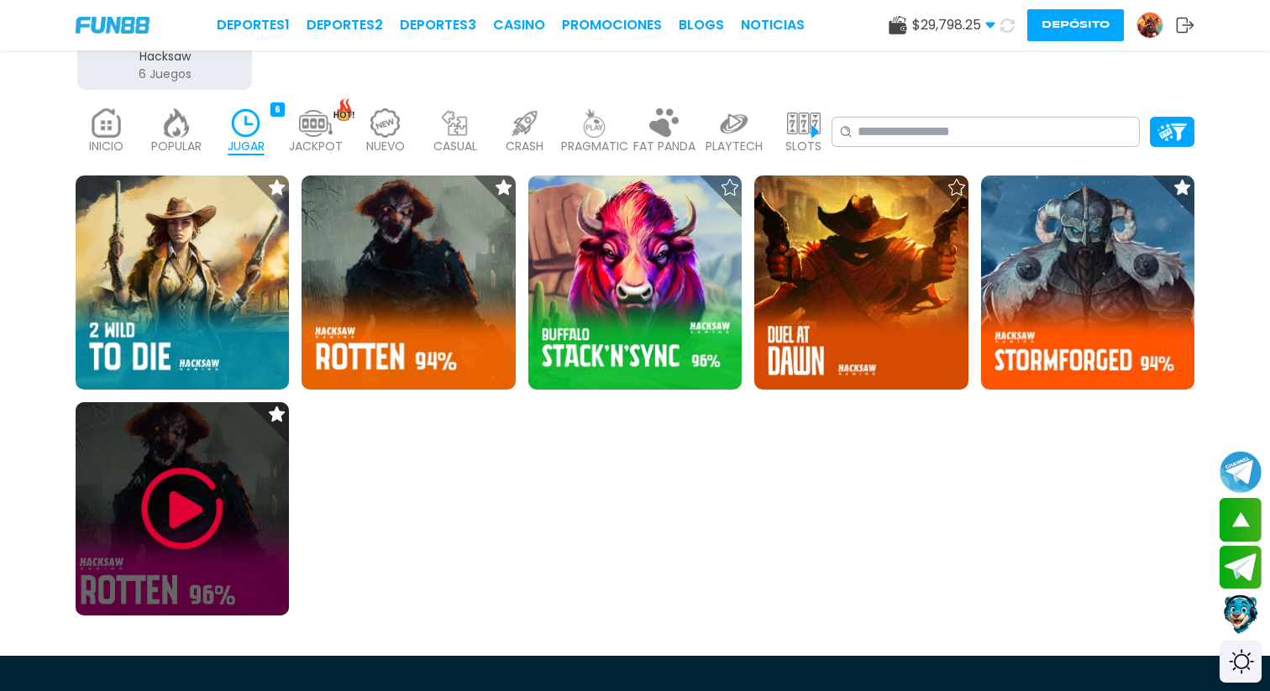
click at [177, 506] on img at bounding box center [182, 509] width 101 height 101
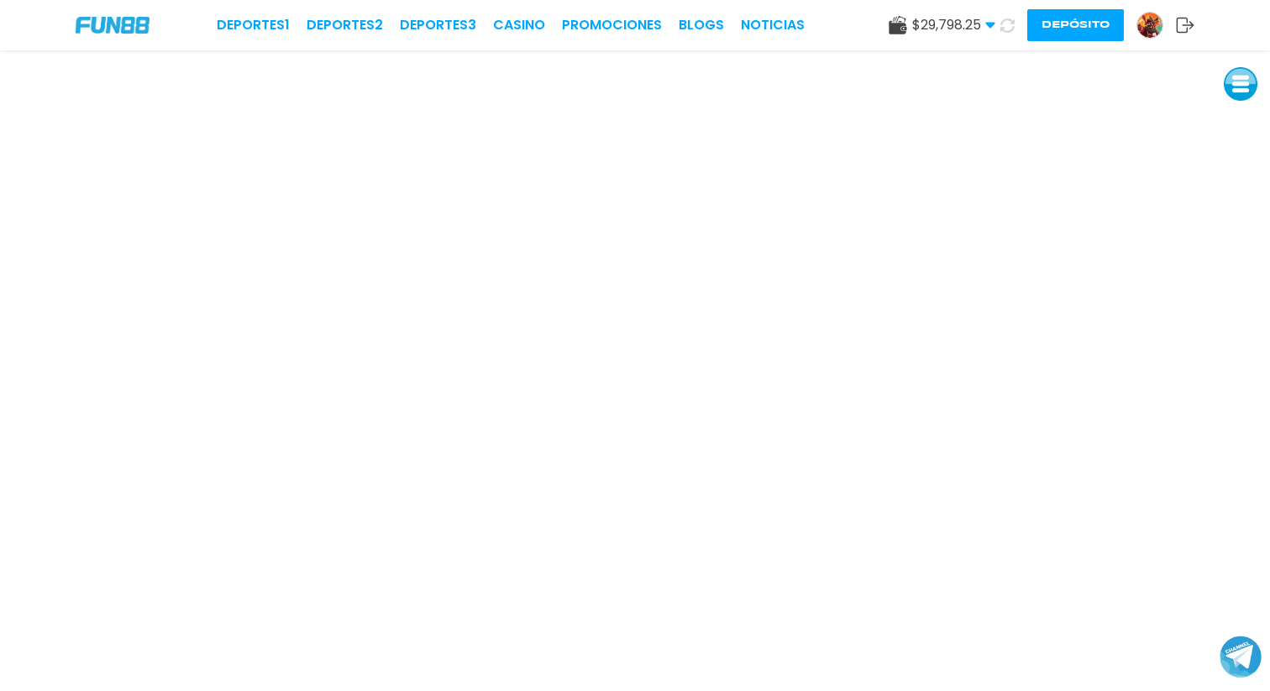
click at [1009, 34] on button at bounding box center [1007, 25] width 24 height 24
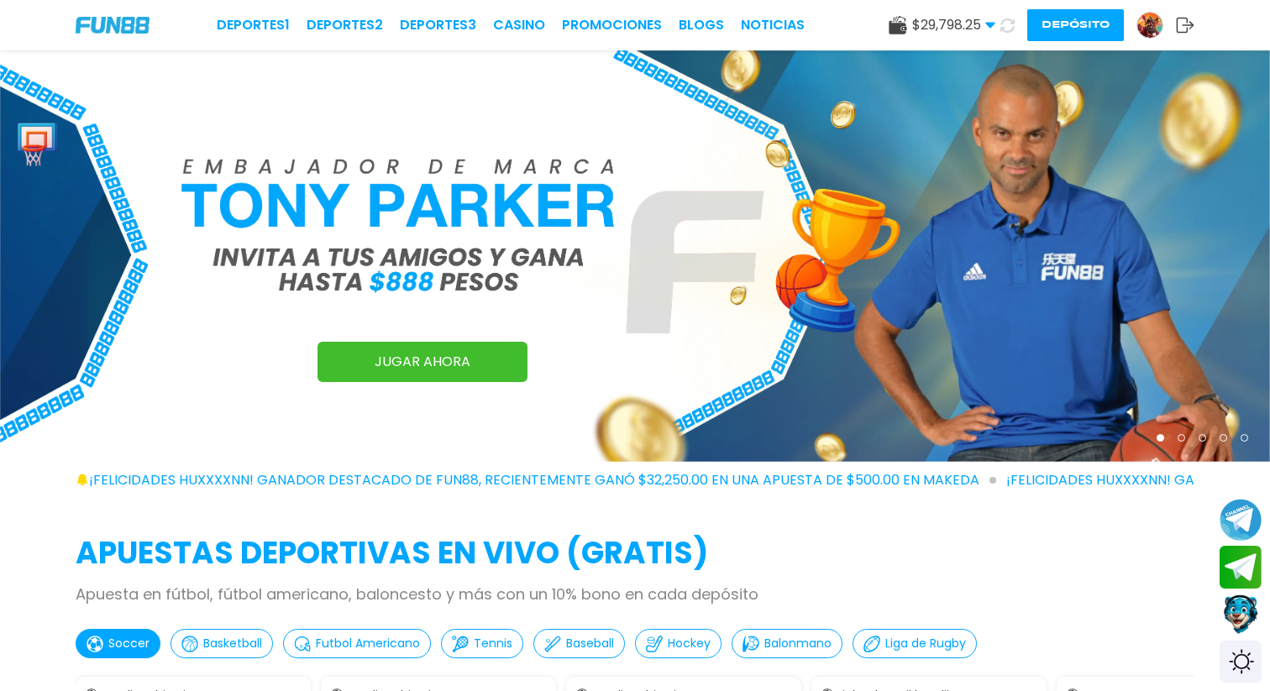
click at [1160, 28] on img at bounding box center [1149, 25] width 25 height 25
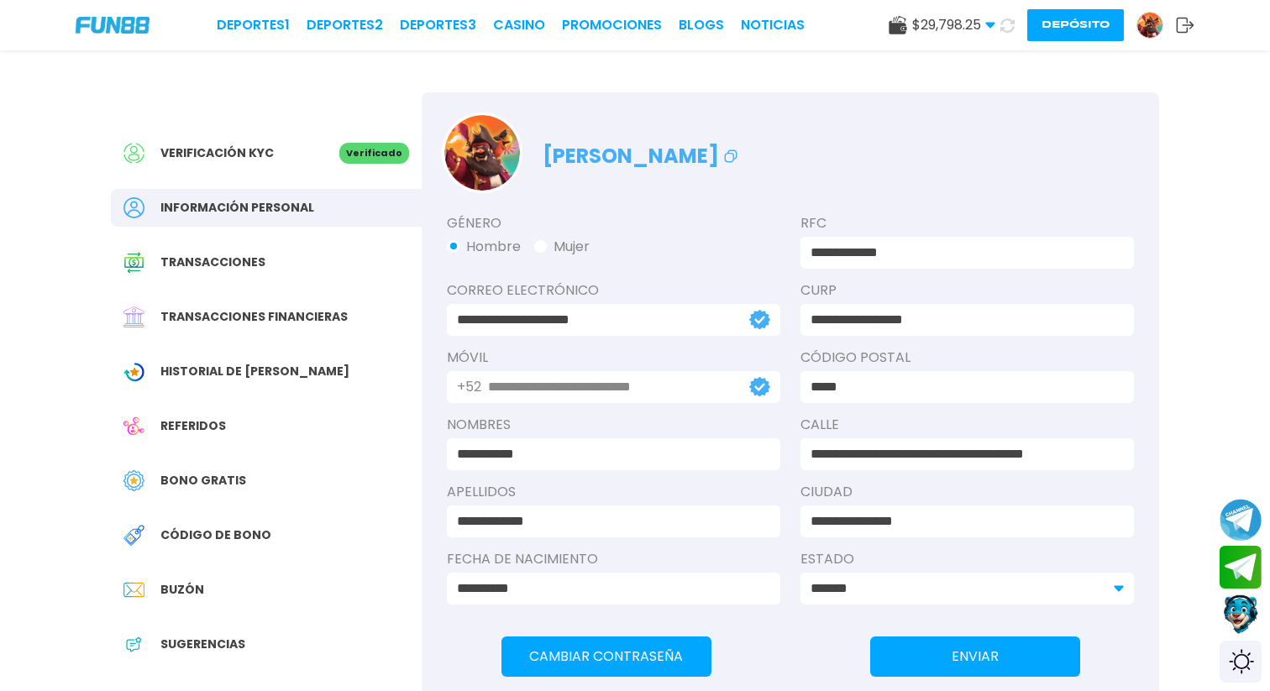
click at [238, 301] on div "Transacciones financieras" at bounding box center [266, 317] width 311 height 38
